Goal: Task Accomplishment & Management: Contribute content

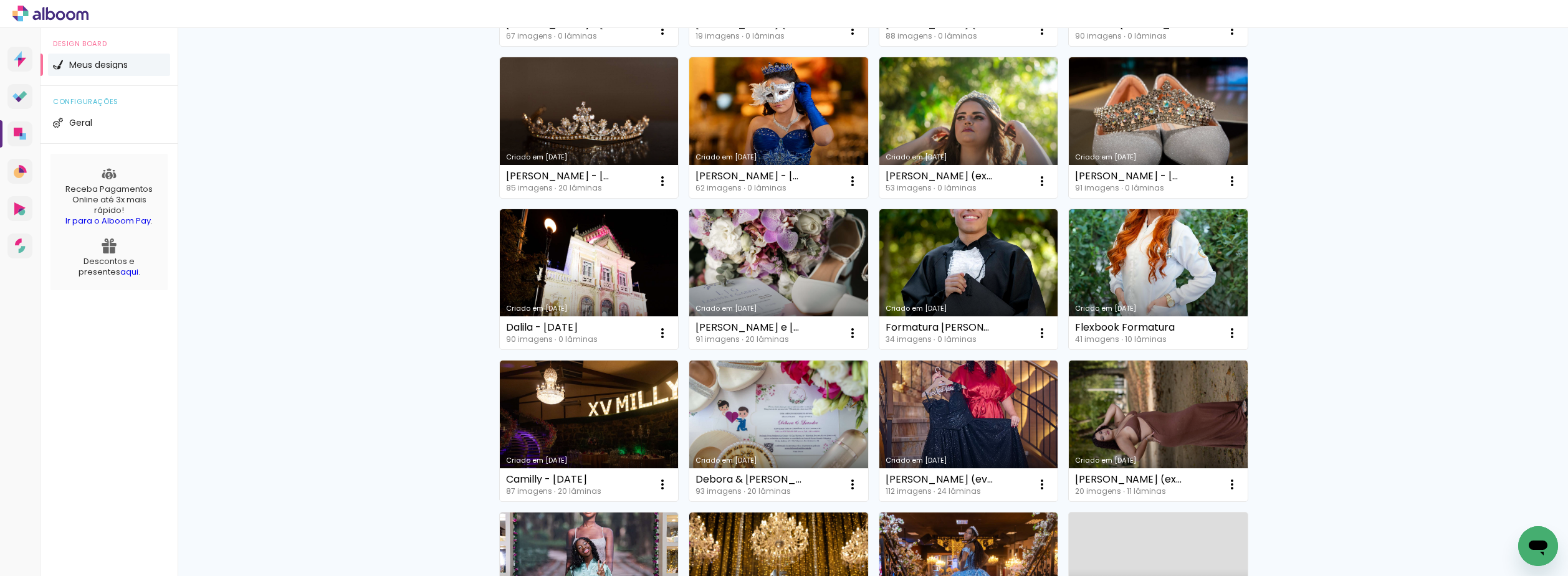
scroll to position [436, 0]
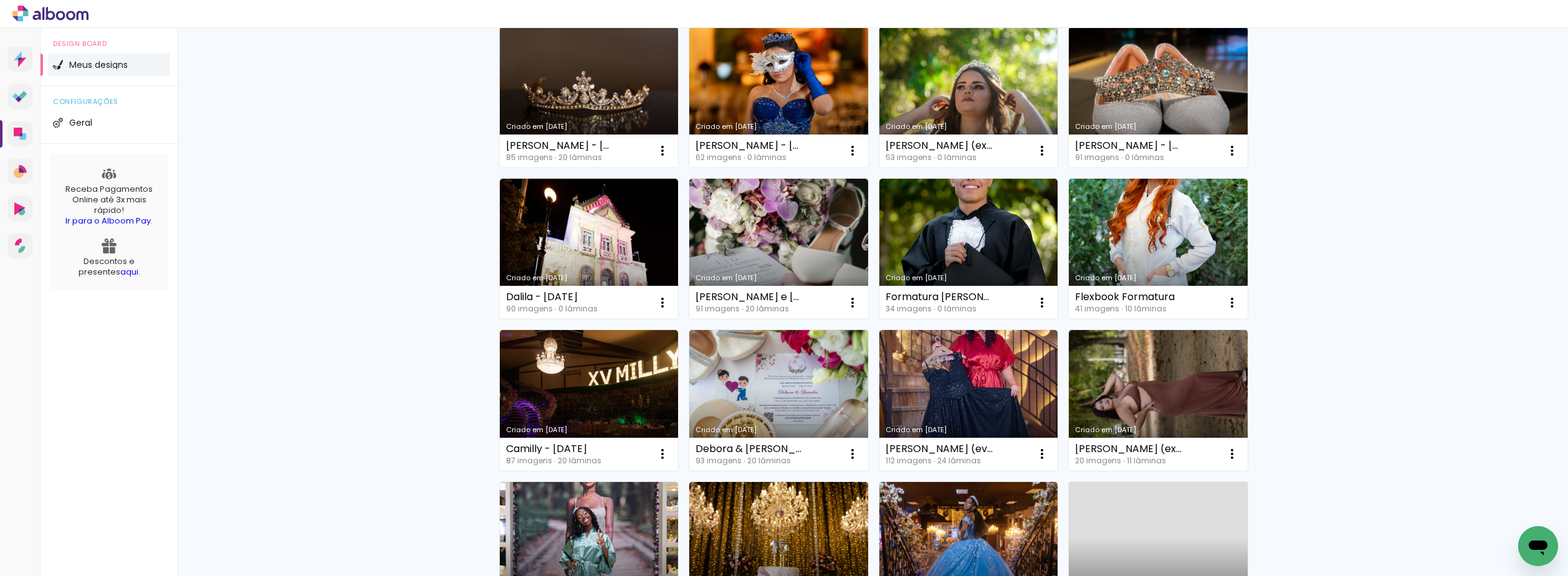
click at [211, 127] on div "Meus designs Crie e gerencie seus designs de álbum Criar um design Criado em 01…" at bounding box center [873, 254] width 1390 height 1325
click at [948, 234] on link "Criado em 27/08/25" at bounding box center [969, 249] width 179 height 141
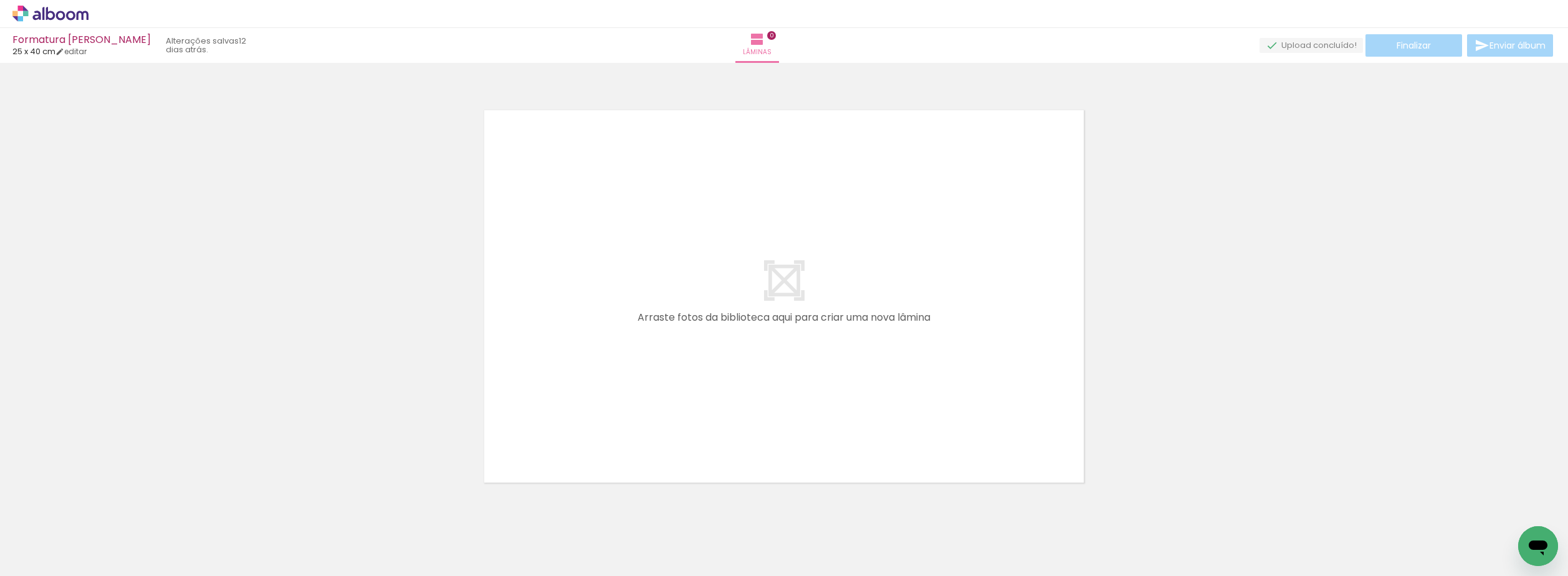
click at [101, 512] on iron-icon at bounding box center [97, 509] width 13 height 13
click at [101, 511] on iron-icon at bounding box center [97, 509] width 13 height 13
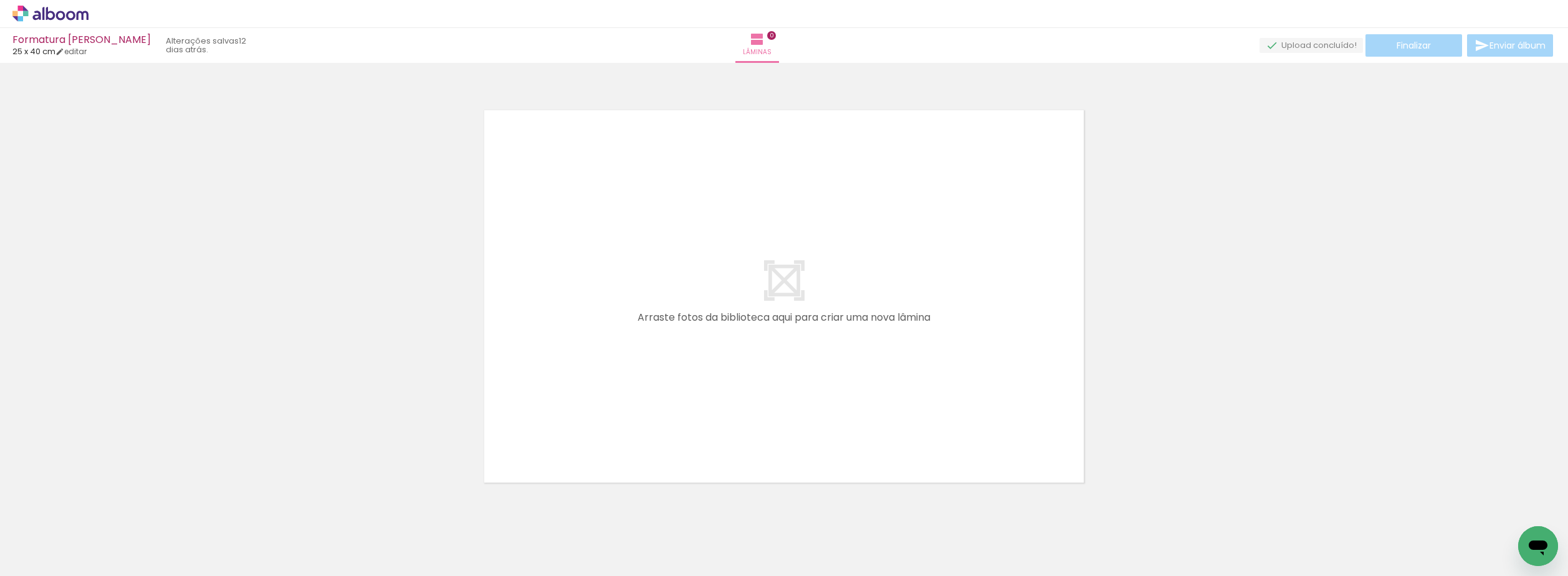
click at [101, 511] on iron-icon at bounding box center [97, 509] width 13 height 13
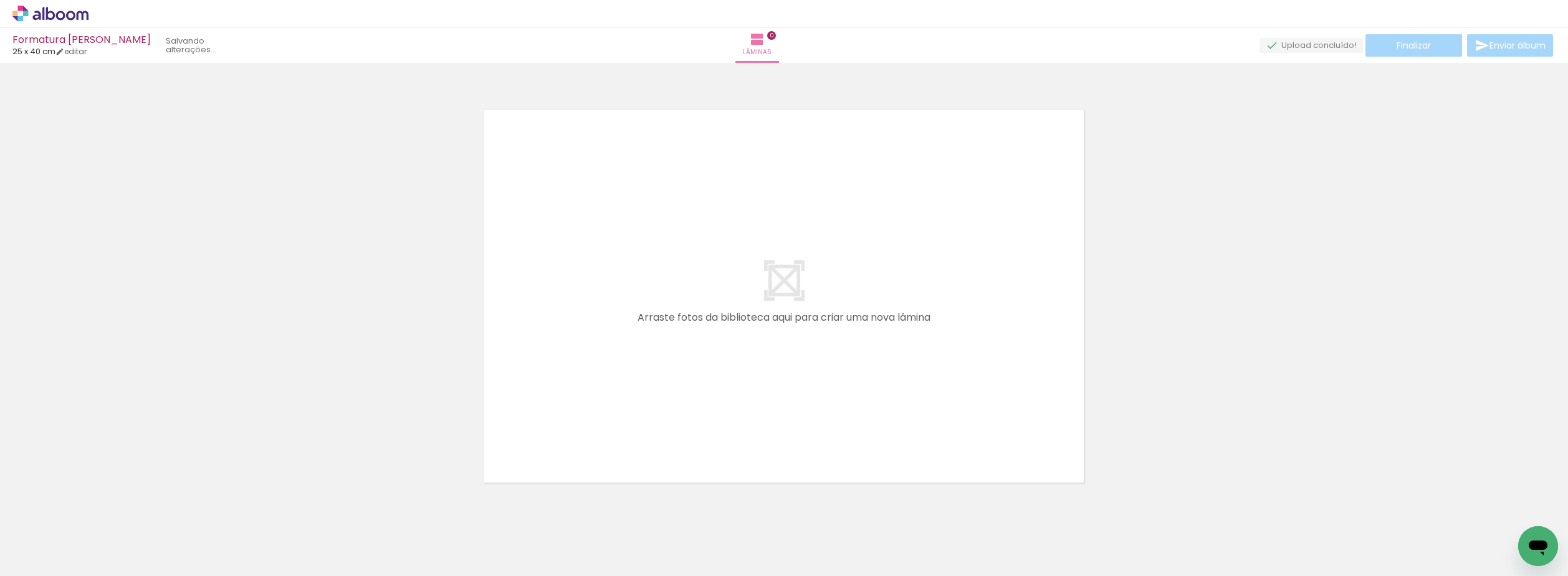
click at [101, 511] on iron-icon at bounding box center [97, 509] width 13 height 13
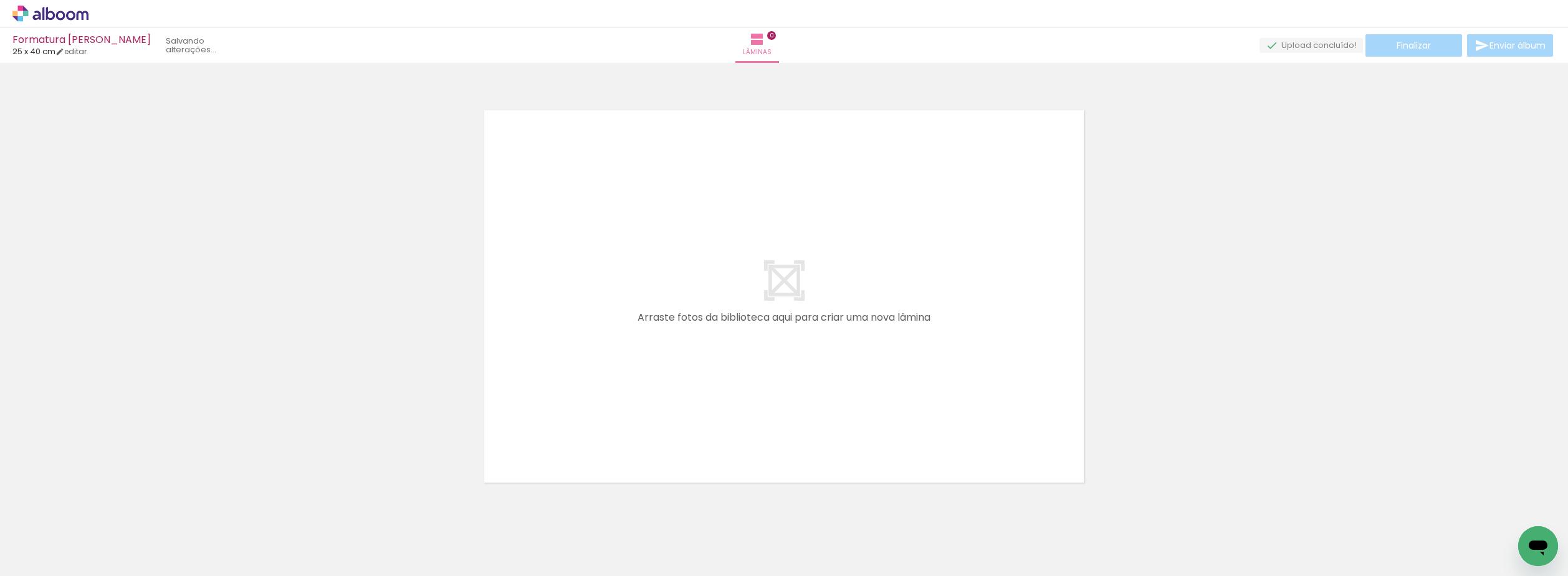
click at [101, 511] on iron-icon at bounding box center [97, 509] width 13 height 13
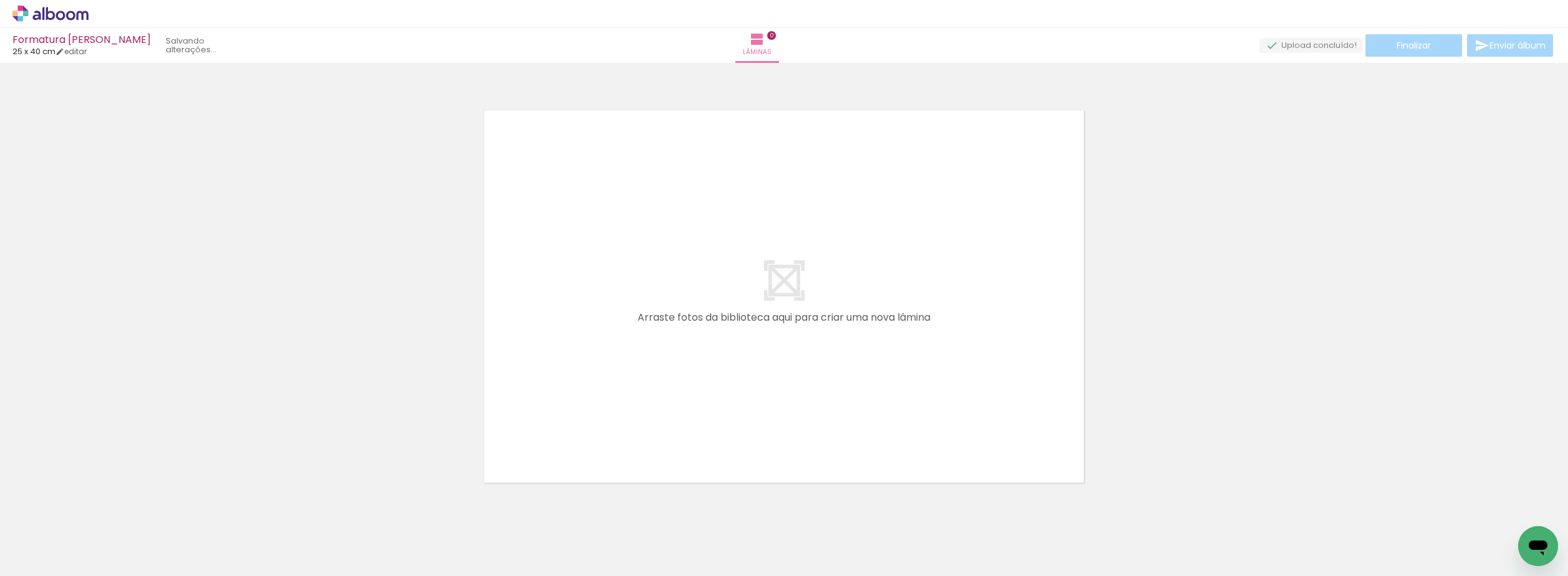
click at [101, 511] on iron-icon at bounding box center [97, 509] width 13 height 13
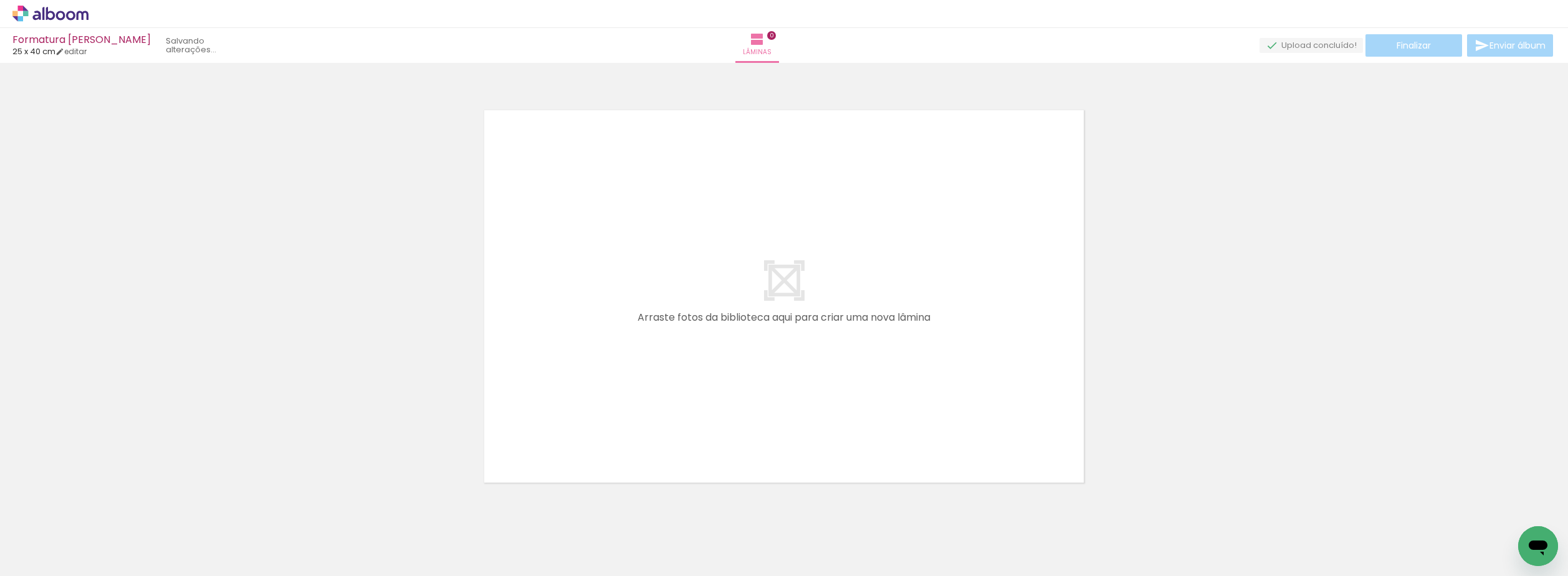
click at [101, 511] on iron-icon at bounding box center [97, 509] width 13 height 13
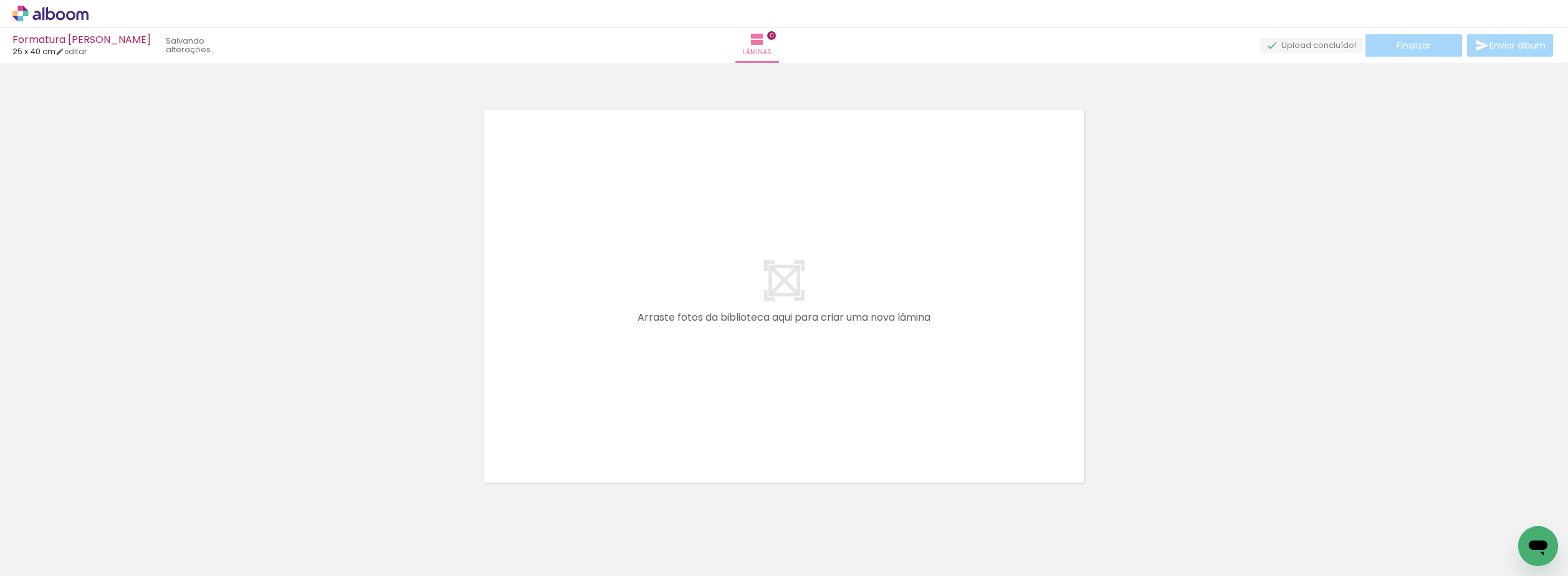
click at [101, 511] on iron-icon at bounding box center [97, 509] width 13 height 13
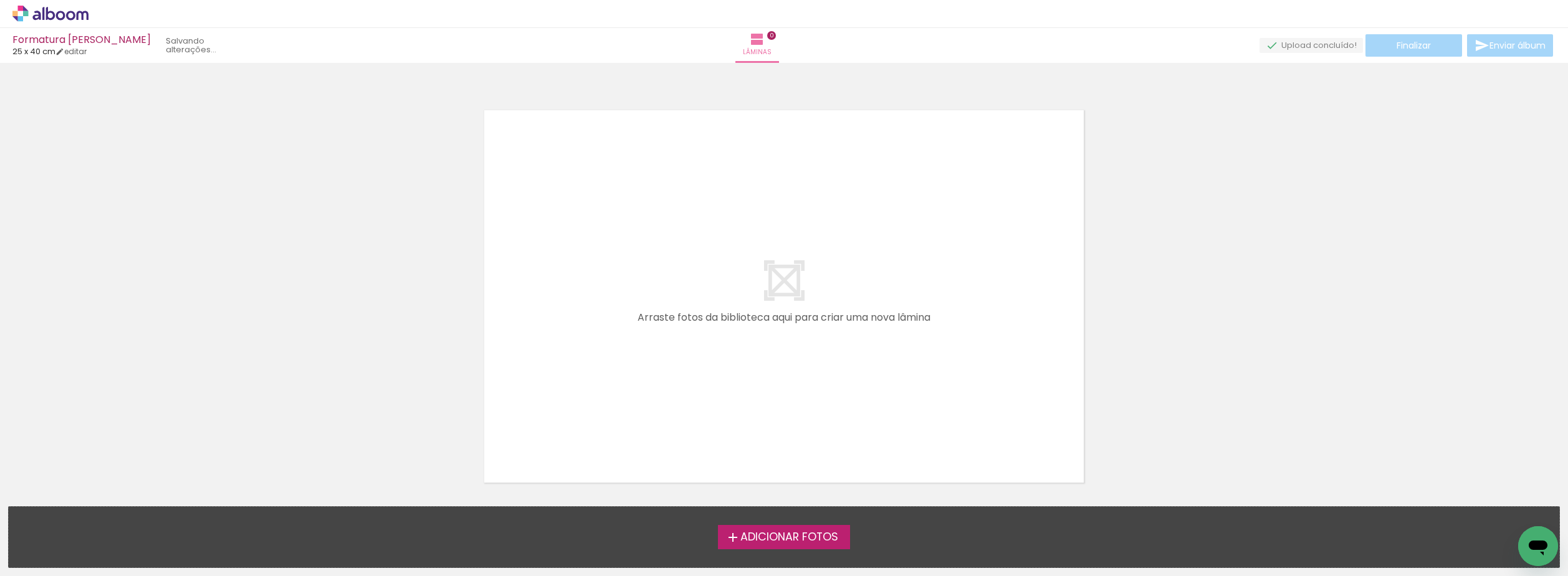
click at [101, 511] on div "Adicionar Fotos Solte suas fotos aqui..." at bounding box center [784, 536] width 1550 height 60
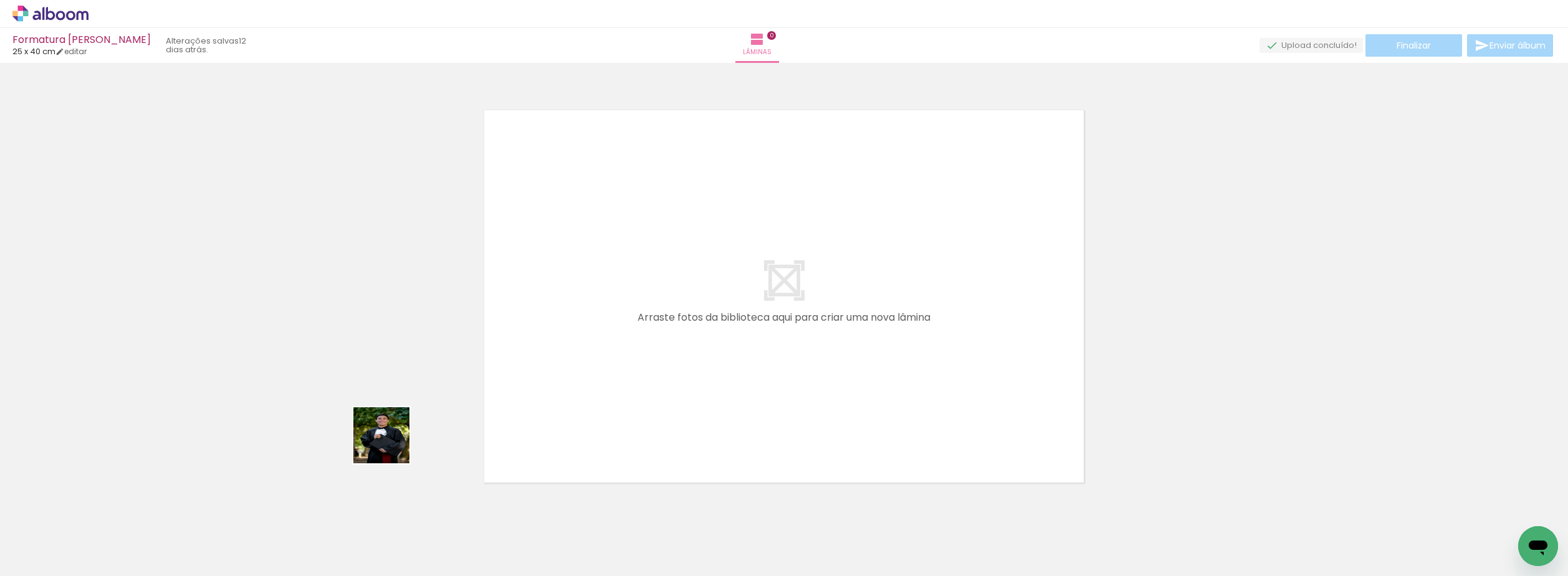
drag, startPoint x: 137, startPoint y: 544, endPoint x: 326, endPoint y: 468, distance: 203.7
click at [611, 347] on quentale-workspace at bounding box center [784, 288] width 1568 height 576
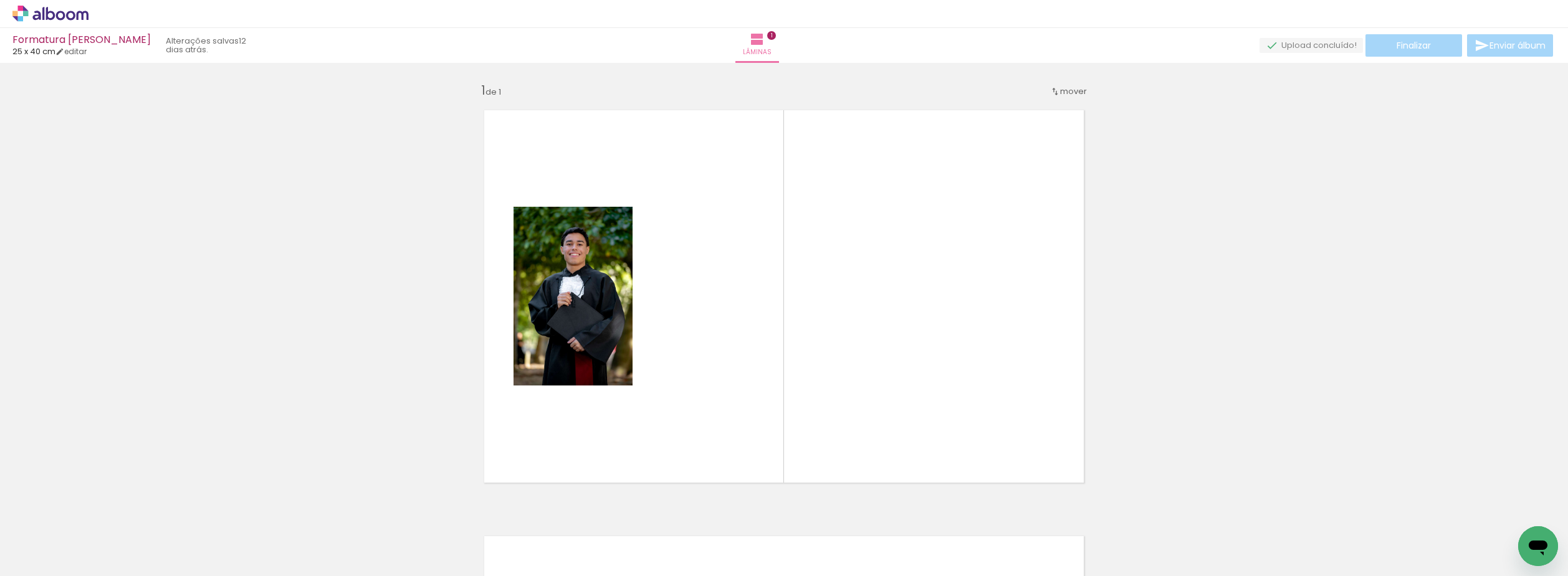
scroll to position [16, 0]
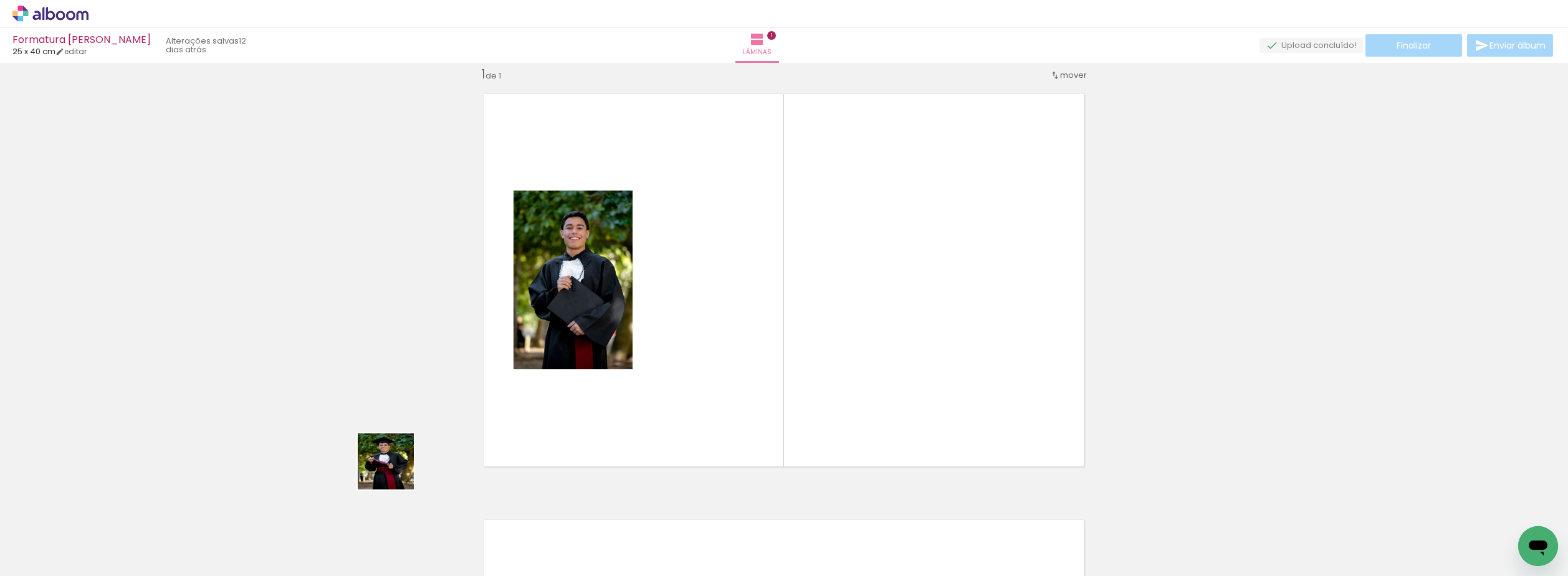
drag, startPoint x: 206, startPoint y: 535, endPoint x: 705, endPoint y: 379, distance: 522.8
click at [705, 379] on quentale-workspace at bounding box center [784, 288] width 1568 height 576
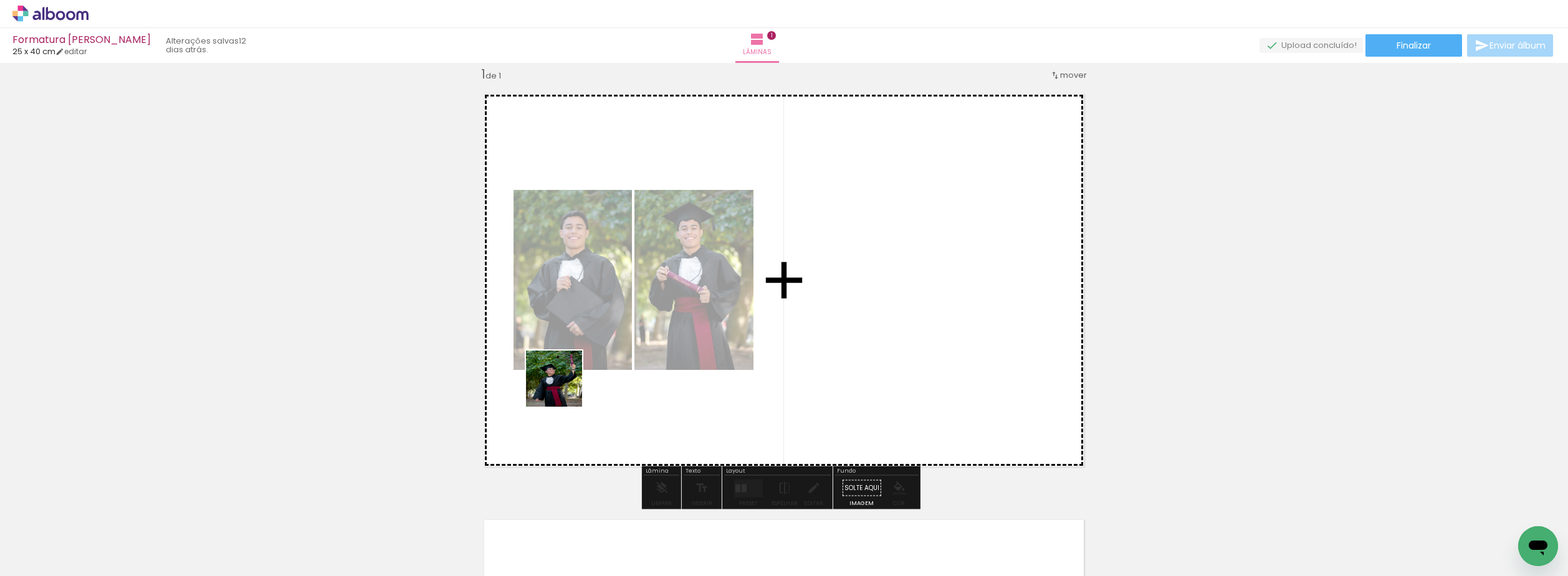
drag, startPoint x: 278, startPoint y: 532, endPoint x: 725, endPoint y: 312, distance: 498.2
click at [725, 312] on quentale-workspace at bounding box center [784, 288] width 1568 height 576
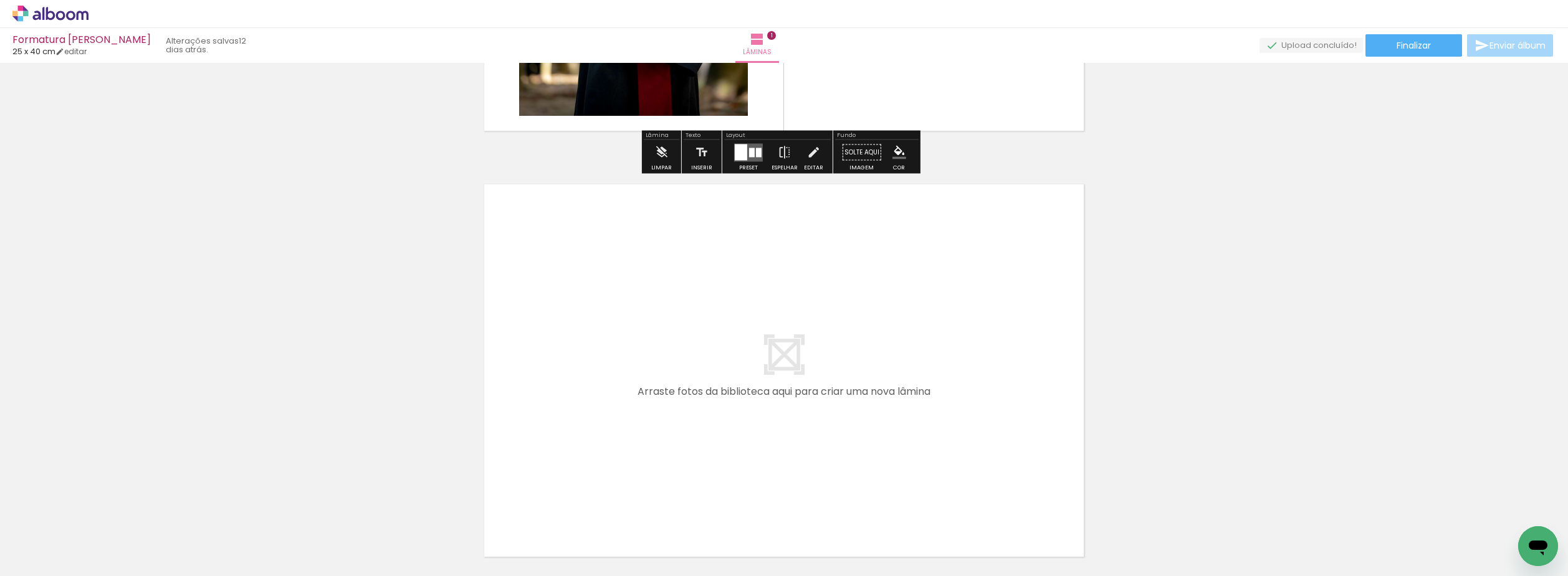
scroll to position [390, 0]
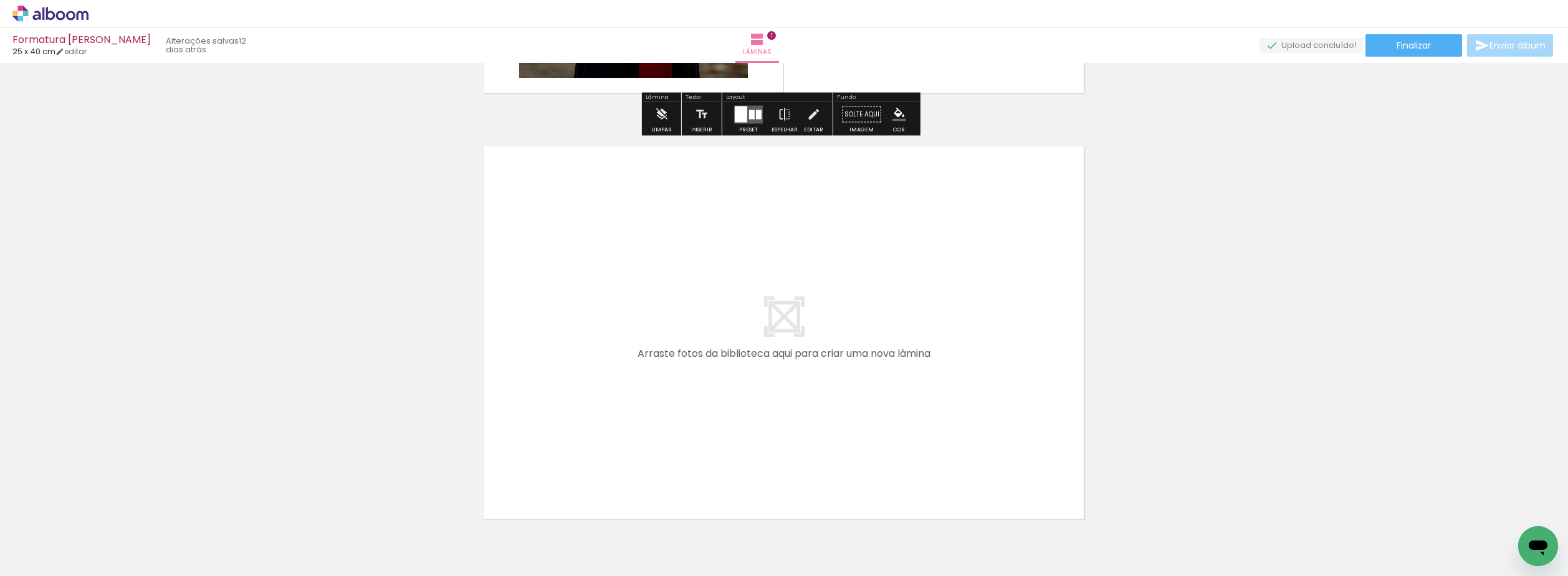
drag, startPoint x: 343, startPoint y: 531, endPoint x: 447, endPoint y: 504, distance: 107.4
click at [627, 326] on quentale-workspace at bounding box center [784, 288] width 1568 height 576
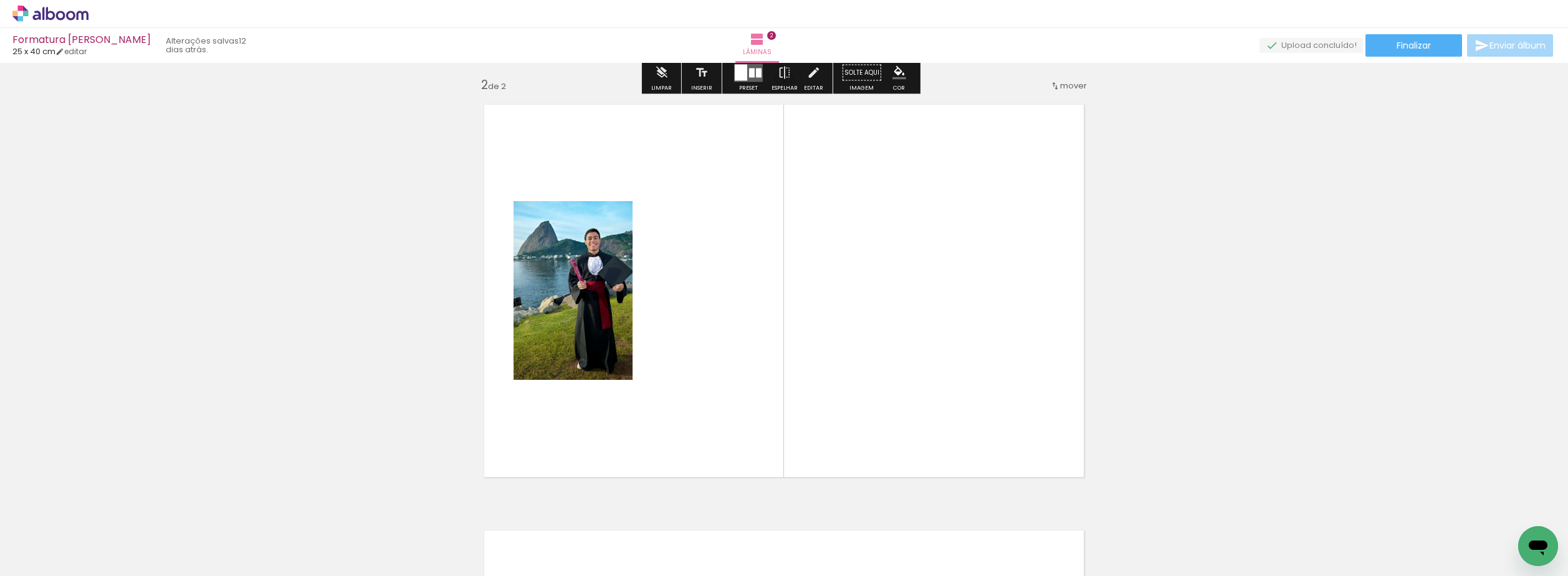
scroll to position [442, 0]
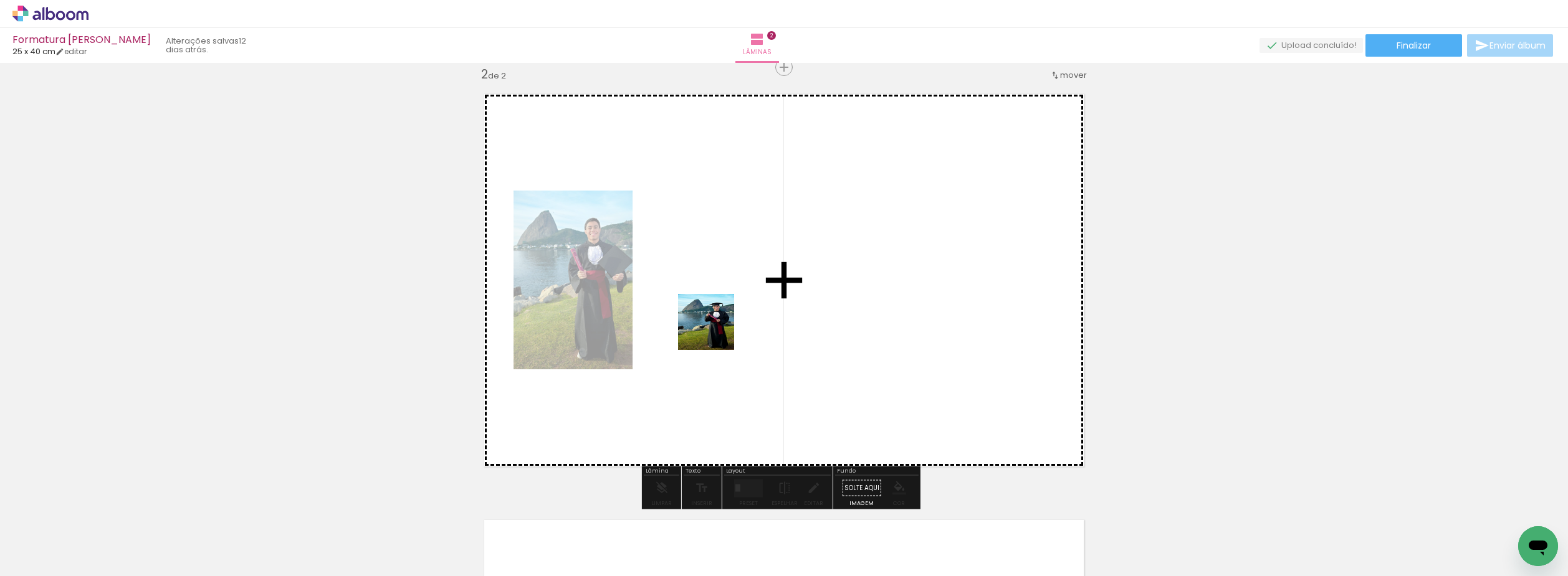
drag, startPoint x: 412, startPoint y: 544, endPoint x: 725, endPoint y: 321, distance: 384.3
click at [725, 321] on quentale-workspace at bounding box center [784, 288] width 1568 height 576
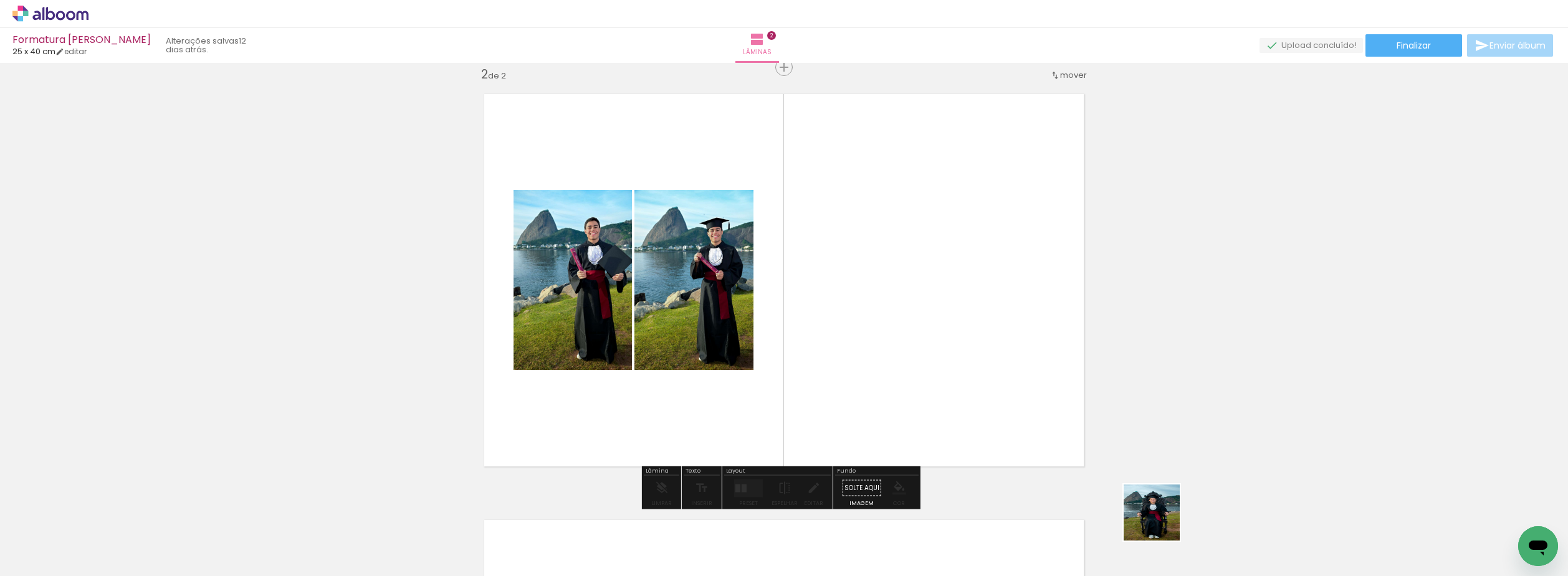
drag, startPoint x: 1180, startPoint y: 536, endPoint x: 1100, endPoint y: 423, distance: 138.5
click at [914, 349] on quentale-workspace at bounding box center [784, 288] width 1568 height 576
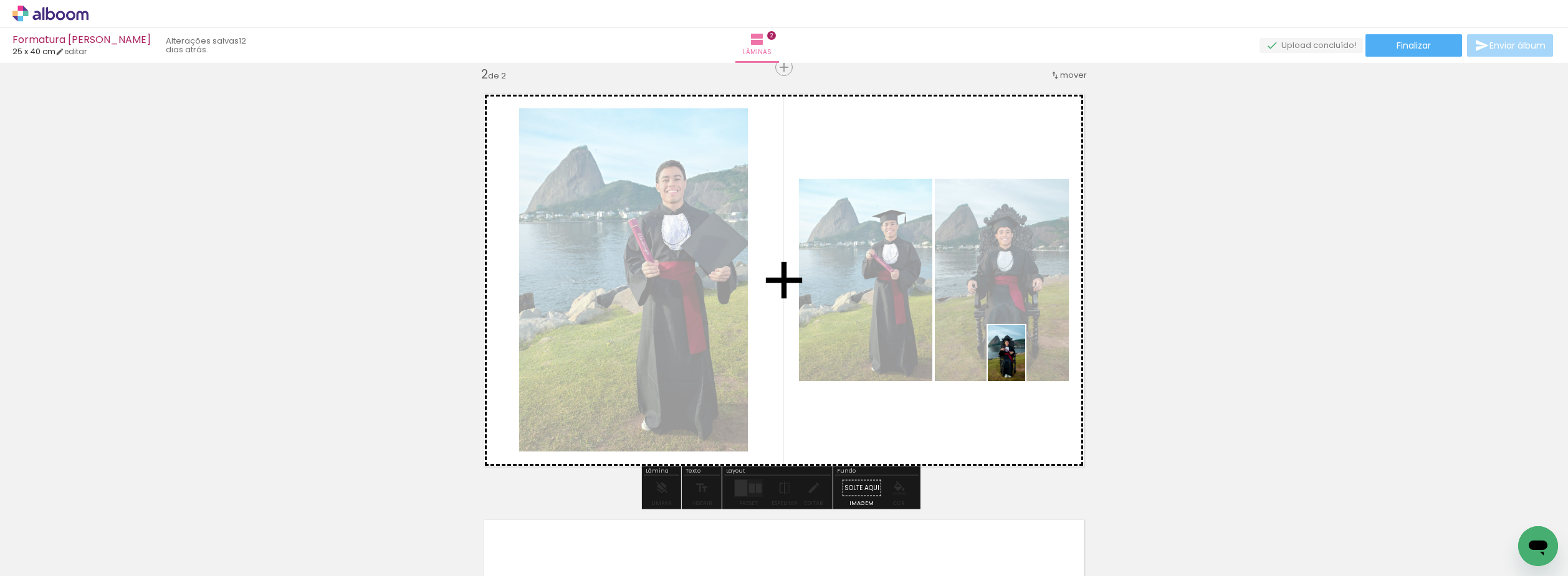
drag, startPoint x: 1174, startPoint y: 504, endPoint x: 1025, endPoint y: 363, distance: 205.1
click at [1025, 363] on quentale-workspace at bounding box center [784, 288] width 1568 height 576
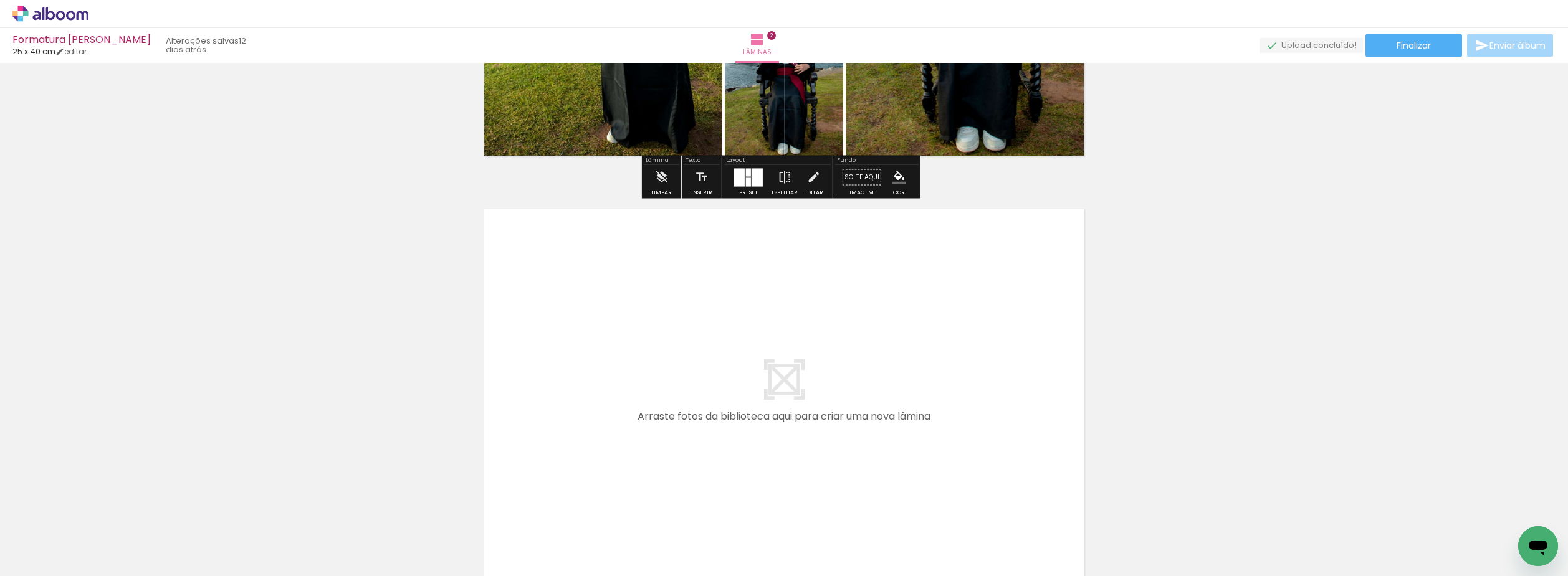
scroll to position [753, 0]
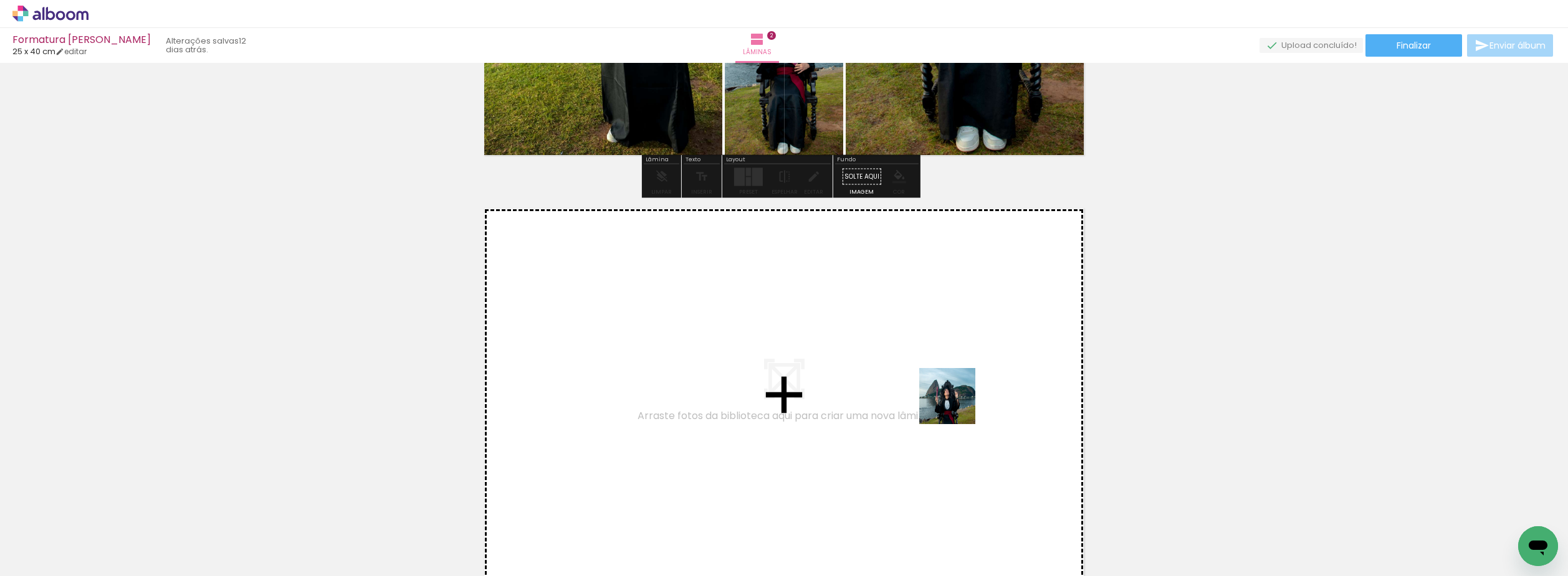
drag, startPoint x: 1322, startPoint y: 544, endPoint x: 1378, endPoint y: 511, distance: 65.0
click at [901, 390] on quentale-workspace at bounding box center [784, 288] width 1568 height 576
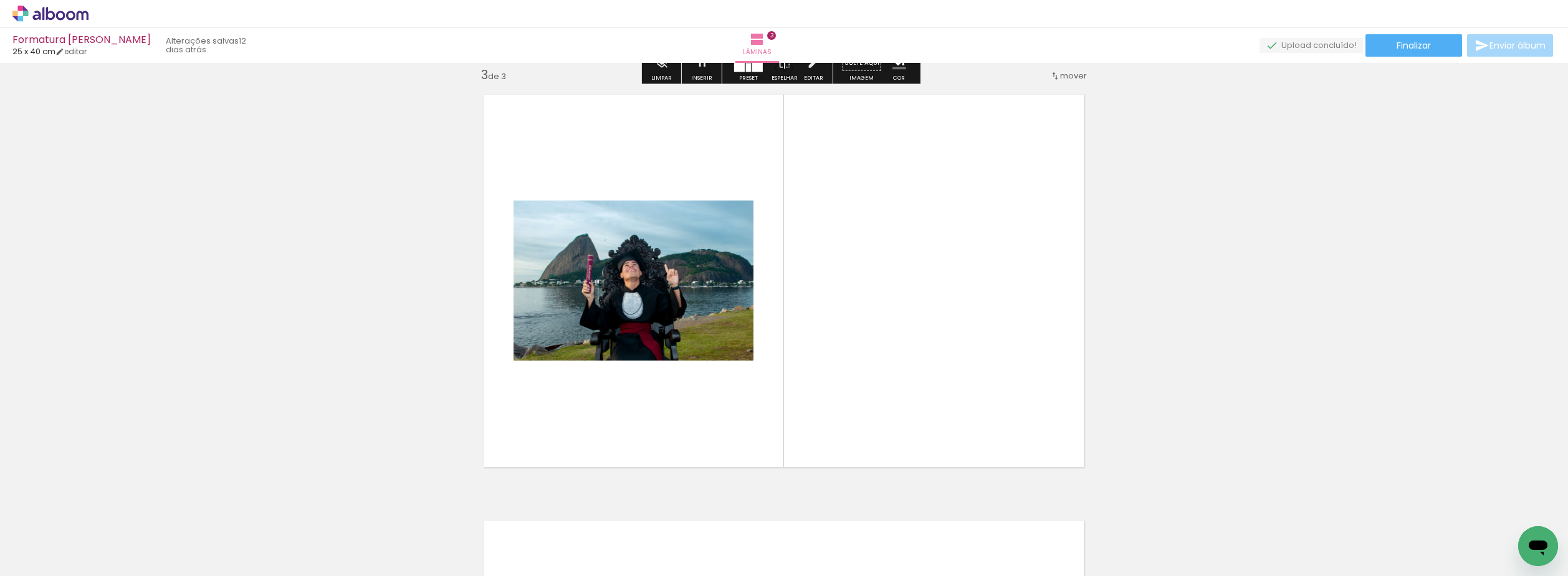
scroll to position [868, 0]
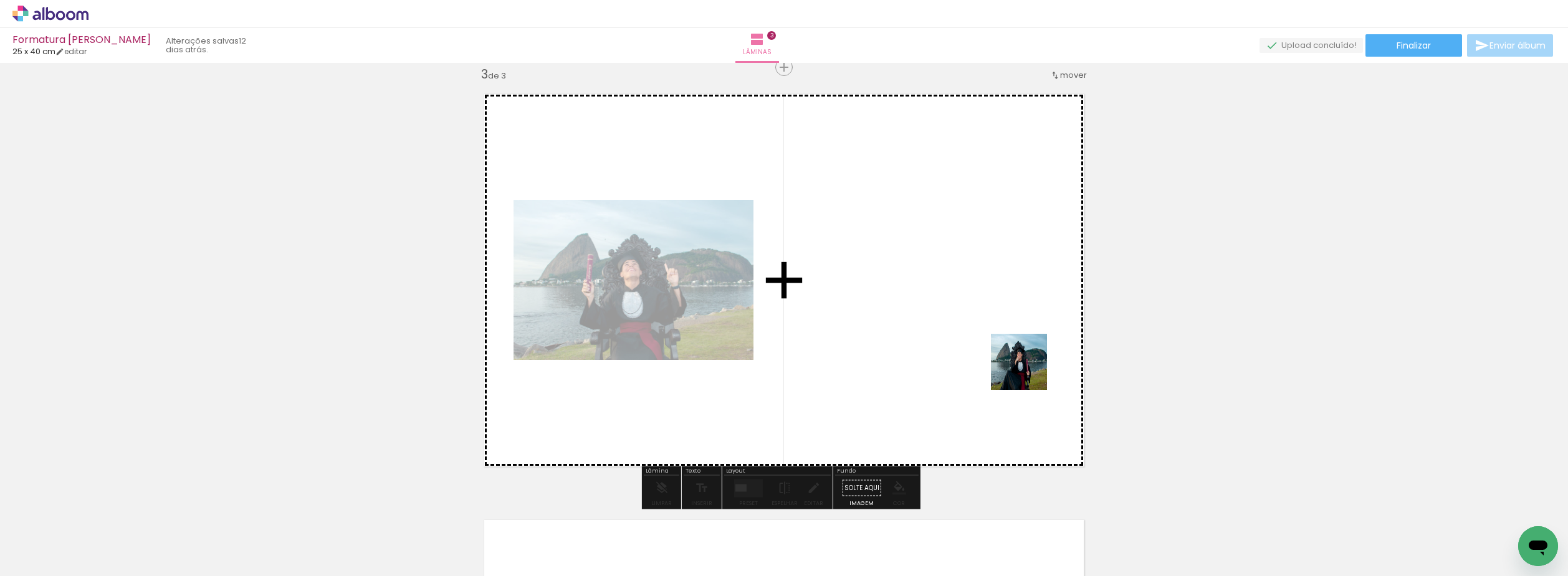
drag, startPoint x: 1147, startPoint y: 437, endPoint x: 972, endPoint y: 344, distance: 198.2
click at [972, 344] on quentale-workspace at bounding box center [784, 288] width 1568 height 576
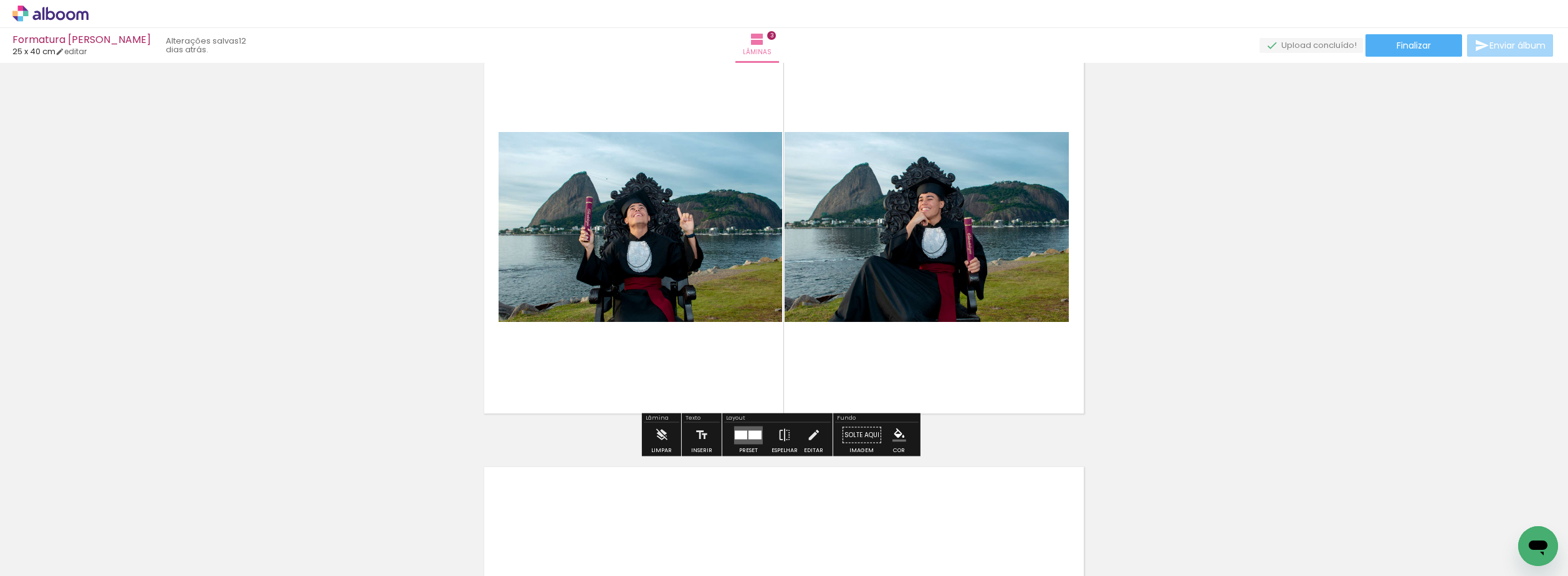
scroll to position [993, 0]
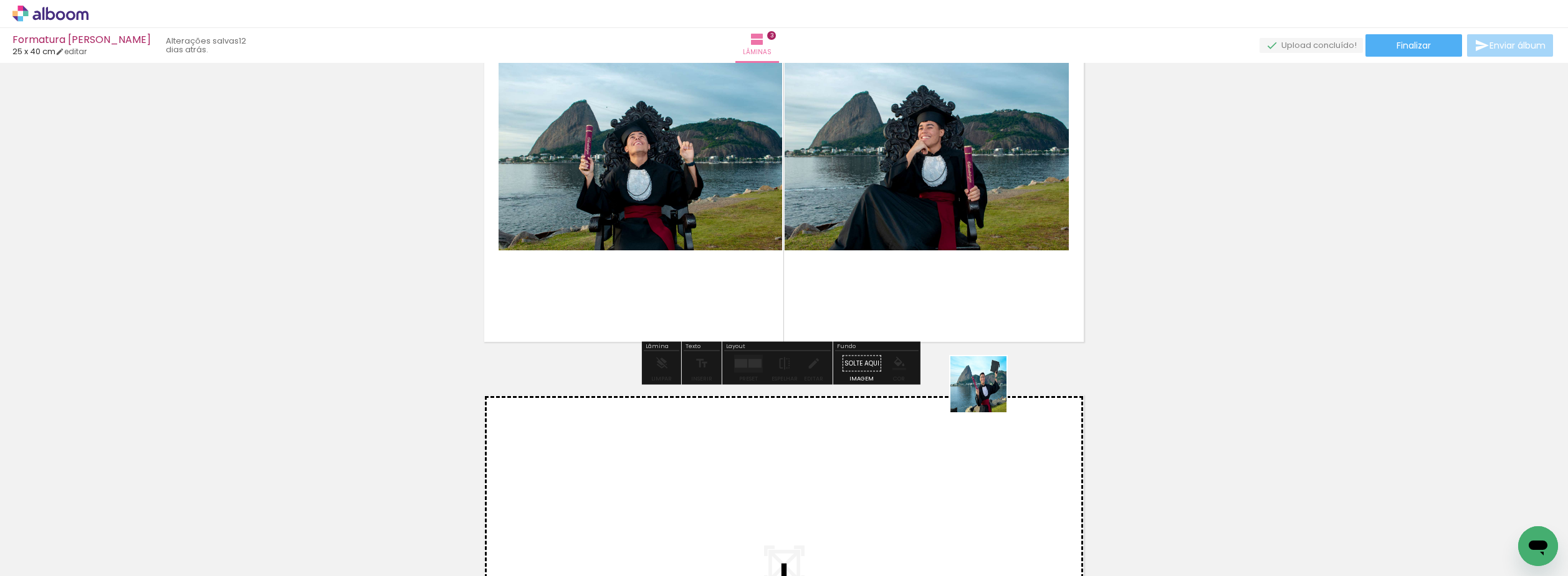
drag, startPoint x: 1031, startPoint y: 532, endPoint x: 961, endPoint y: 300, distance: 242.3
click at [961, 300] on quentale-workspace at bounding box center [784, 288] width 1568 height 576
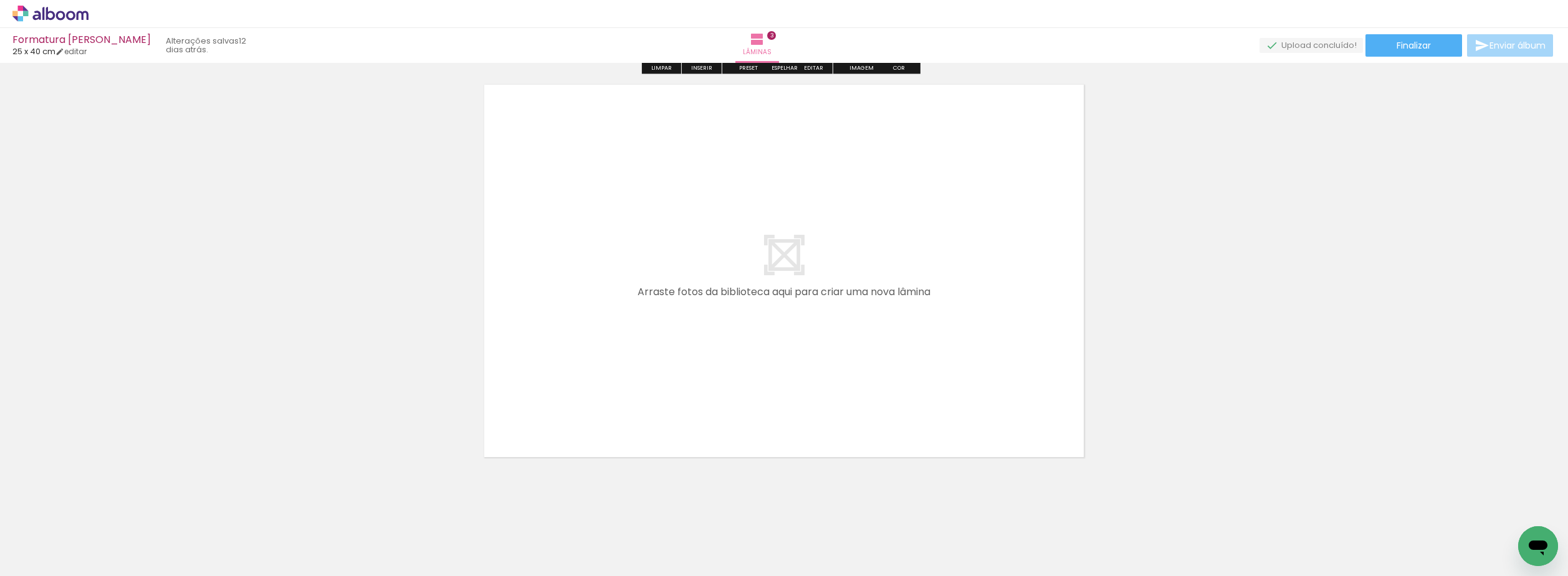
scroll to position [1305, 0]
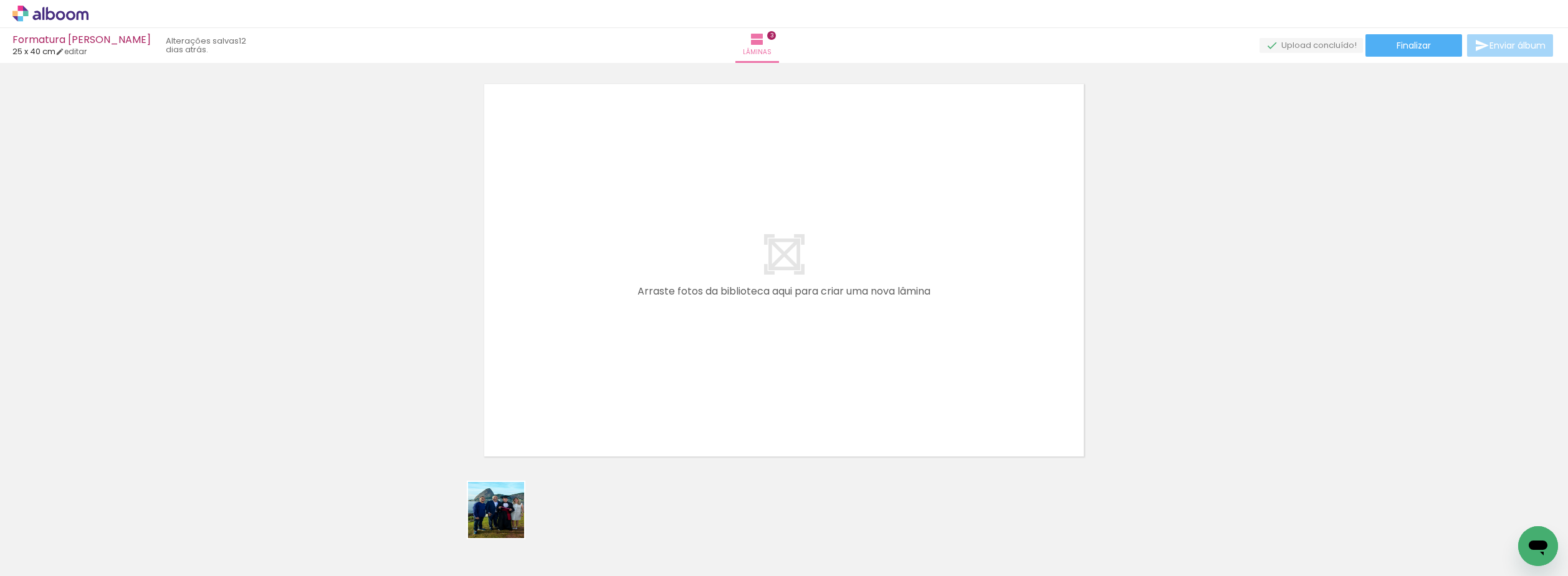
drag, startPoint x: 506, startPoint y: 519, endPoint x: 531, endPoint y: 512, distance: 26.0
click at [636, 352] on quentale-workspace at bounding box center [784, 288] width 1568 height 576
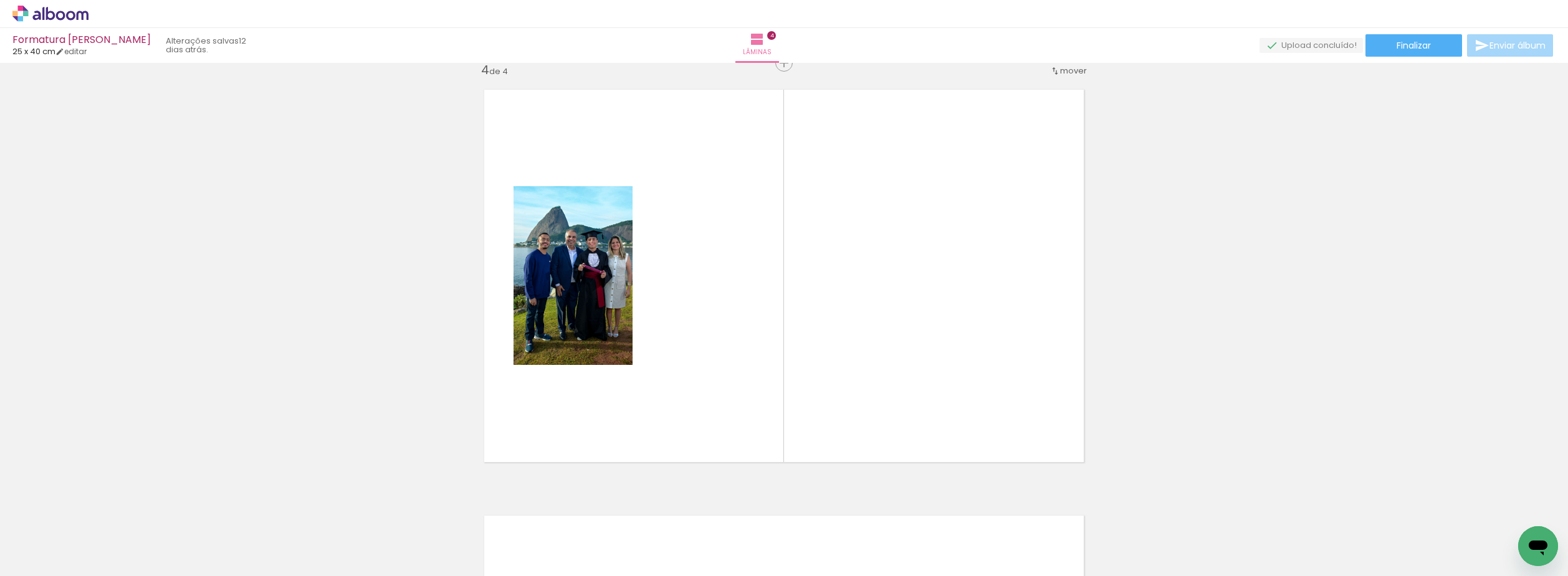
scroll to position [1295, 0]
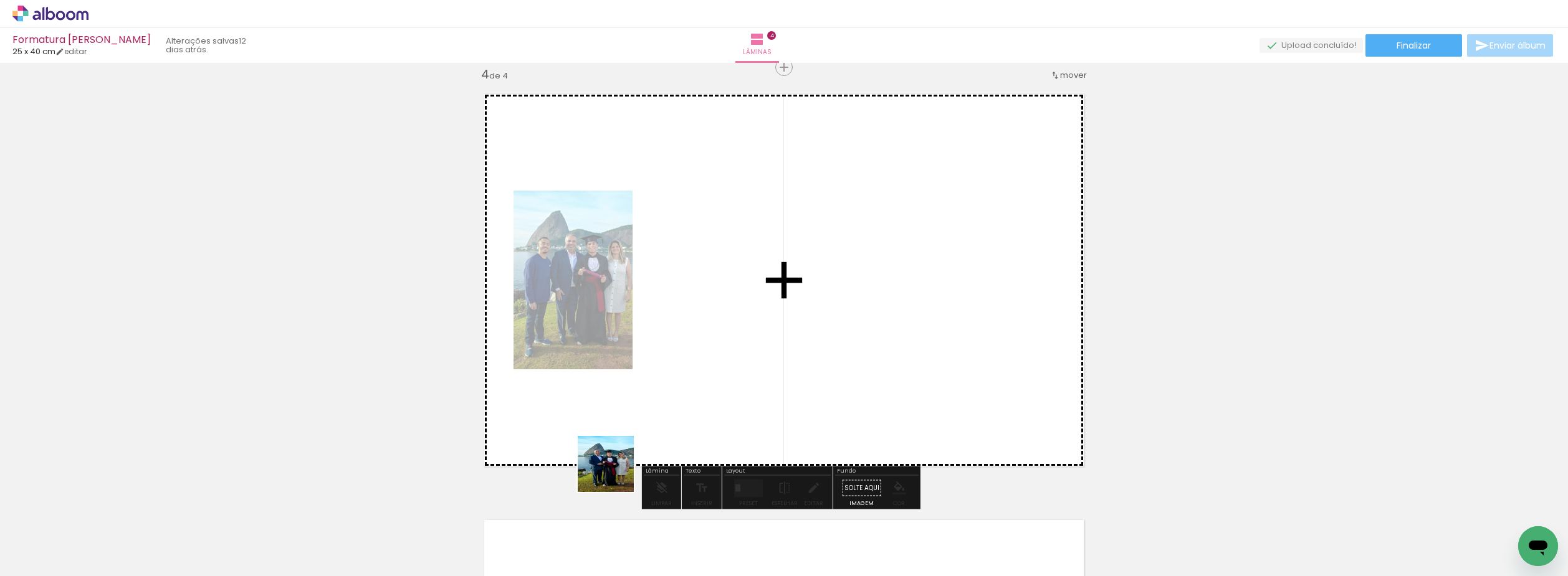
drag, startPoint x: 554, startPoint y: 537, endPoint x: 685, endPoint y: 382, distance: 202.9
click at [685, 382] on quentale-workspace at bounding box center [784, 288] width 1568 height 576
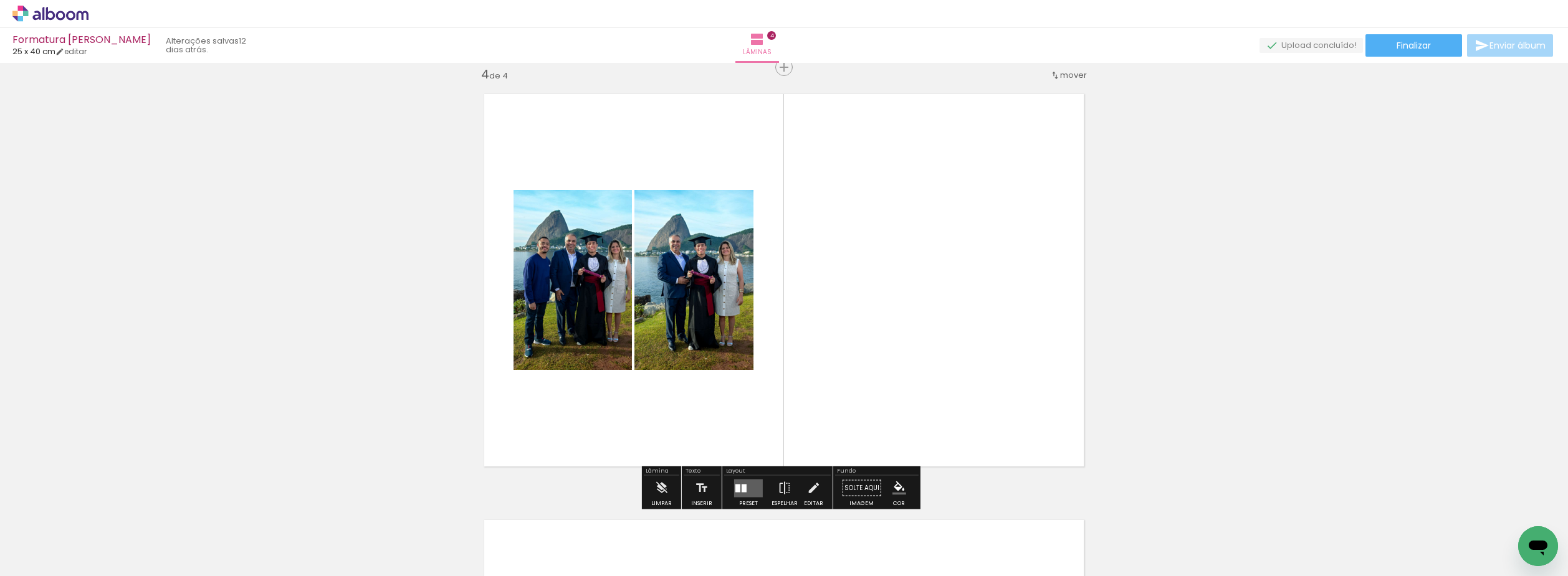
drag, startPoint x: 627, startPoint y: 534, endPoint x: 877, endPoint y: 315, distance: 332.4
click at [877, 315] on quentale-workspace at bounding box center [784, 288] width 1568 height 576
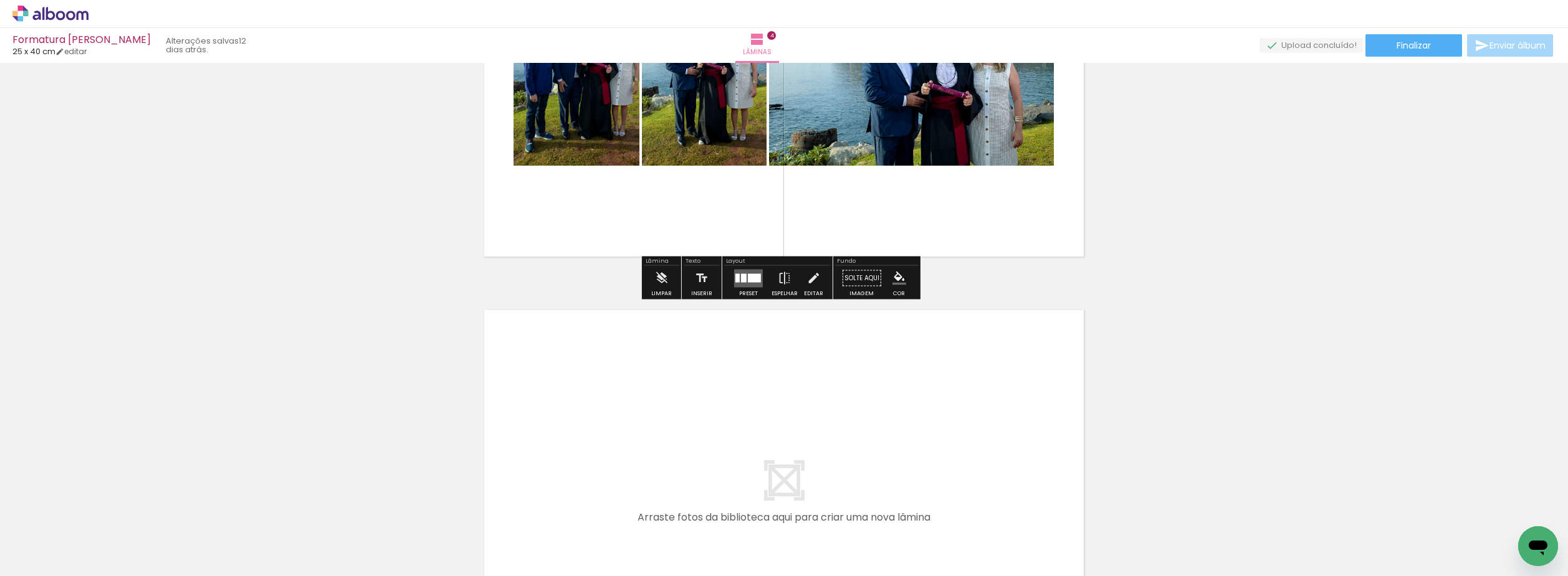
scroll to position [1544, 0]
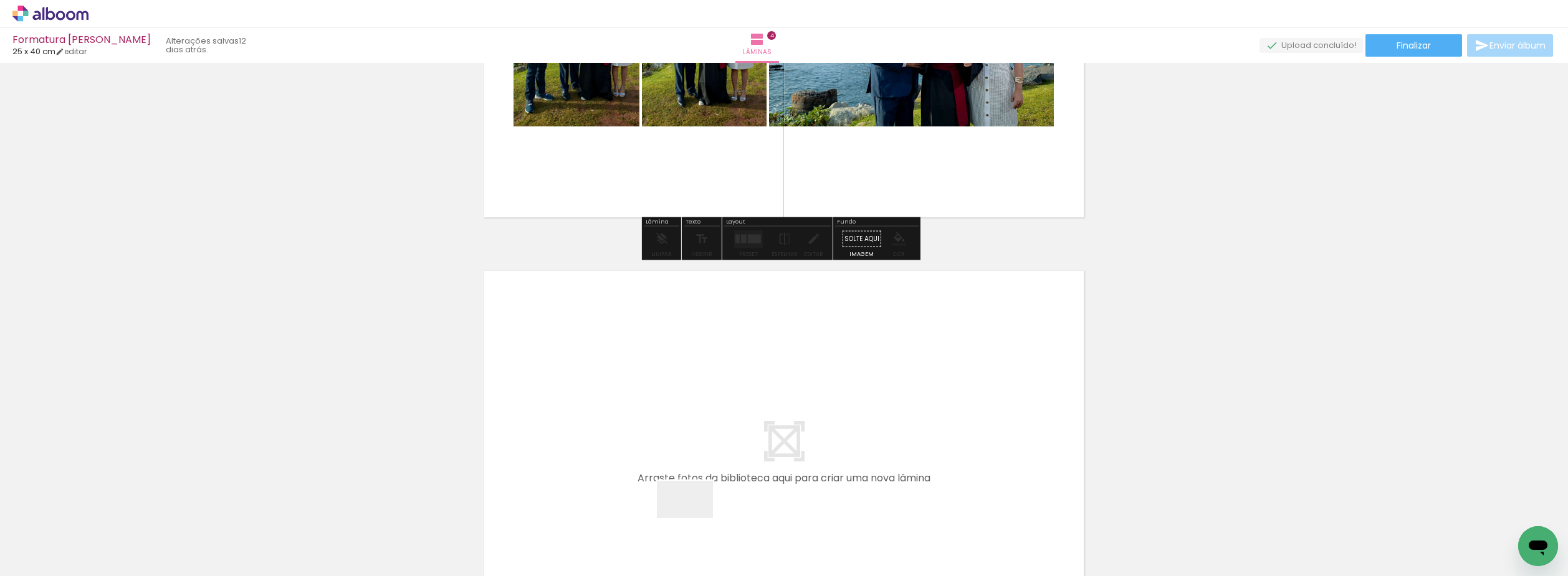
drag, startPoint x: 694, startPoint y: 518, endPoint x: 747, endPoint y: 510, distance: 53.6
click at [701, 430] on quentale-workspace at bounding box center [784, 288] width 1568 height 576
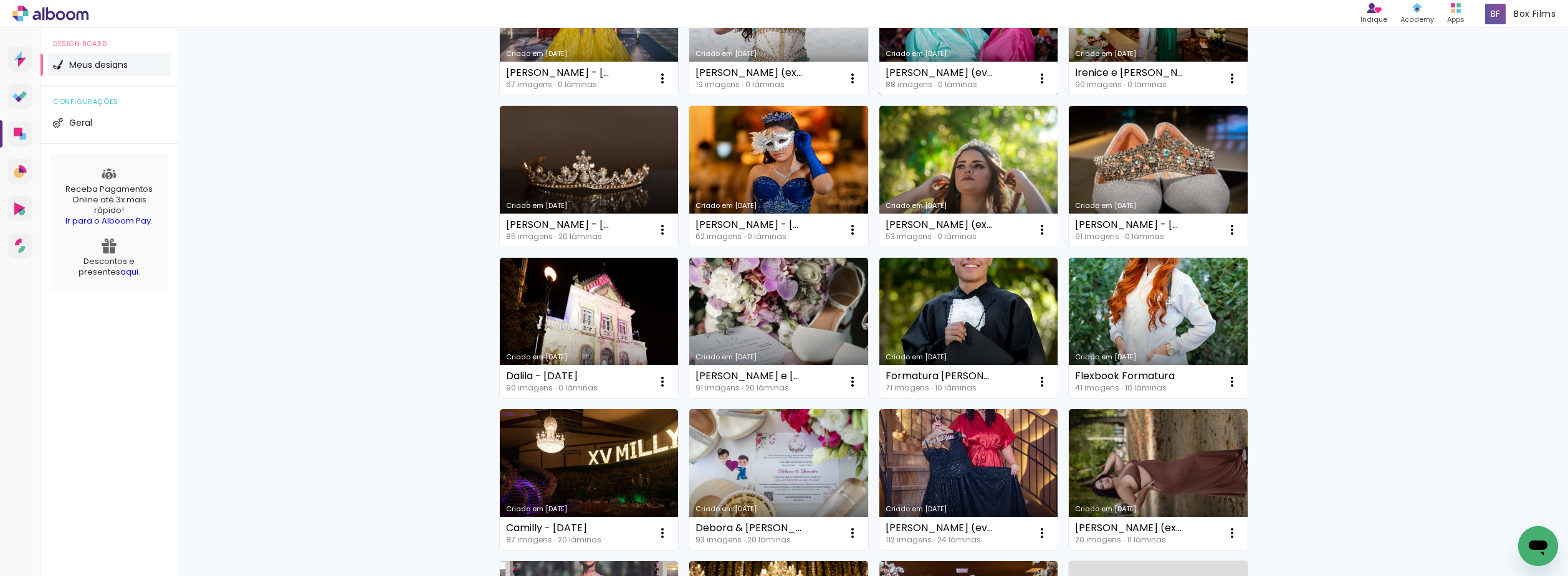
scroll to position [374, 0]
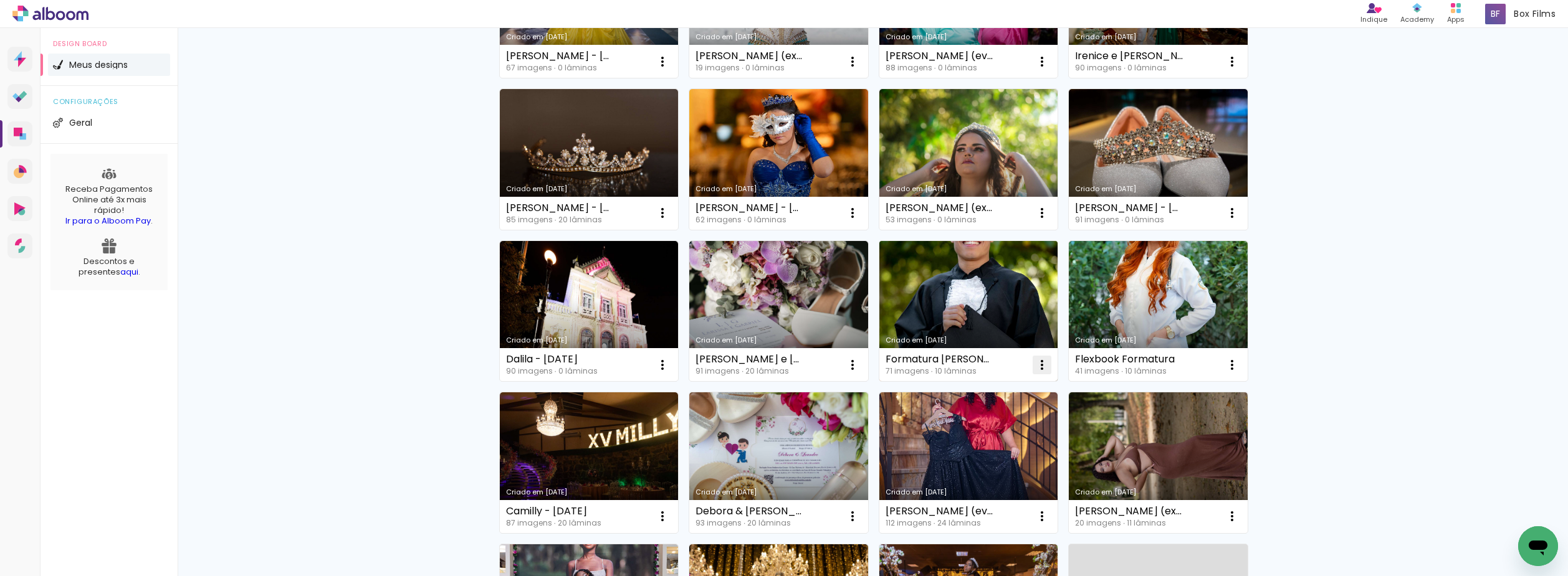
click at [1035, 361] on iron-icon at bounding box center [1041, 365] width 15 height 15
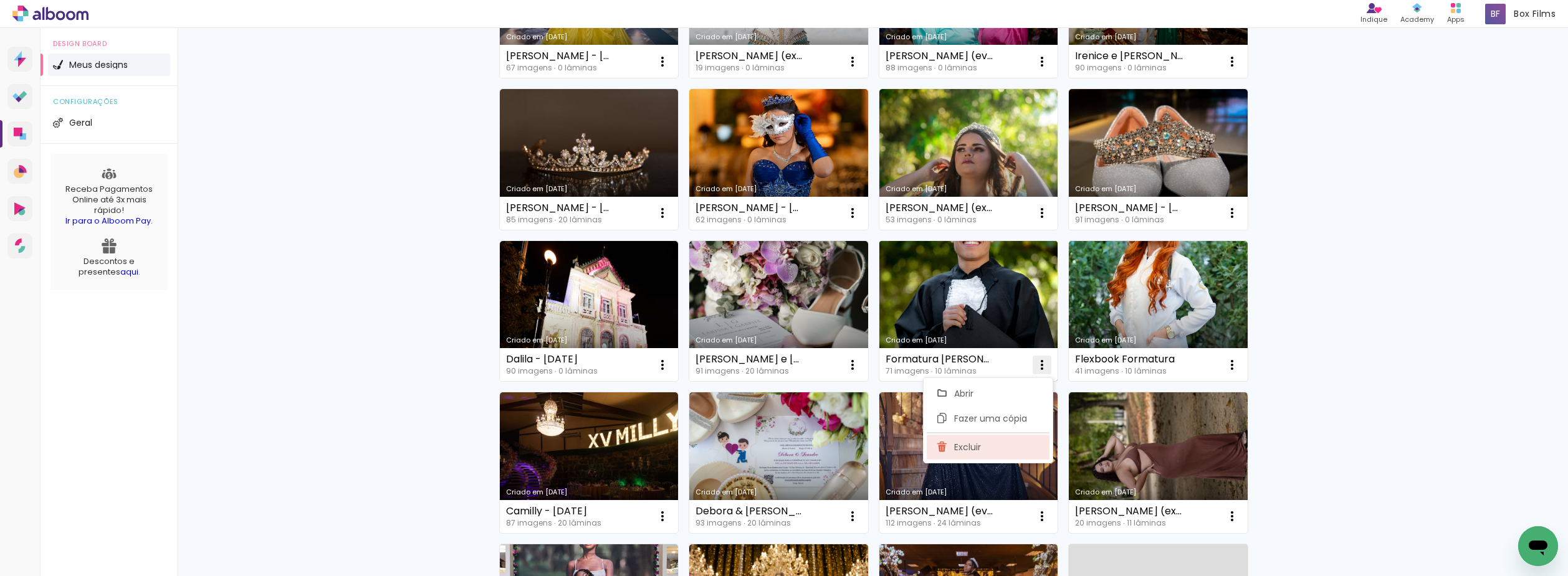
click at [976, 451] on span "Excluir" at bounding box center [967, 447] width 27 height 9
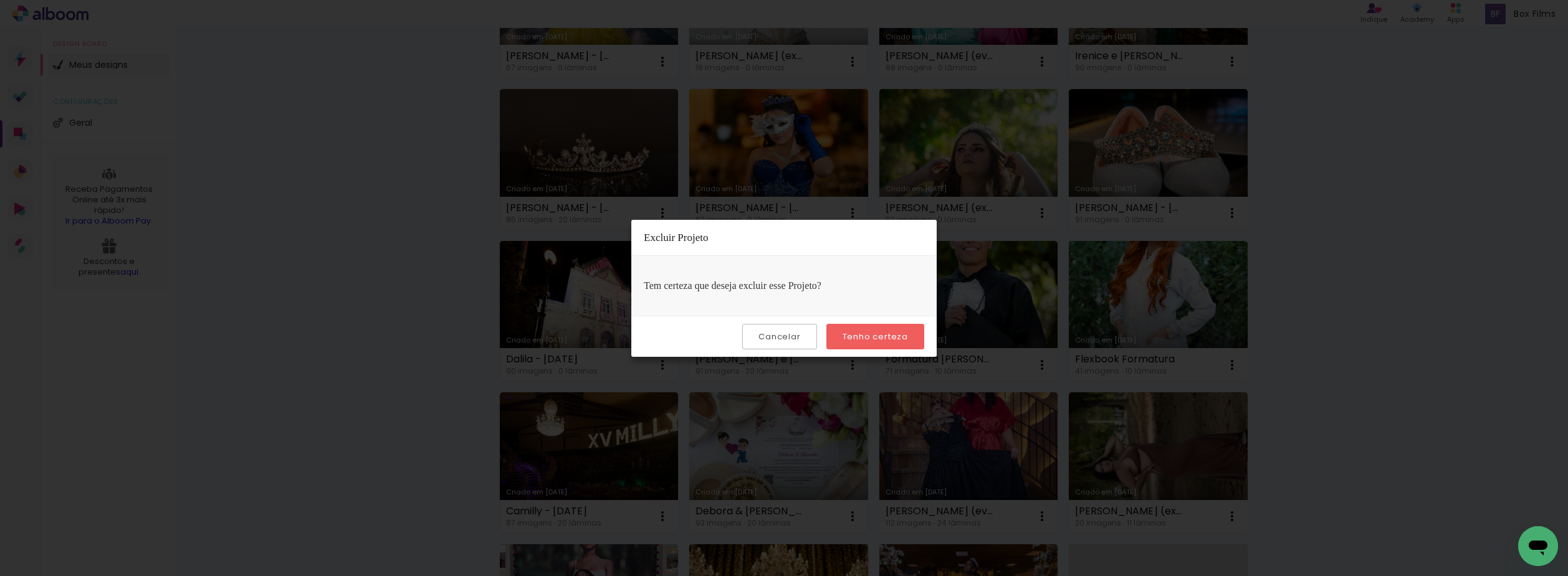
click at [0, 0] on slot "Tenho certeza" at bounding box center [0, 0] width 0 height 0
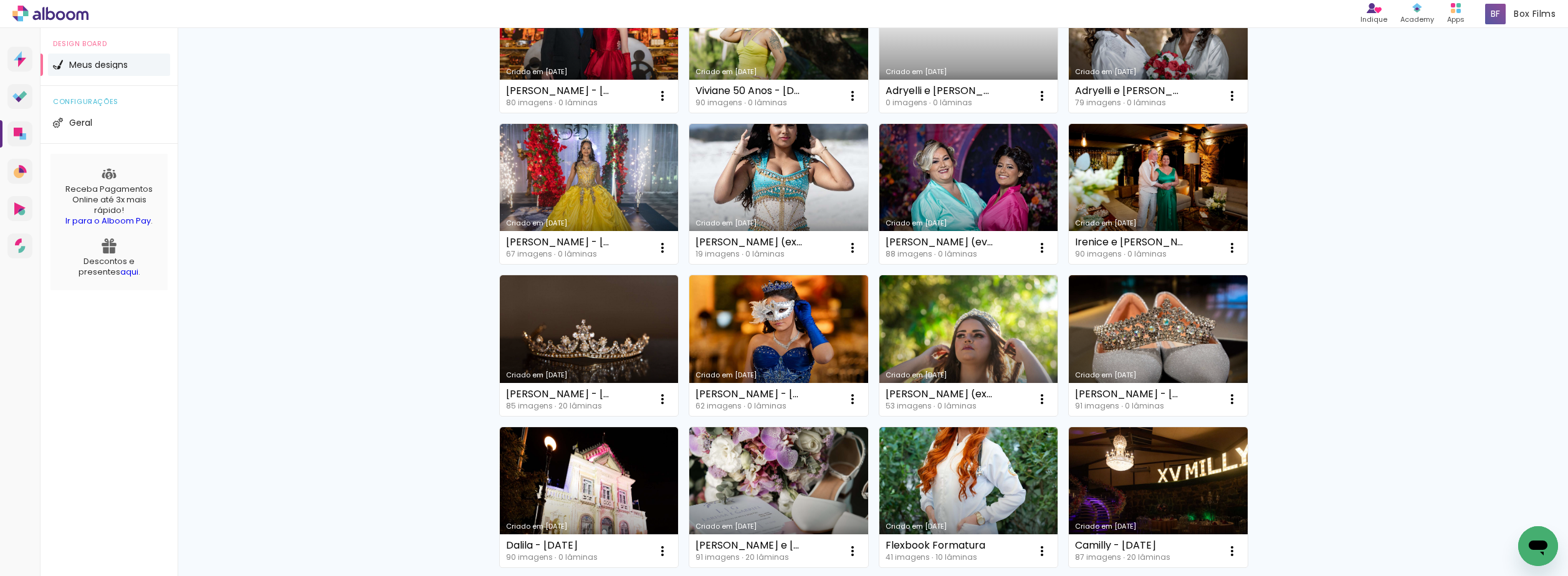
scroll to position [0, 0]
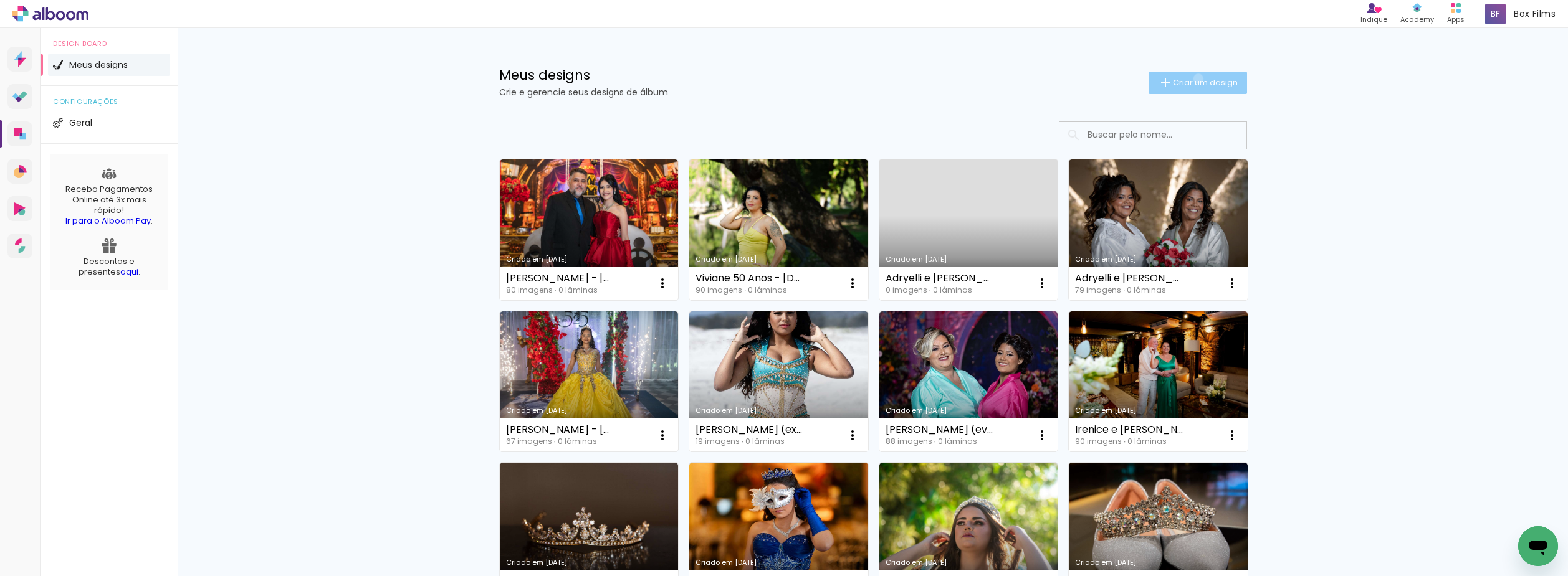
click at [1191, 78] on span "Criar um design" at bounding box center [1204, 82] width 64 height 8
click at [0, 0] on input at bounding box center [0, 0] width 0 height 0
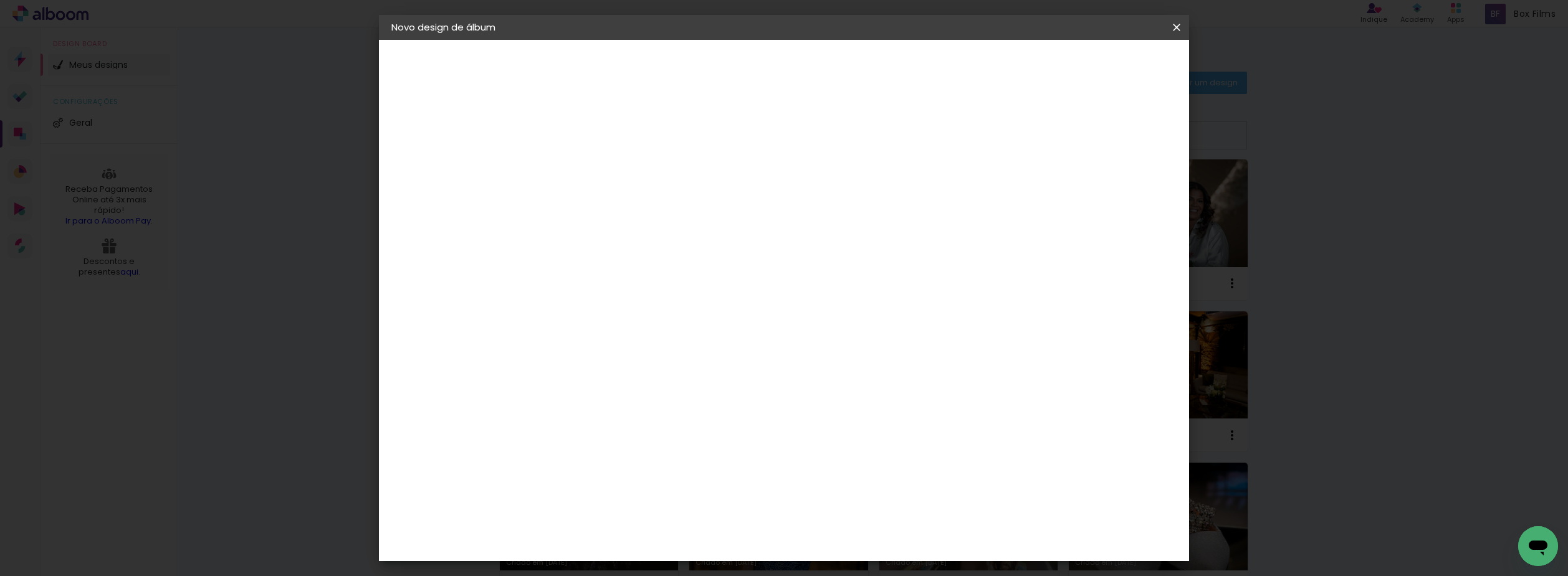
type input "Foratura Pedro Paulo"
type paper-input "Foratura Pedro Paulo"
click at [595, 170] on input "Foratura Pedro Paulo" at bounding box center [595, 167] width 0 height 19
type input "Formatura [PERSON_NAME]"
click at [723, 74] on paper-button "Avançar" at bounding box center [692, 65] width 61 height 21
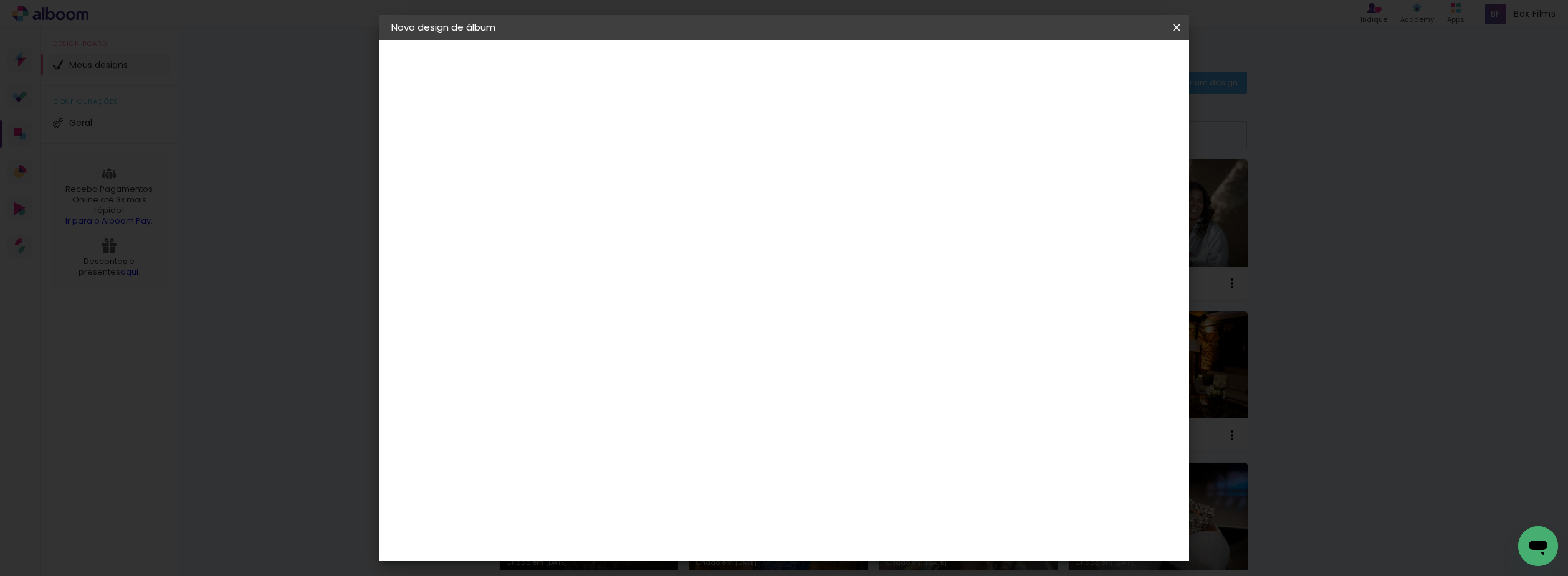
scroll to position [1806, 0]
click at [647, 417] on div "Luiz Fotógrafo" at bounding box center [629, 422] width 83 height 10
click at [0, 0] on slot "Avançar" at bounding box center [0, 0] width 0 height 0
click at [644, 207] on input "text" at bounding box center [619, 216] width 49 height 19
click at [851, 206] on paper-item "Encadernados" at bounding box center [864, 206] width 249 height 25
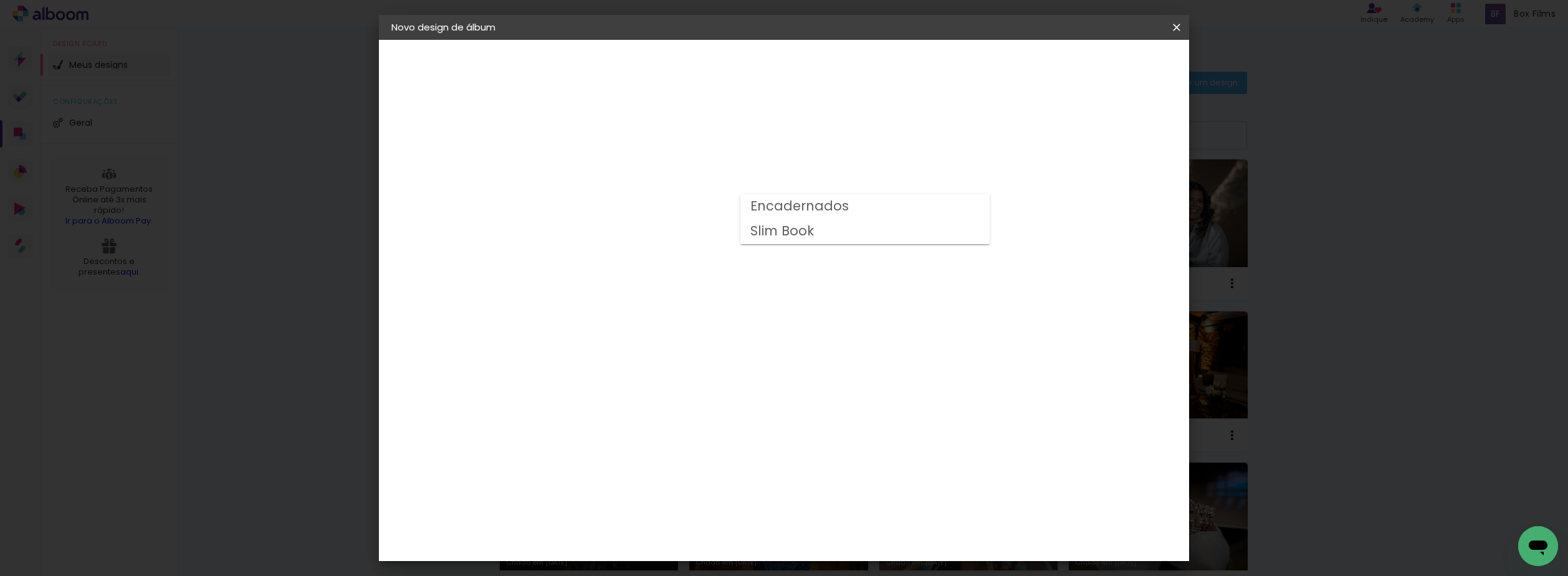
type input "Encadernados"
click at [679, 339] on span "24 x 60" at bounding box center [650, 352] width 58 height 26
click at [817, 55] on header "Modelo Escolha o modelo do álbum. Voltar Avançar" at bounding box center [678, 76] width 276 height 74
click at [0, 0] on slot "Avançar" at bounding box center [0, 0] width 0 height 0
click at [1099, 70] on span "Iniciar design" at bounding box center [1070, 65] width 57 height 9
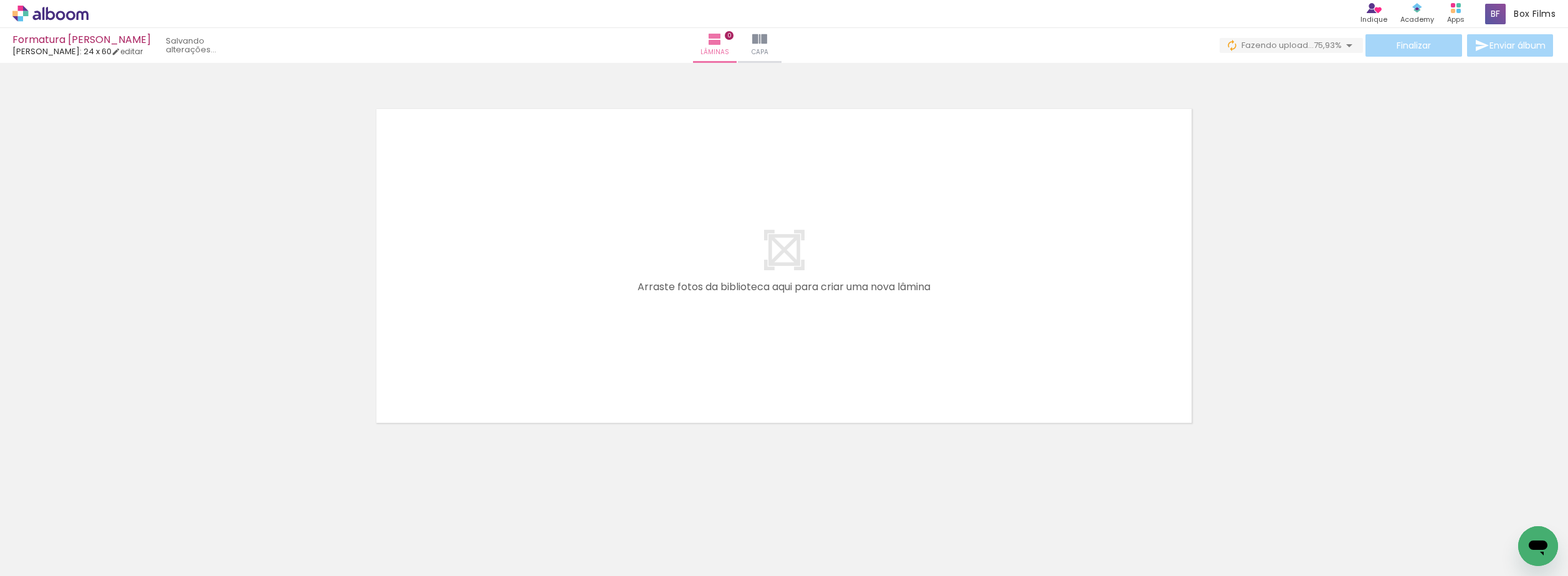
click at [1236, 377] on div at bounding box center [784, 250] width 1568 height 366
click at [124, 55] on link "editar" at bounding box center [126, 51] width 31 height 11
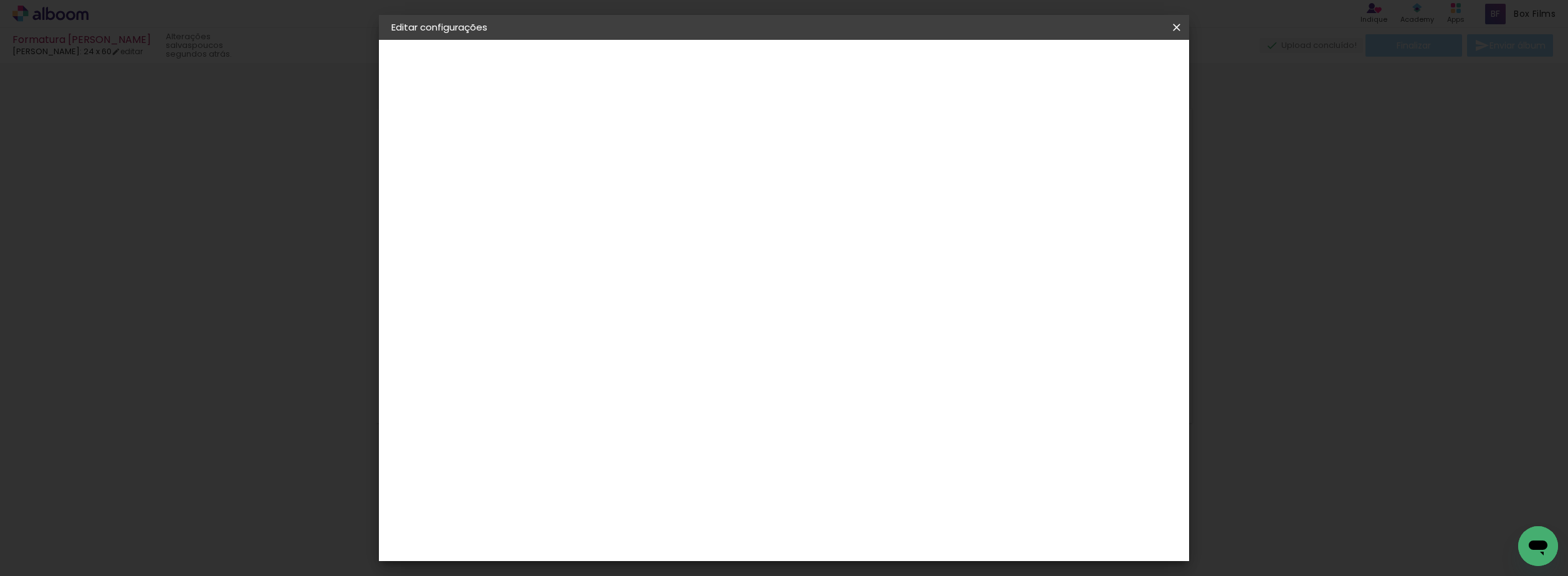
click at [474, 155] on div "Luiz Fotógrafo" at bounding box center [451, 154] width 68 height 9
click at [609, 355] on div "Luiz Fotógrafo" at bounding box center [629, 360] width 83 height 10
click at [0, 0] on slot "Avançar" at bounding box center [0, 0] width 0 height 0
click at [644, 207] on input "text" at bounding box center [619, 216] width 49 height 19
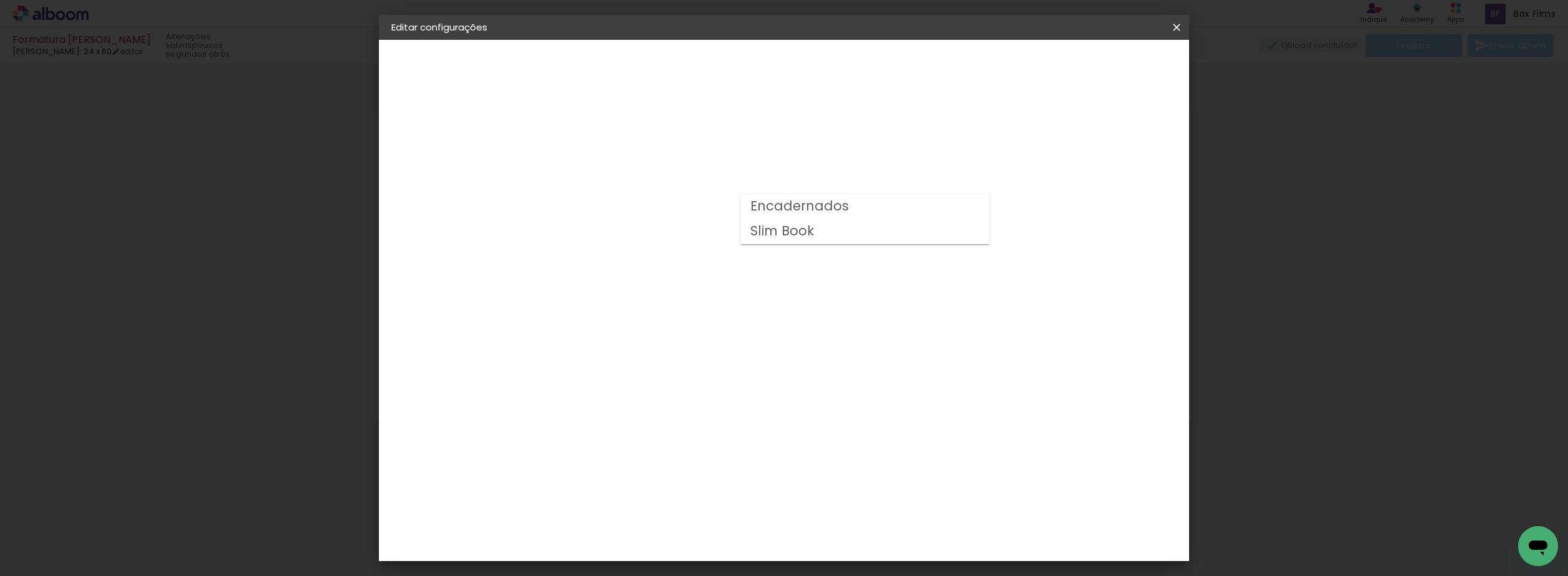
click at [815, 201] on div at bounding box center [864, 213] width 249 height 50
click at [0, 0] on slot "Encadernados" at bounding box center [0, 0] width 0 height 0
type input "Encadernados"
click at [679, 537] on span "25 x 40" at bounding box center [650, 550] width 58 height 26
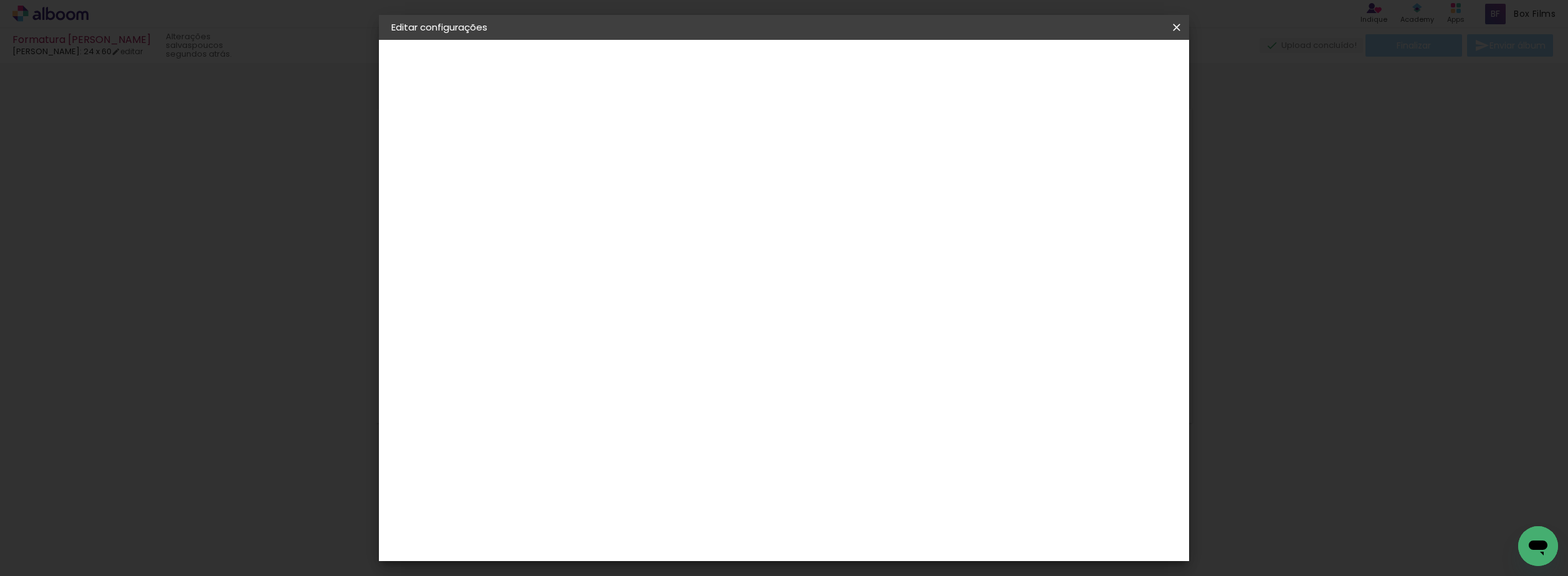
click at [0, 0] on slot "Avançar" at bounding box center [0, 0] width 0 height 0
click at [1078, 73] on paper-button "Salvar configurações" at bounding box center [1020, 65] width 117 height 21
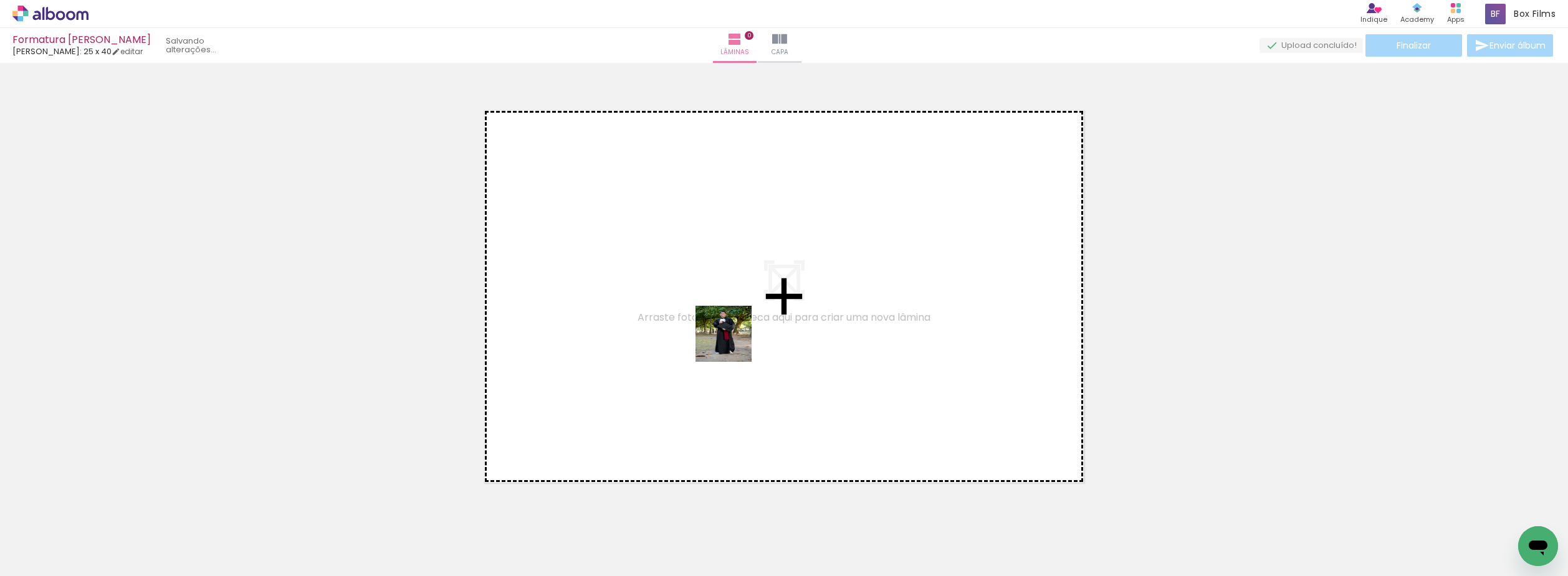
drag, startPoint x: 134, startPoint y: 549, endPoint x: 315, endPoint y: 465, distance: 199.5
click at [792, 312] on quentale-workspace at bounding box center [784, 288] width 1568 height 576
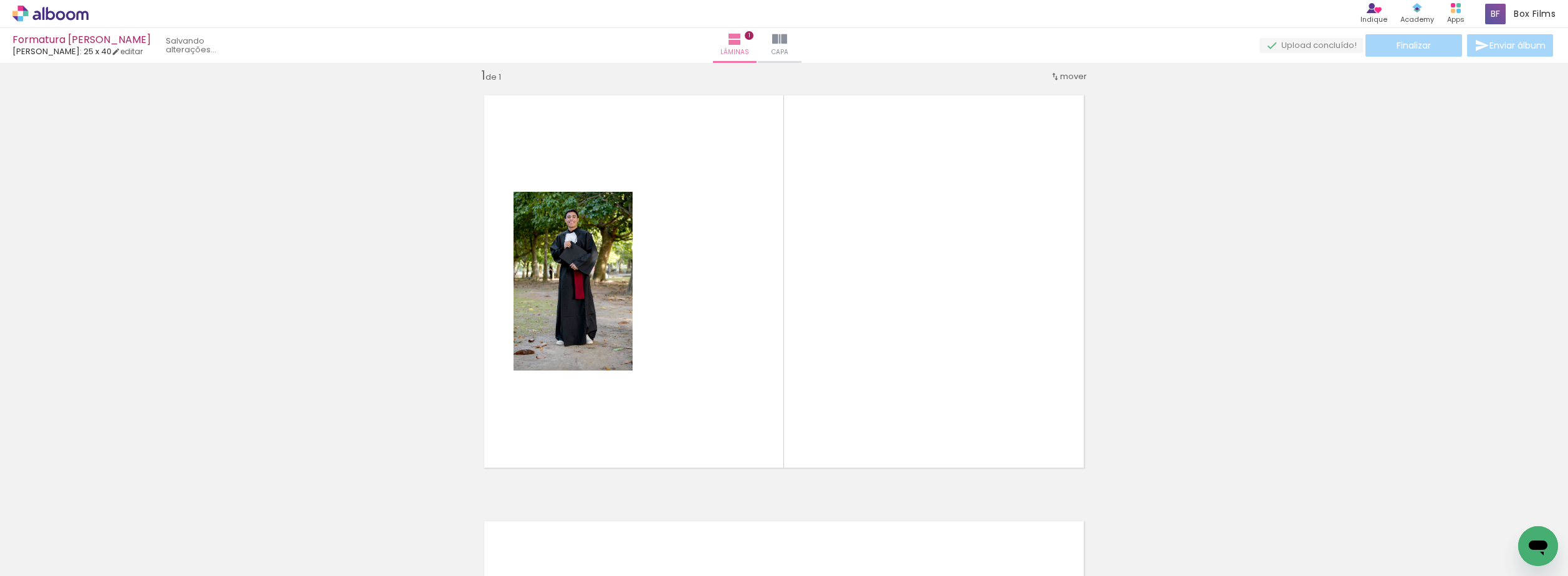
scroll to position [16, 0]
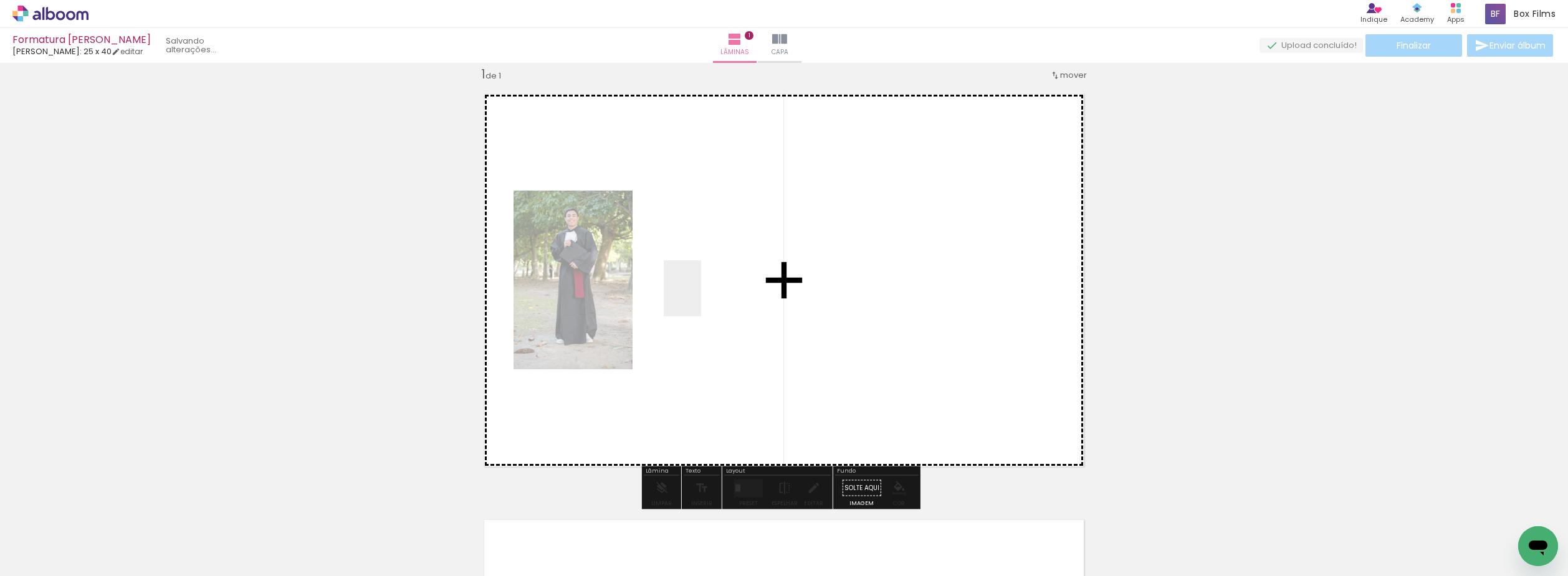
drag, startPoint x: 204, startPoint y: 530, endPoint x: 734, endPoint y: 271, distance: 589.9
click at [734, 271] on quentale-workspace at bounding box center [784, 288] width 1568 height 576
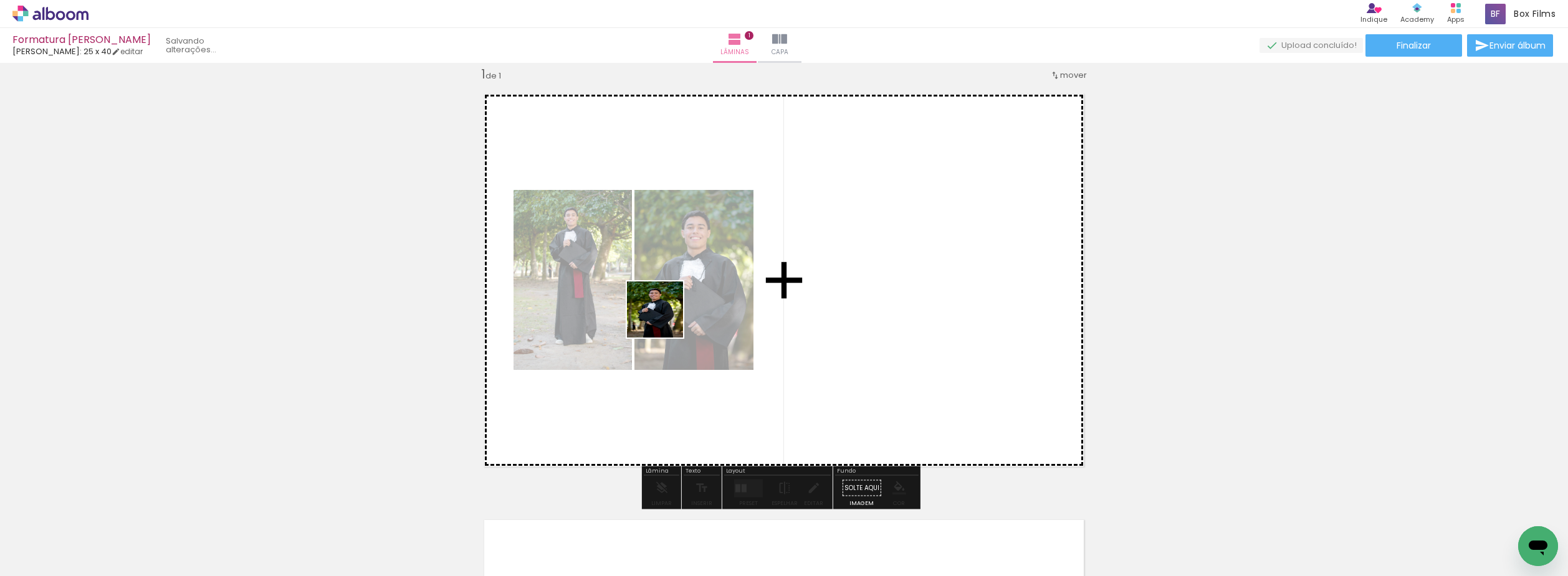
drag, startPoint x: 253, startPoint y: 542, endPoint x: 740, endPoint y: 277, distance: 554.4
click at [745, 275] on quentale-workspace at bounding box center [784, 288] width 1568 height 576
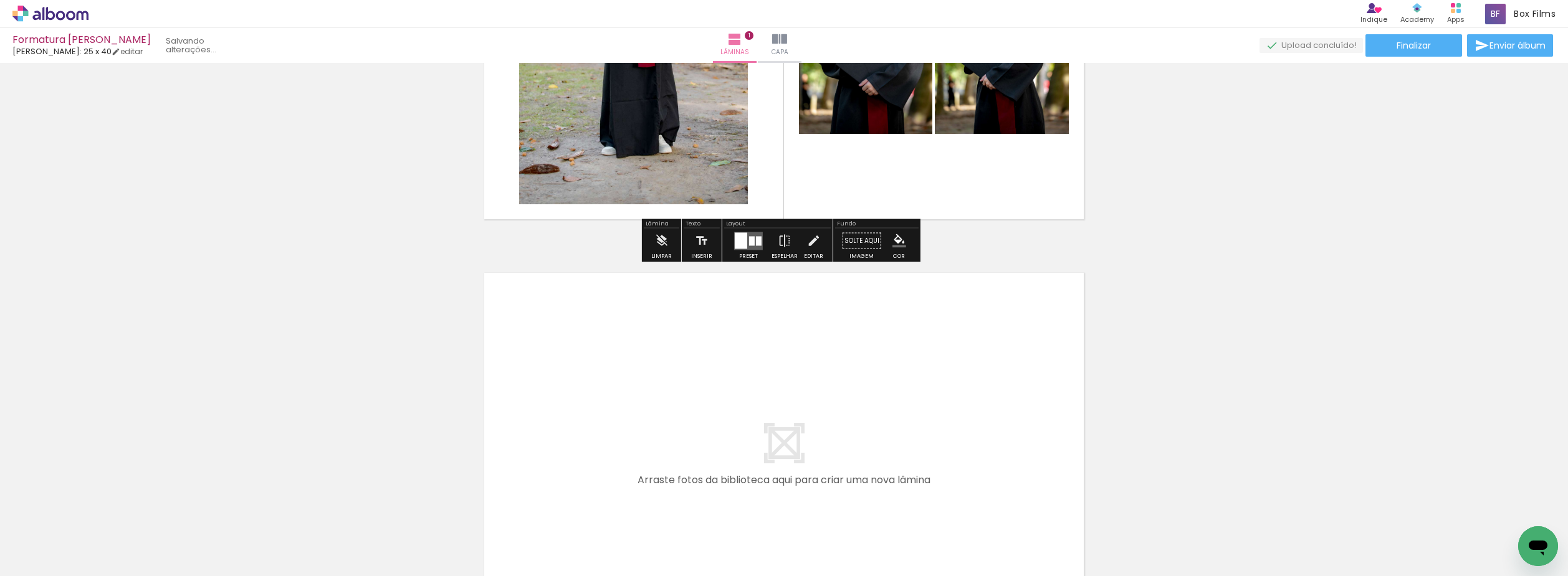
scroll to position [266, 0]
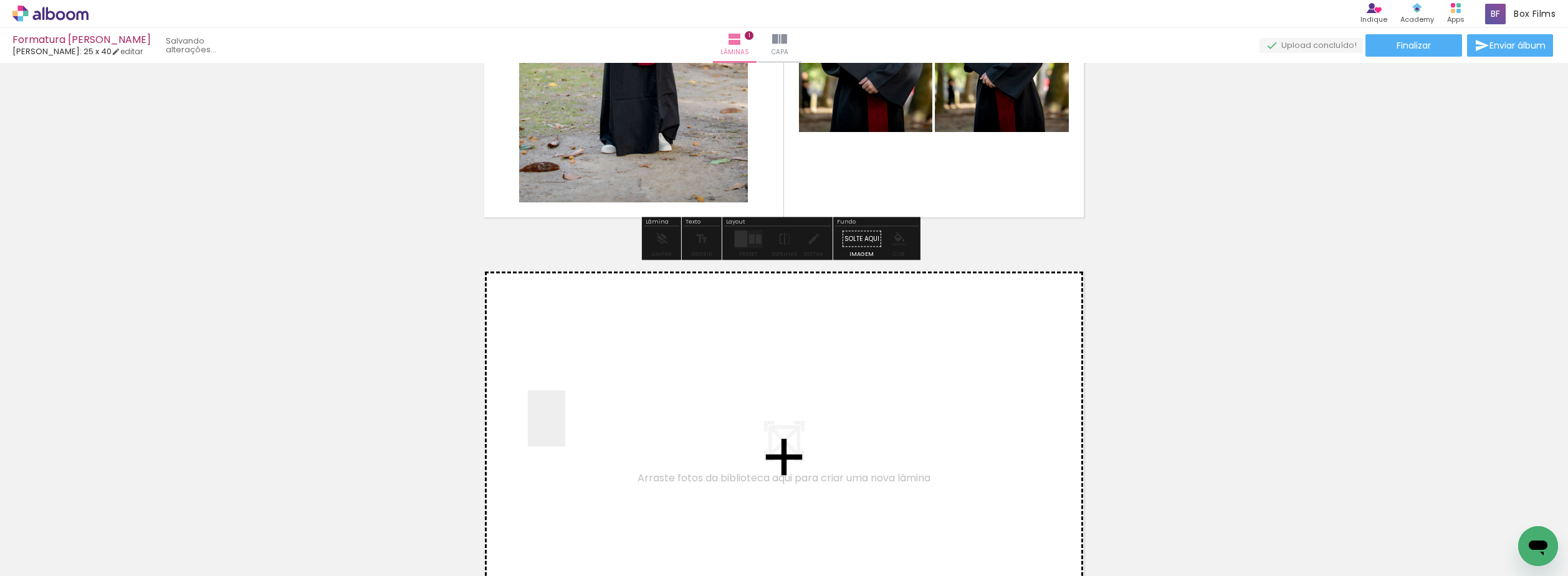
drag, startPoint x: 565, startPoint y: 428, endPoint x: 462, endPoint y: 516, distance: 135.5
click at [596, 398] on quentale-workspace at bounding box center [784, 288] width 1568 height 576
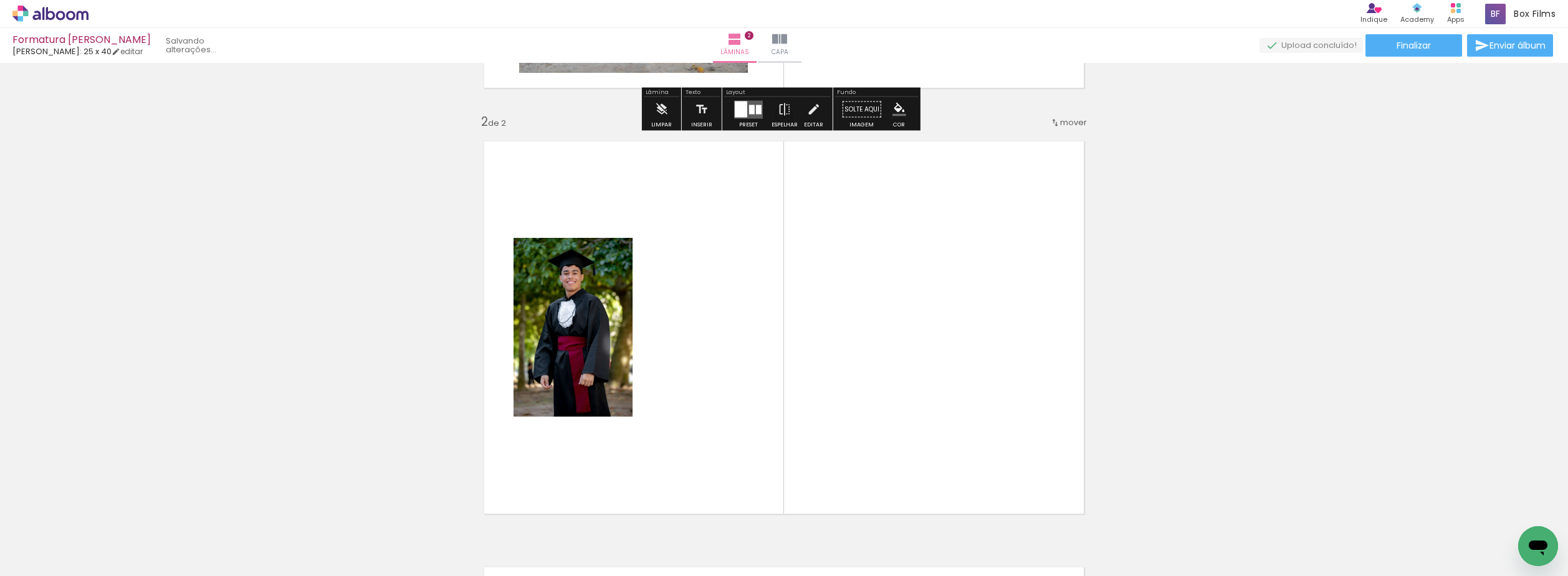
scroll to position [442, 0]
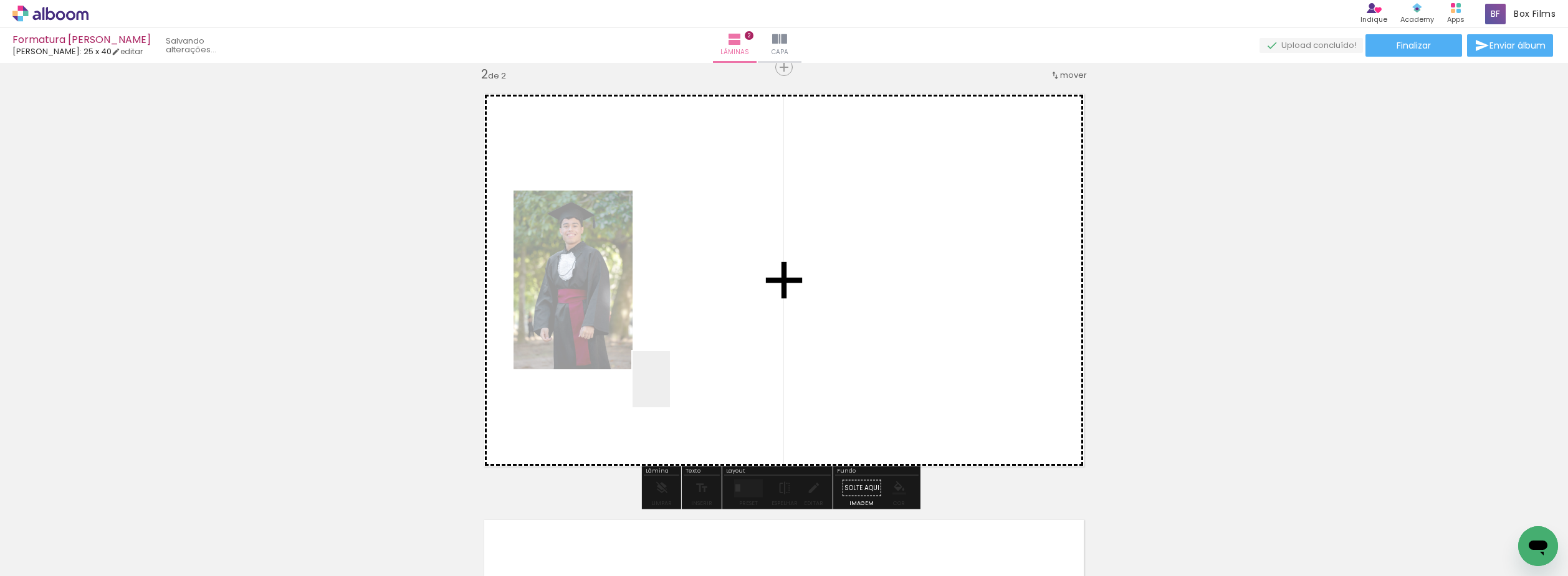
drag, startPoint x: 657, startPoint y: 398, endPoint x: 519, endPoint y: 489, distance: 165.3
click at [726, 337] on quentale-workspace at bounding box center [784, 288] width 1568 height 576
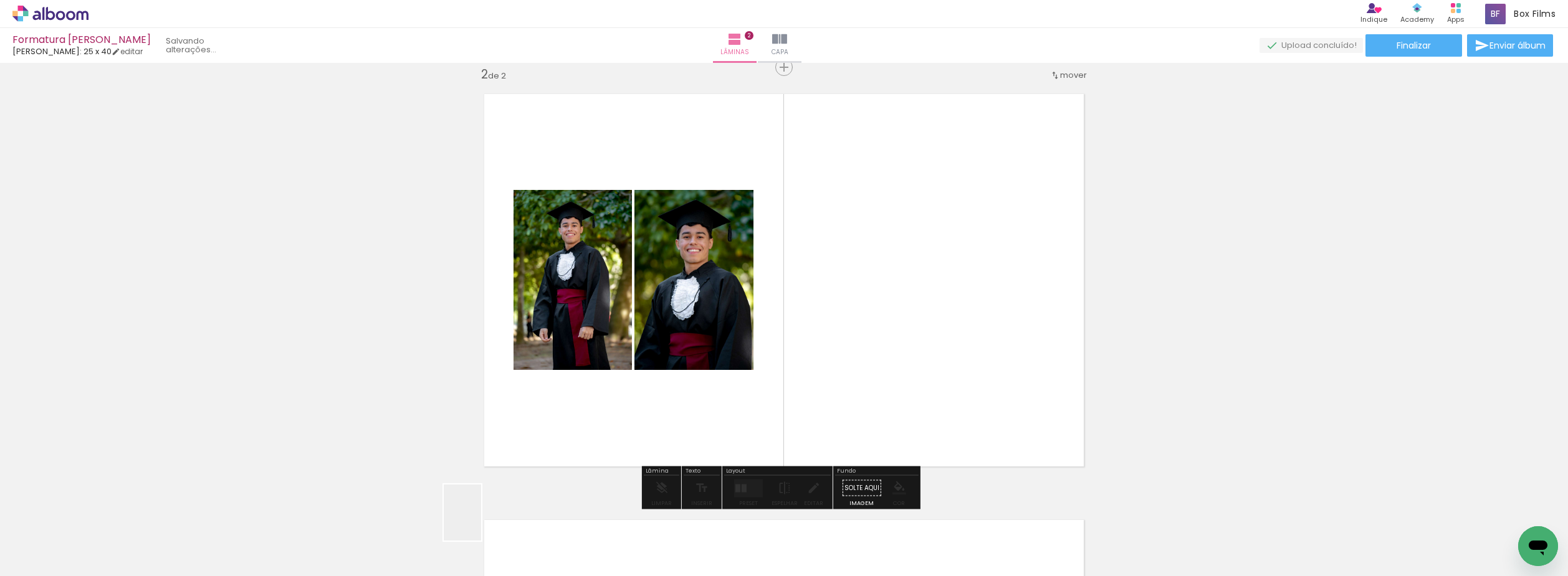
drag, startPoint x: 463, startPoint y: 536, endPoint x: 643, endPoint y: 344, distance: 263.2
click at [633, 312] on quentale-workspace at bounding box center [784, 288] width 1568 height 576
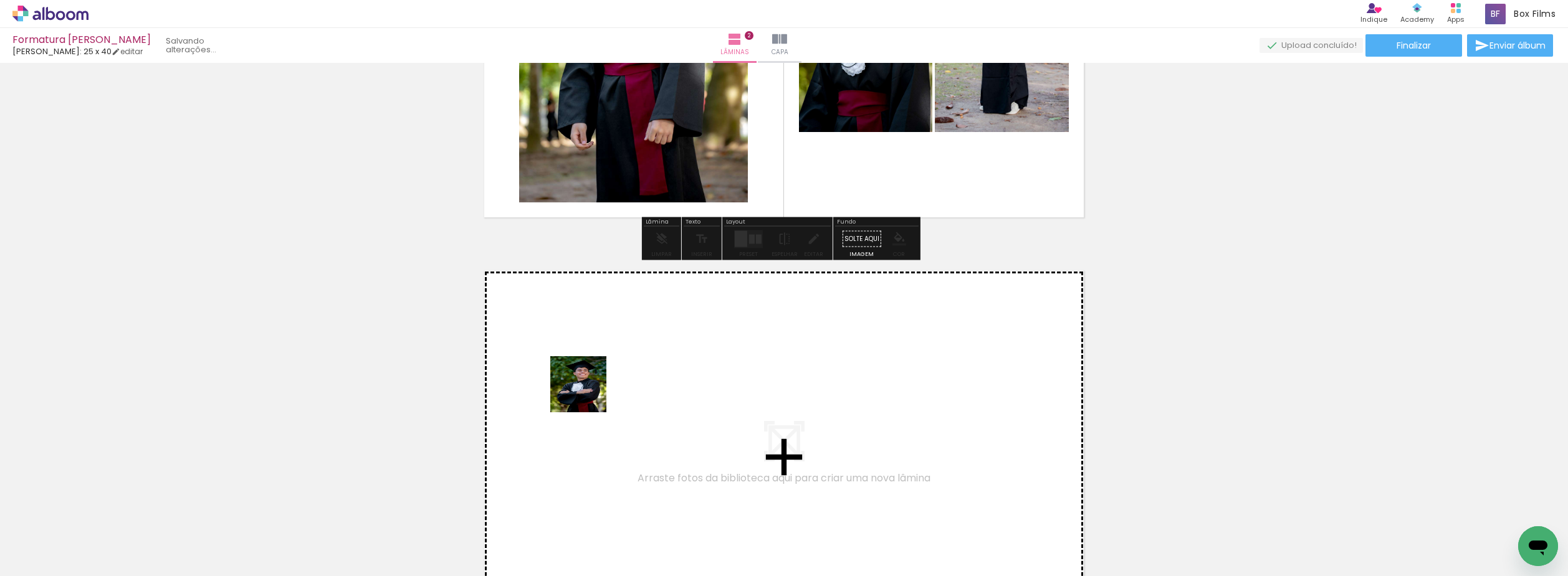
drag, startPoint x: 572, startPoint y: 463, endPoint x: 588, endPoint y: 390, distance: 74.7
click at [588, 390] on quentale-workspace at bounding box center [784, 288] width 1568 height 576
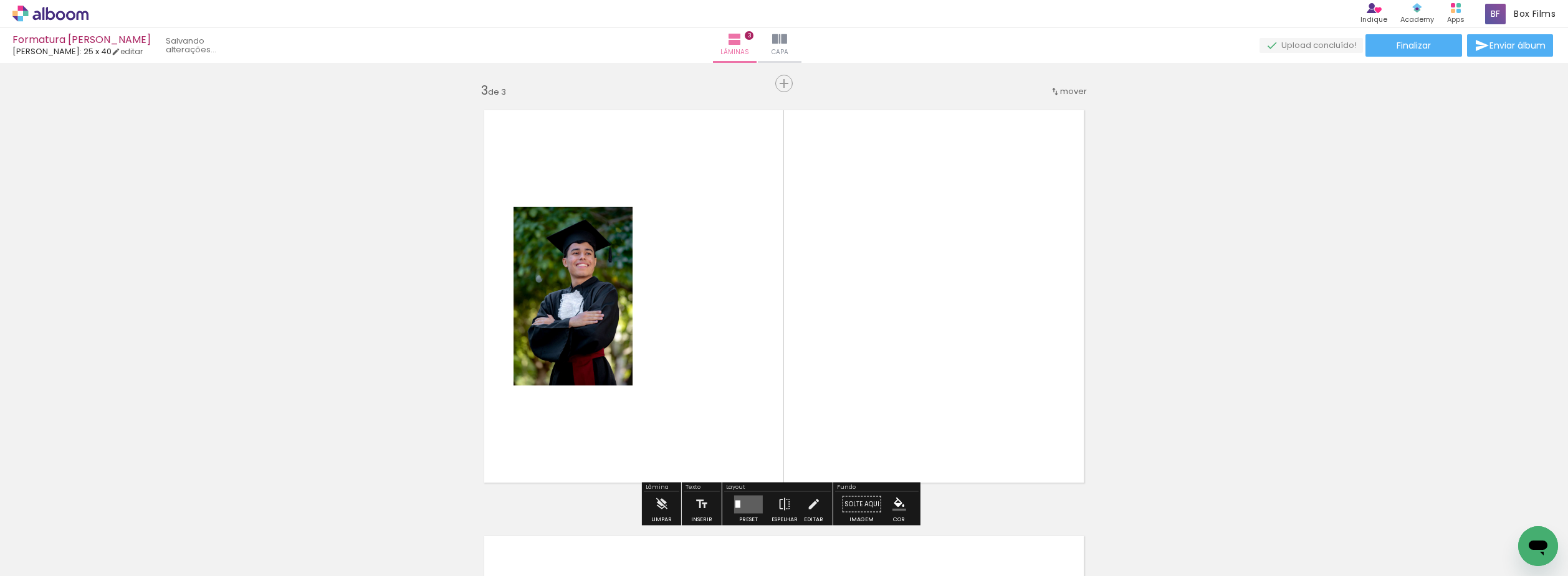
scroll to position [868, 0]
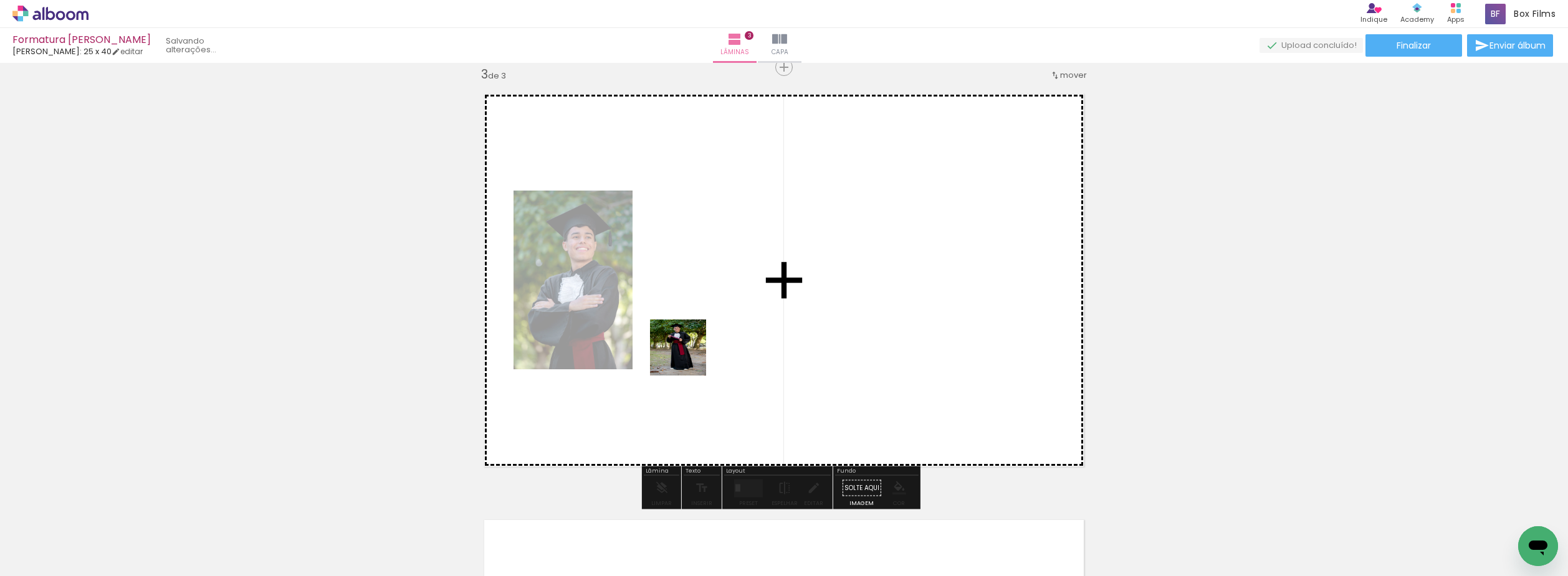
drag, startPoint x: 614, startPoint y: 519, endPoint x: 687, endPoint y: 472, distance: 86.8
click at [689, 345] on quentale-workspace at bounding box center [784, 288] width 1568 height 576
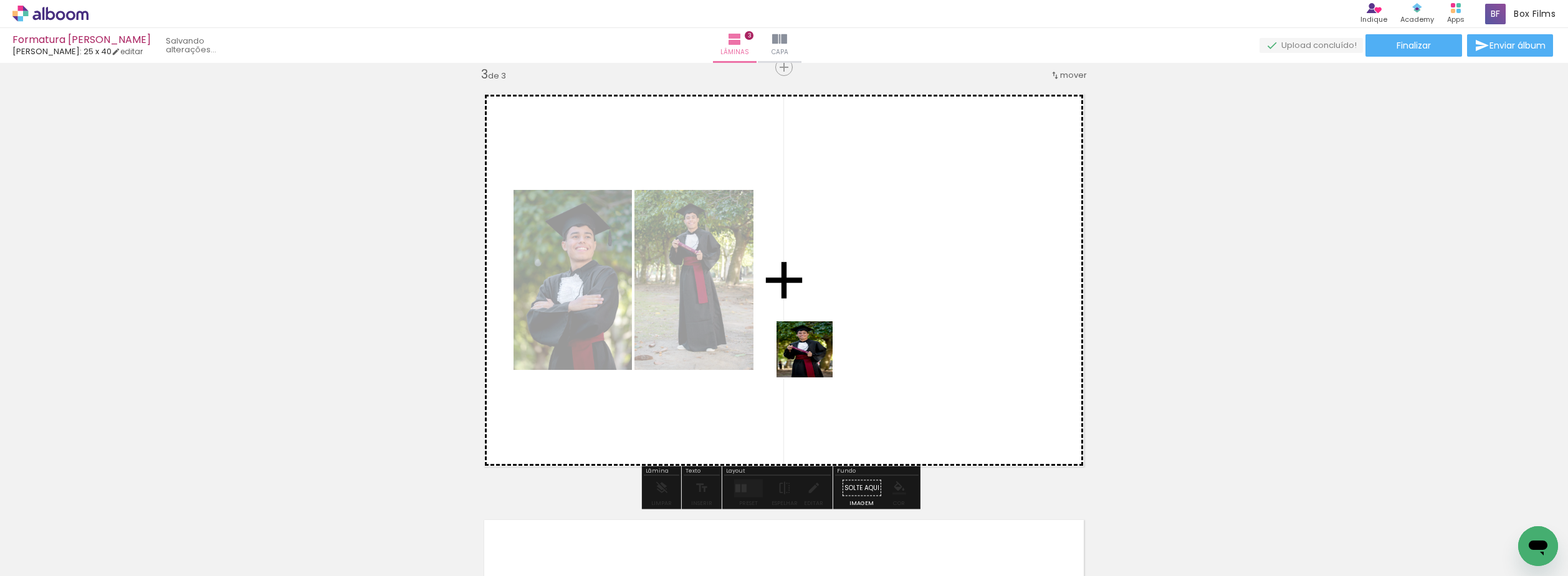
drag, startPoint x: 695, startPoint y: 507, endPoint x: 824, endPoint y: 337, distance: 213.4
click at [817, 352] on quentale-workspace at bounding box center [784, 288] width 1568 height 576
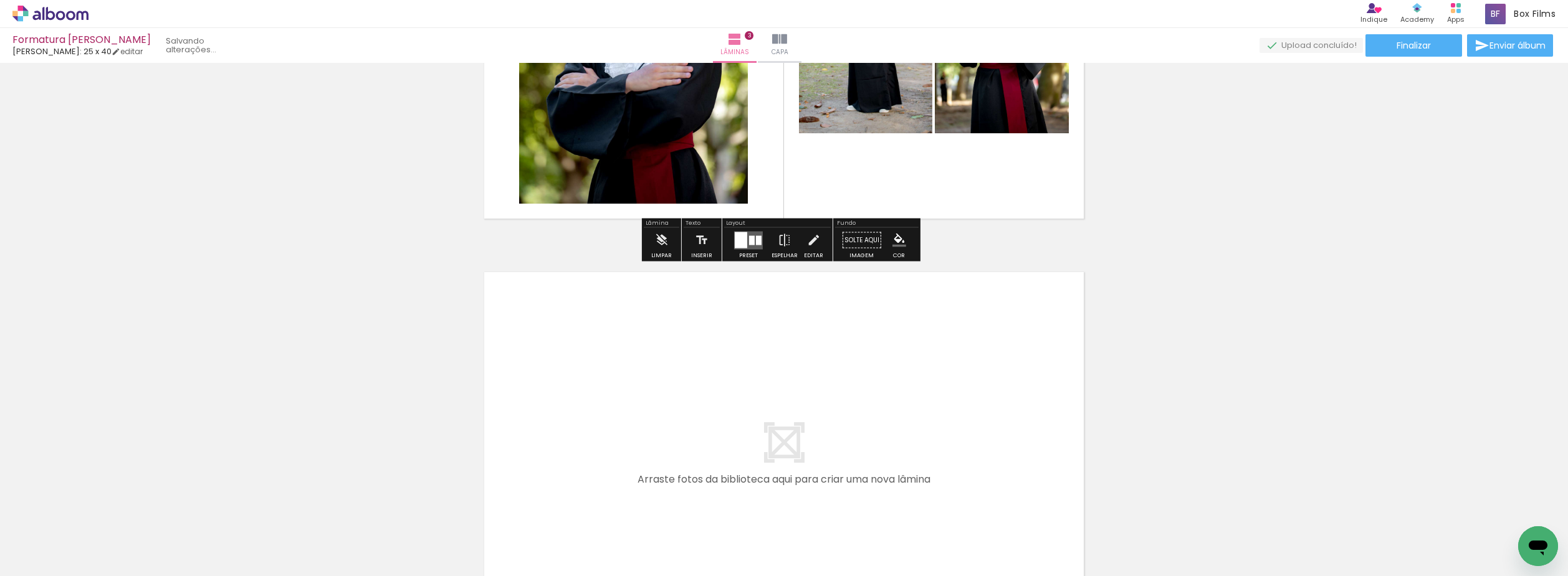
scroll to position [1117, 0]
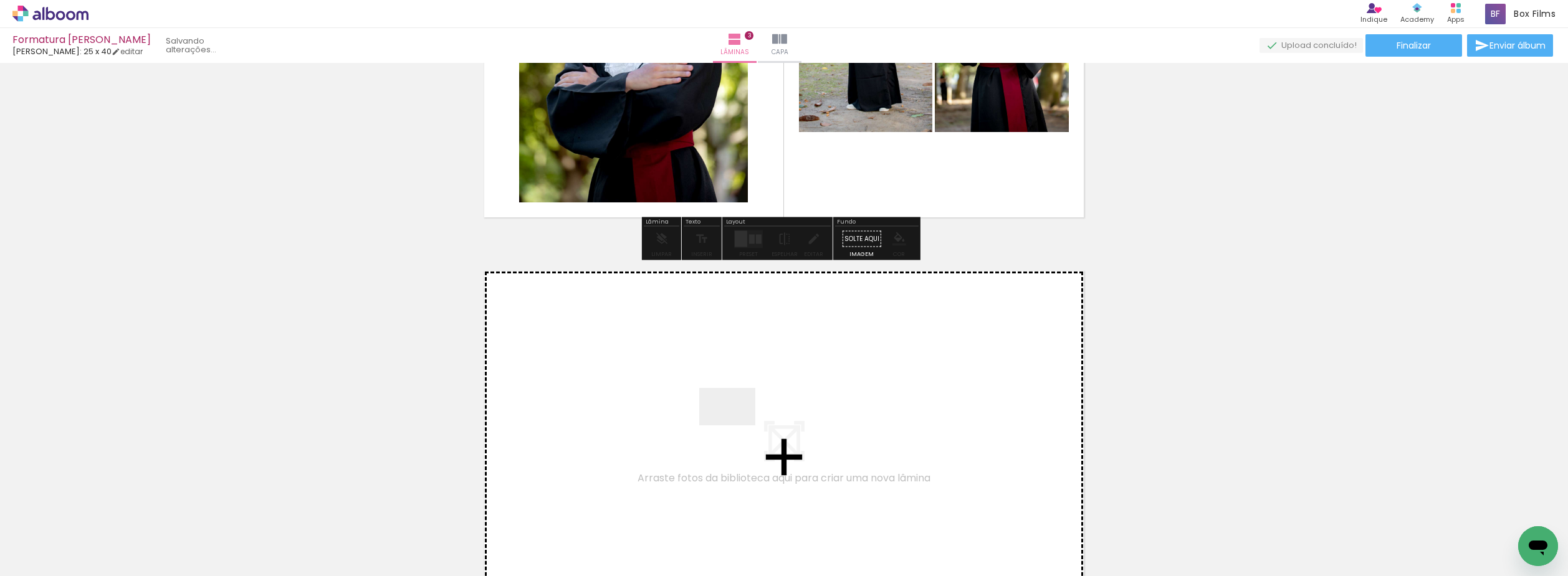
drag, startPoint x: 755, startPoint y: 536, endPoint x: 825, endPoint y: 540, distance: 70.1
click at [737, 424] on quentale-workspace at bounding box center [784, 288] width 1568 height 576
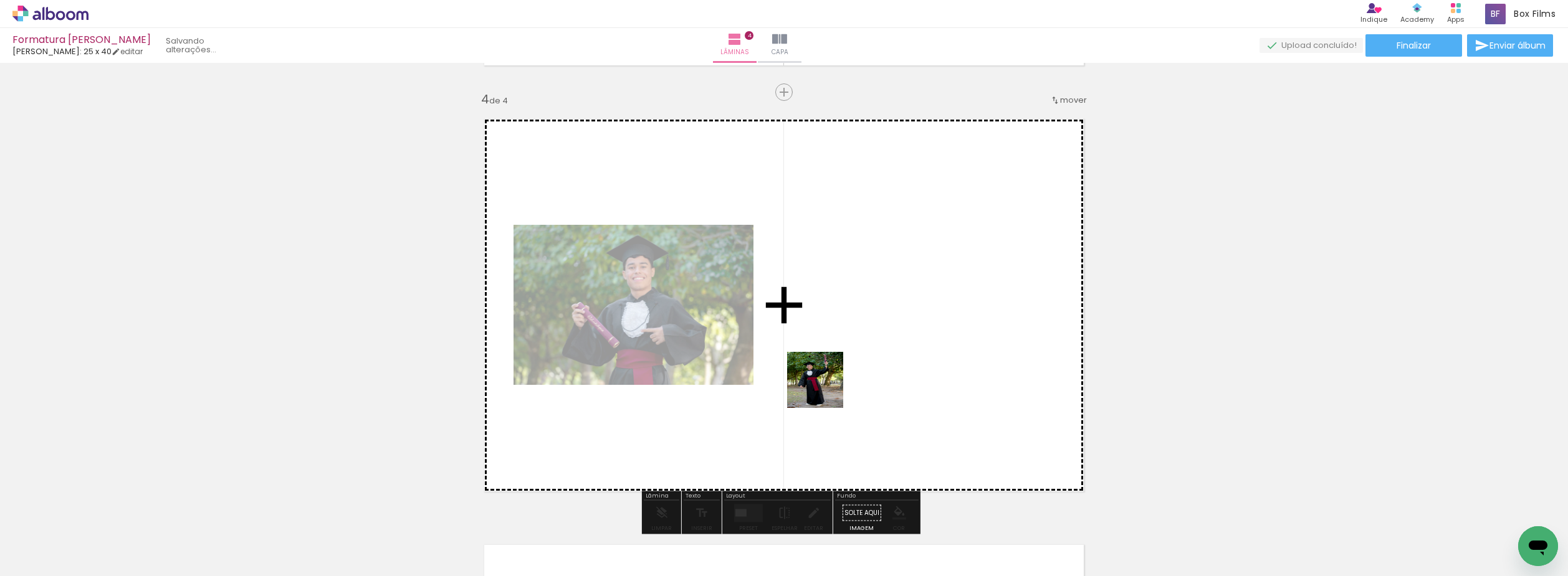
drag, startPoint x: 825, startPoint y: 533, endPoint x: 905, endPoint y: 476, distance: 98.2
click at [824, 385] on quentale-workspace at bounding box center [784, 288] width 1568 height 576
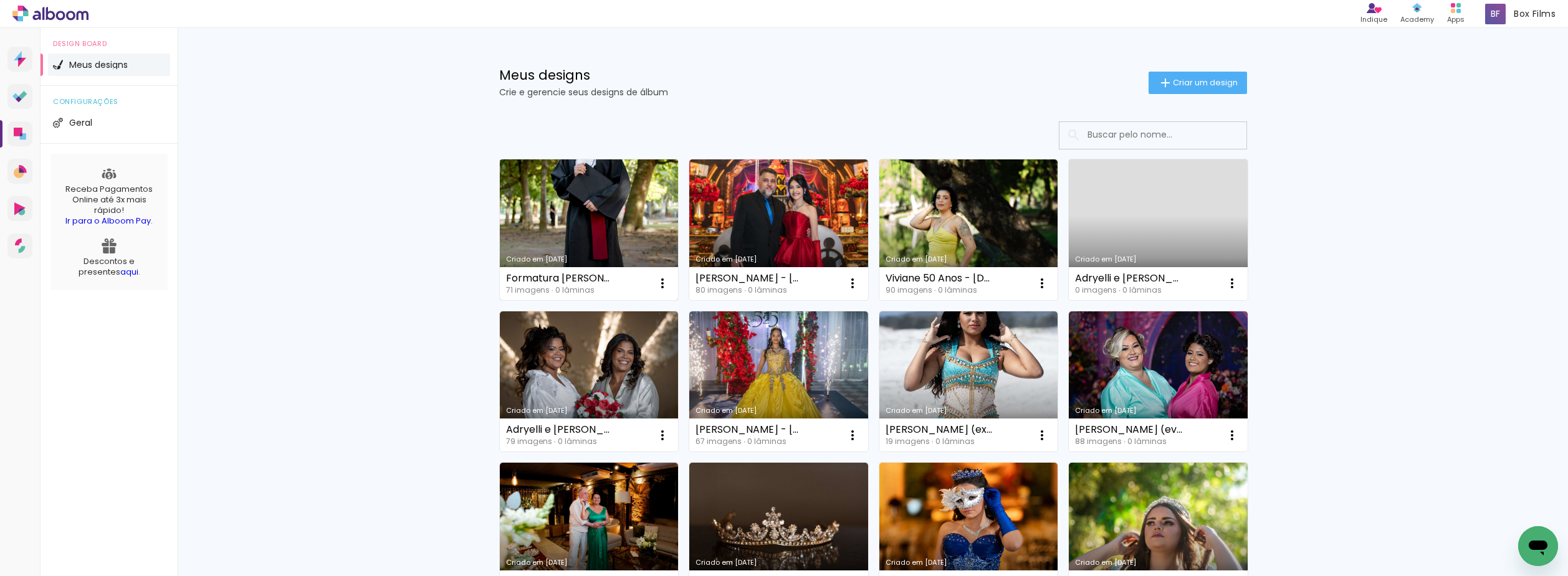
click at [575, 203] on link "Criado em [DATE]" at bounding box center [589, 230] width 179 height 141
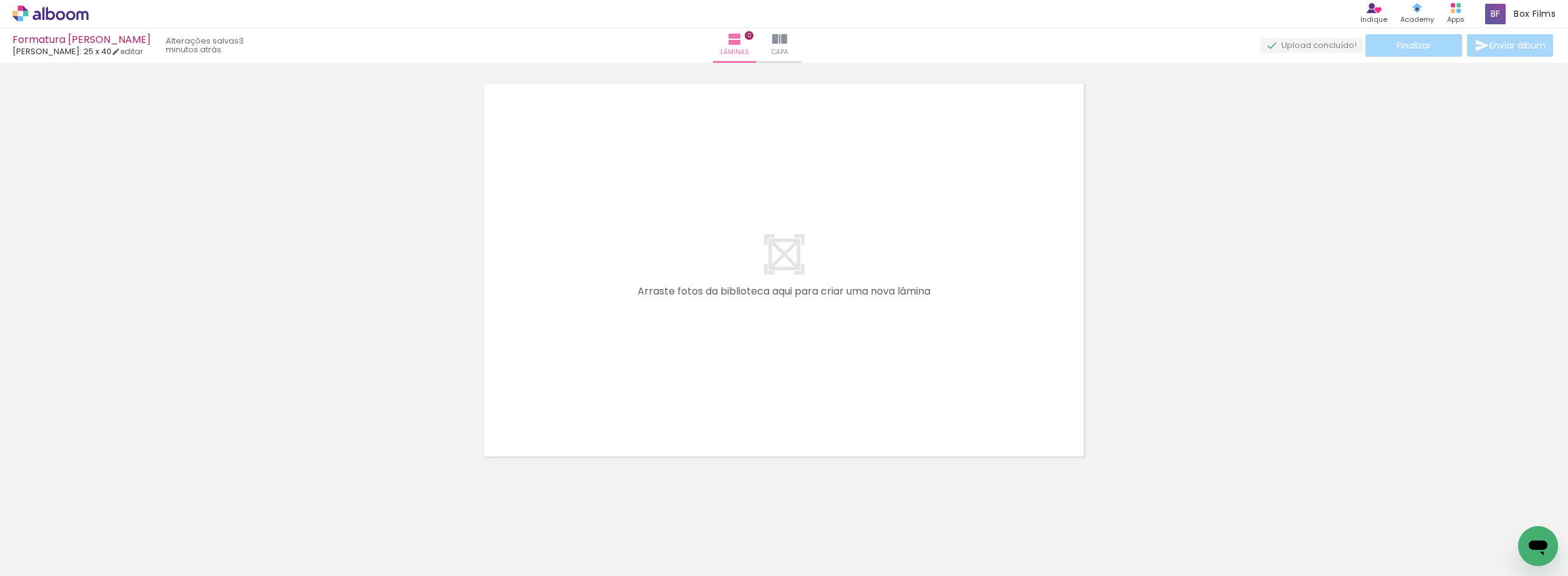
scroll to position [40, 0]
drag, startPoint x: 147, startPoint y: 532, endPoint x: 283, endPoint y: 492, distance: 141.8
click at [662, 294] on quentale-workspace at bounding box center [784, 288] width 1568 height 576
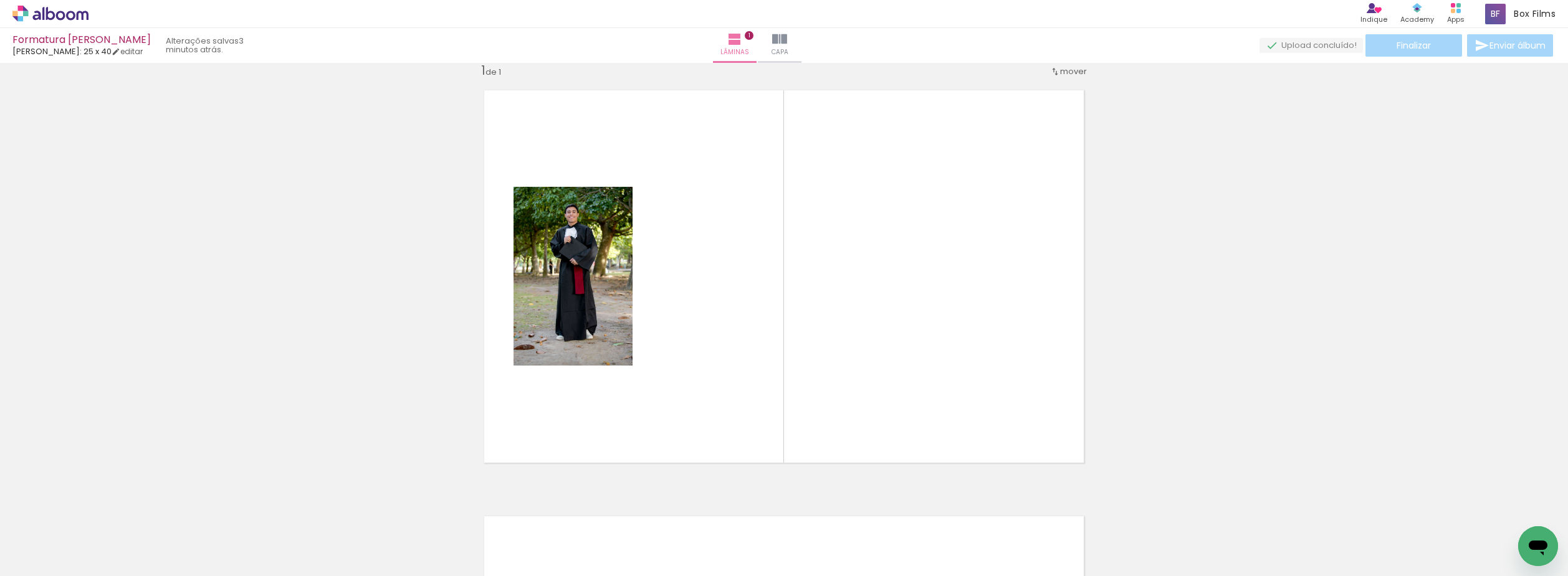
scroll to position [16, 0]
drag, startPoint x: 205, startPoint y: 533, endPoint x: 373, endPoint y: 472, distance: 178.7
click at [627, 396] on quentale-workspace at bounding box center [784, 288] width 1568 height 576
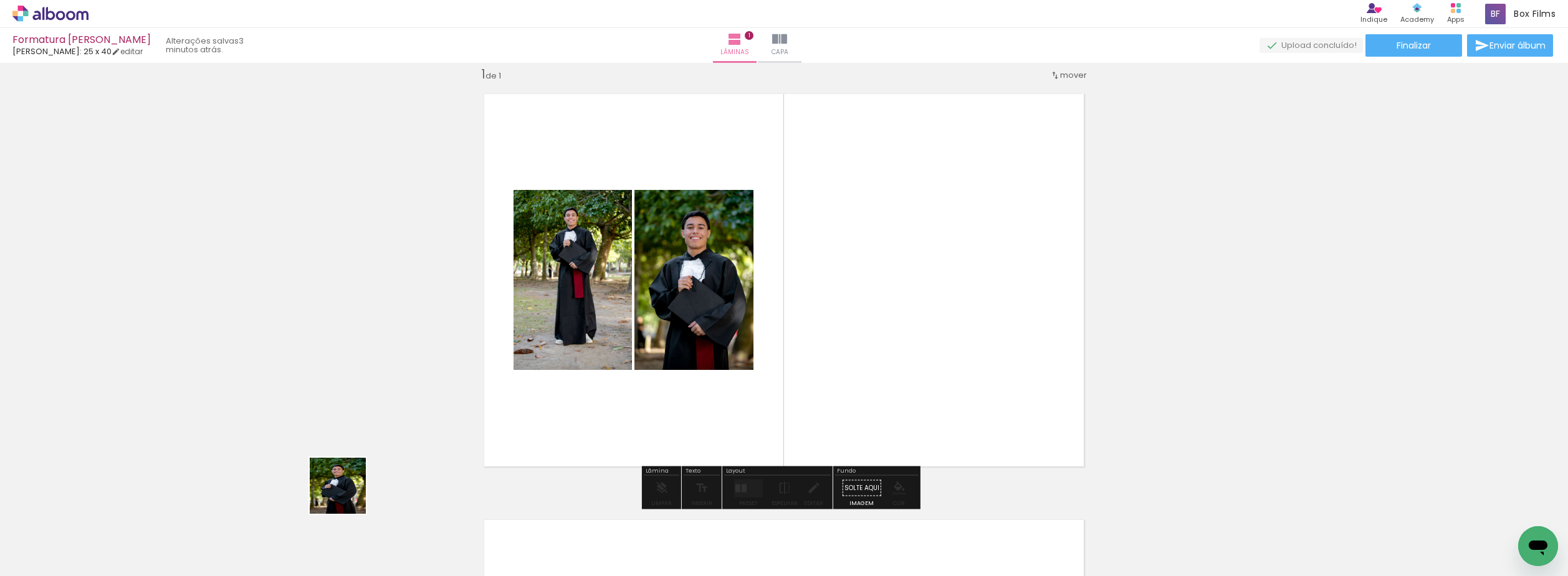
drag, startPoint x: 304, startPoint y: 507, endPoint x: 801, endPoint y: 297, distance: 539.5
click at [743, 335] on quentale-workspace at bounding box center [784, 288] width 1568 height 576
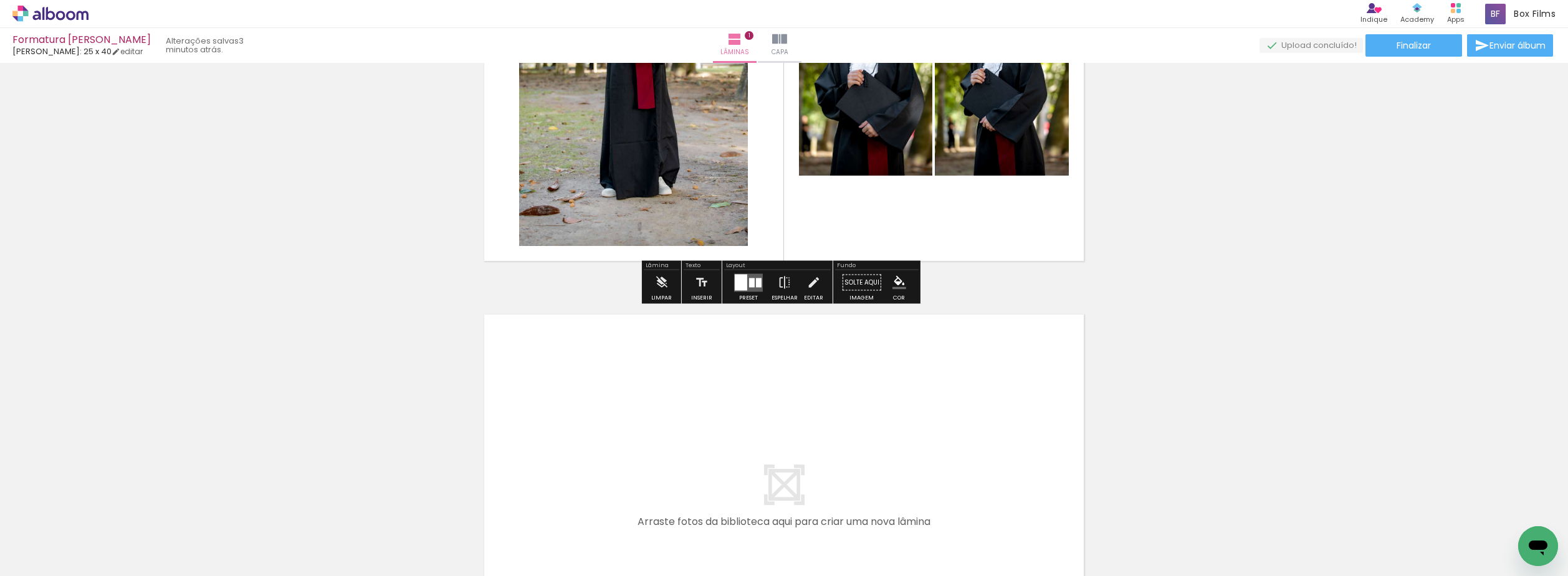
scroll to position [266, 0]
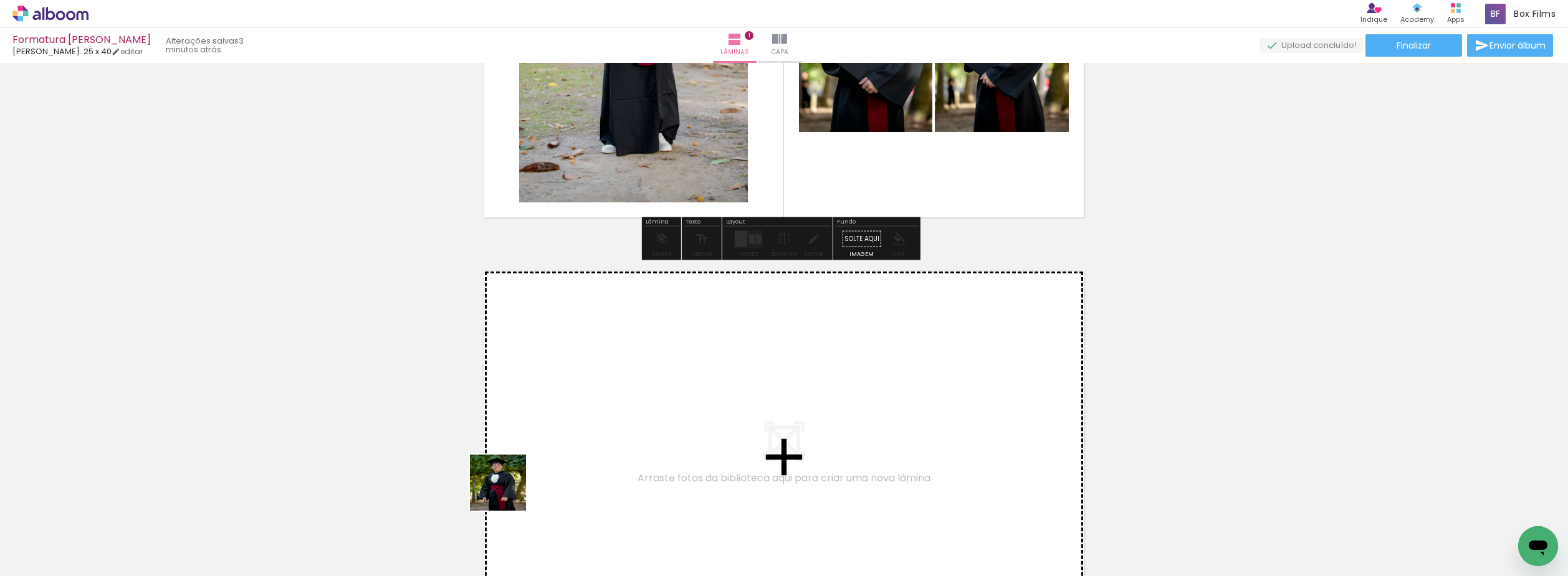
drag, startPoint x: 507, startPoint y: 492, endPoint x: 449, endPoint y: 512, distance: 61.4
click at [618, 439] on quentale-workspace at bounding box center [784, 288] width 1568 height 576
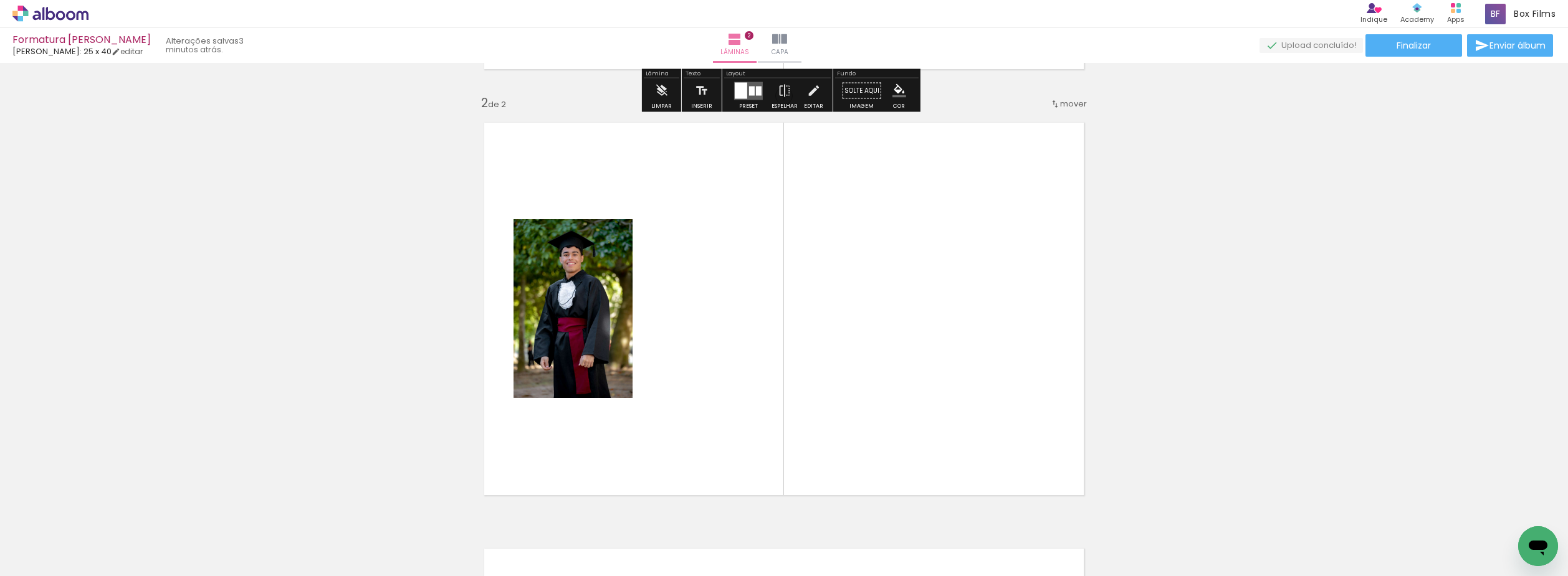
scroll to position [442, 0]
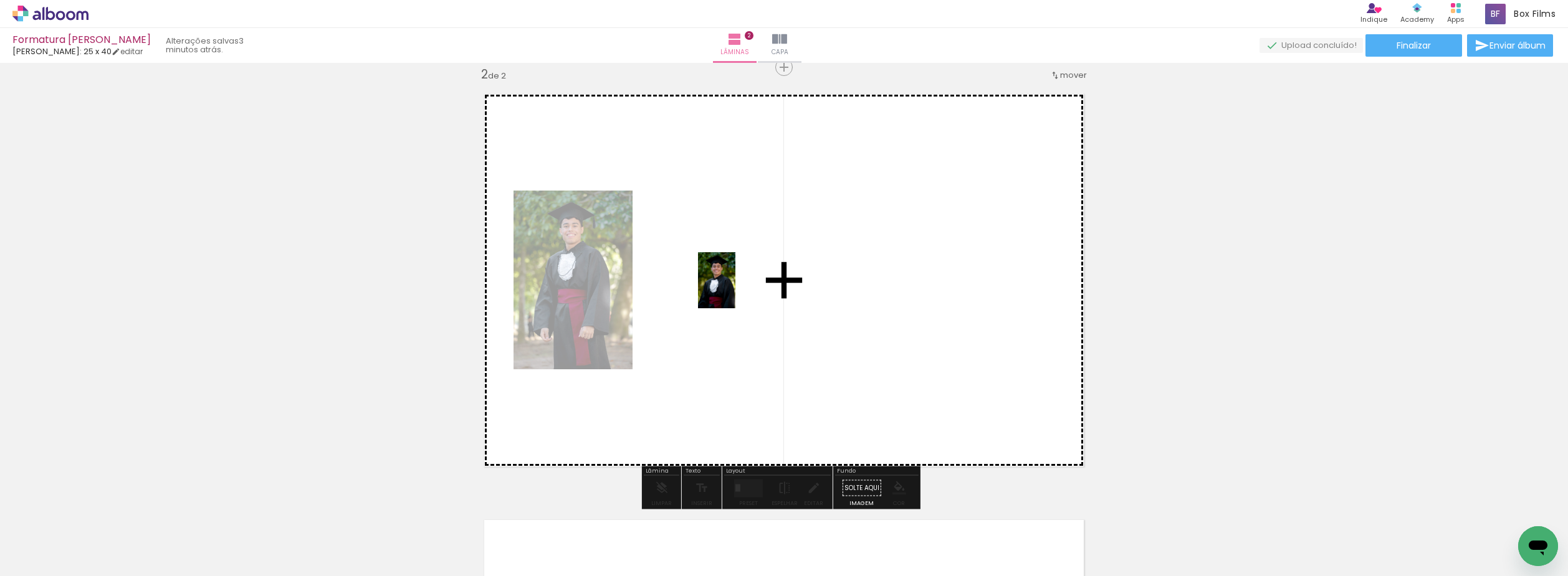
drag, startPoint x: 462, startPoint y: 502, endPoint x: 521, endPoint y: 487, distance: 60.9
click at [737, 287] on quentale-workspace at bounding box center [784, 288] width 1568 height 576
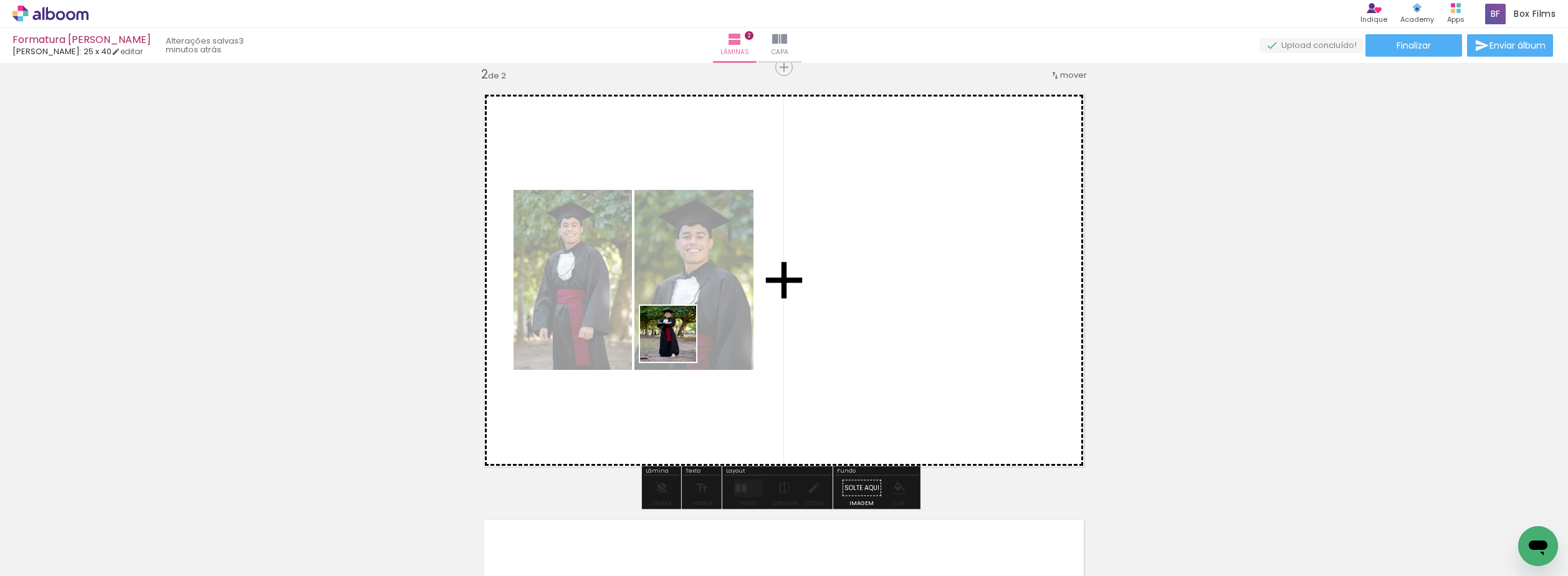
drag, startPoint x: 469, startPoint y: 536, endPoint x: 683, endPoint y: 341, distance: 289.5
click at [679, 341] on quentale-workspace at bounding box center [784, 288] width 1568 height 576
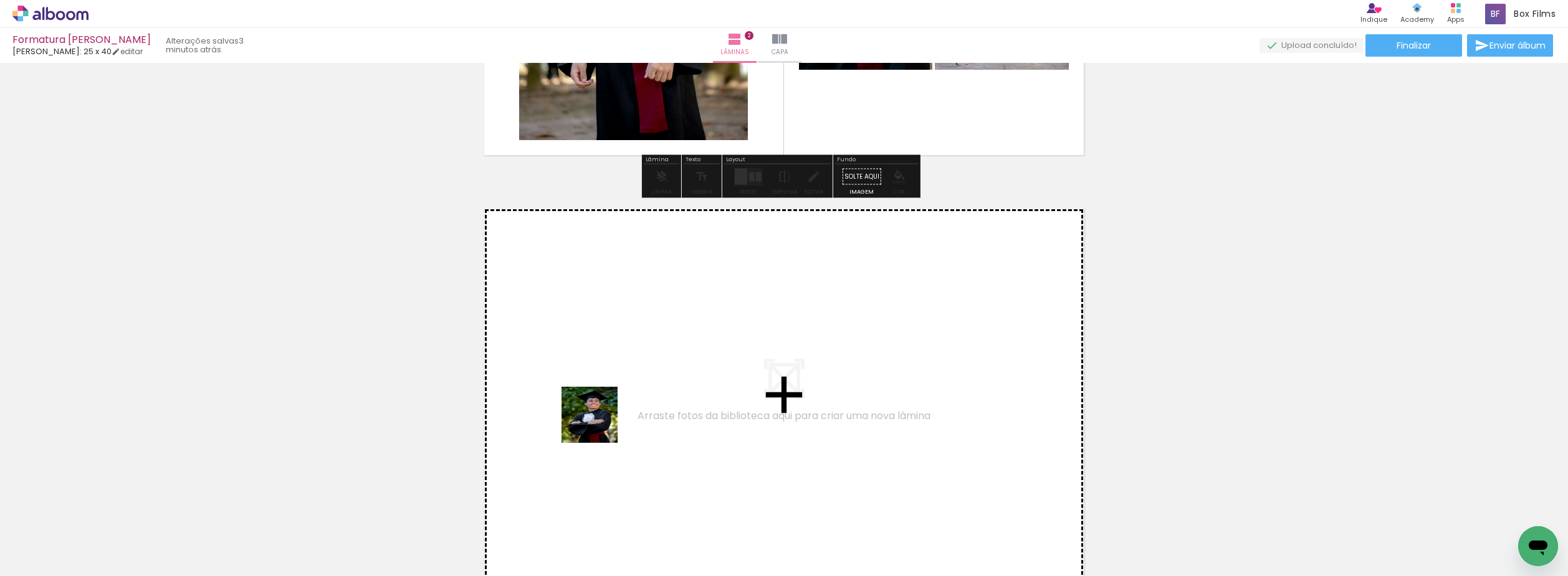
drag, startPoint x: 584, startPoint y: 485, endPoint x: 615, endPoint y: 507, distance: 38.0
click at [607, 391] on quentale-workspace at bounding box center [784, 288] width 1568 height 576
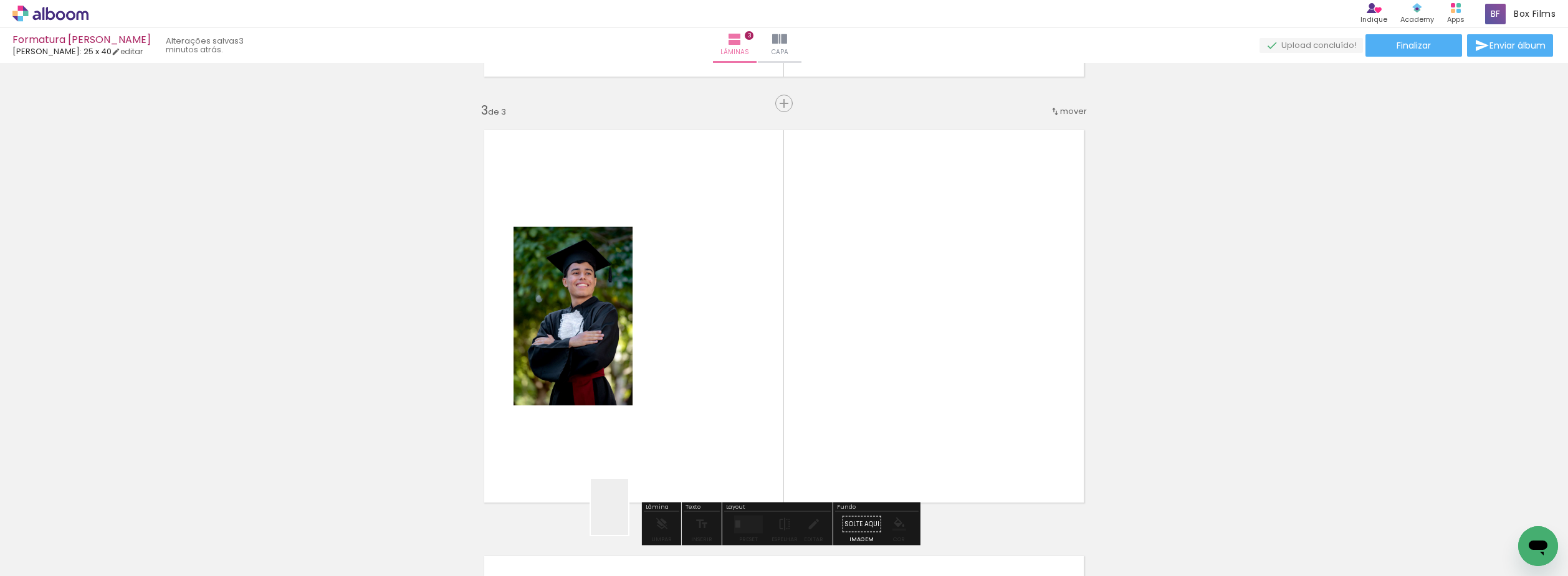
scroll to position [868, 0]
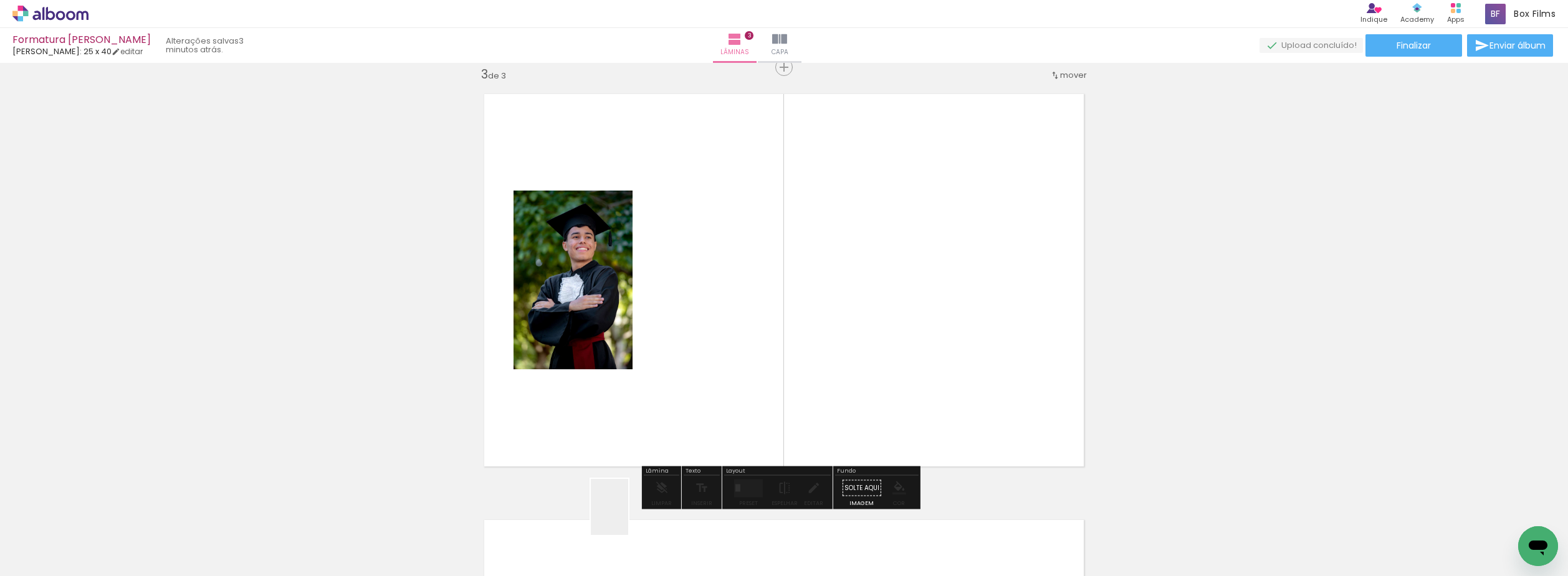
drag, startPoint x: 628, startPoint y: 517, endPoint x: 715, endPoint y: 472, distance: 97.9
click at [737, 333] on quentale-workspace at bounding box center [784, 288] width 1568 height 576
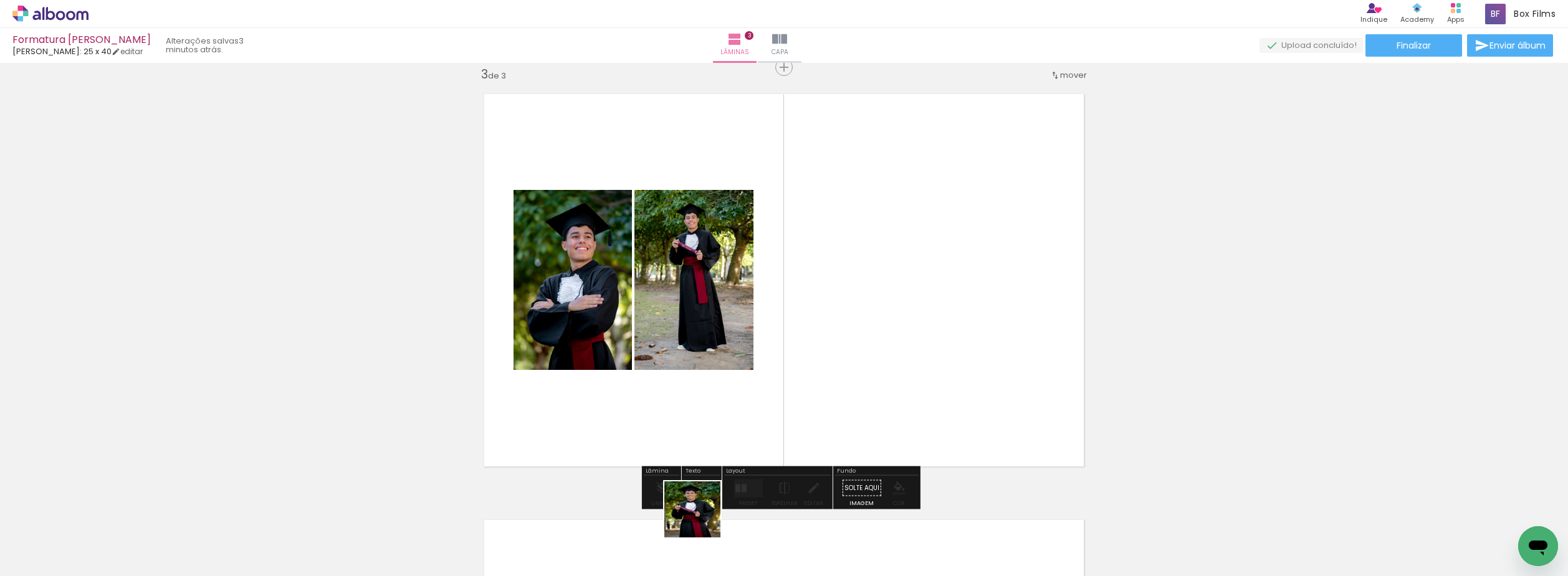
drag, startPoint x: 701, startPoint y: 518, endPoint x: 820, endPoint y: 336, distance: 217.5
click at [820, 336] on quentale-workspace at bounding box center [784, 288] width 1568 height 576
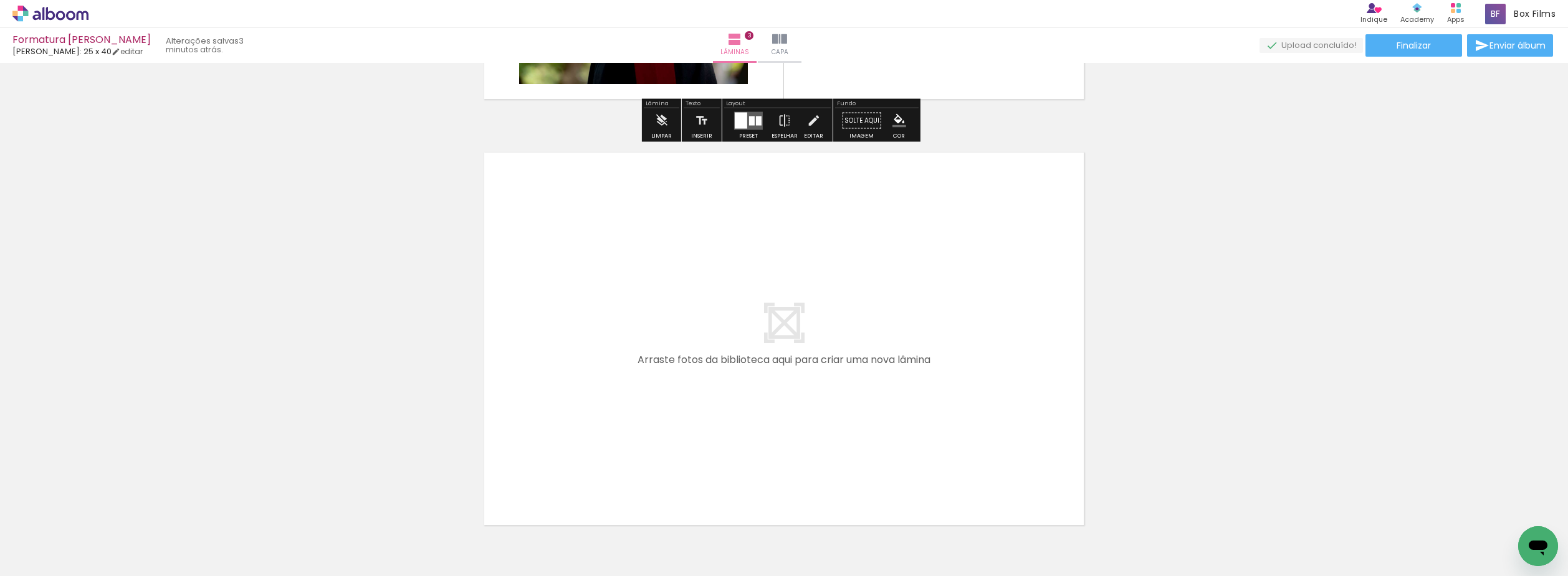
scroll to position [1242, 0]
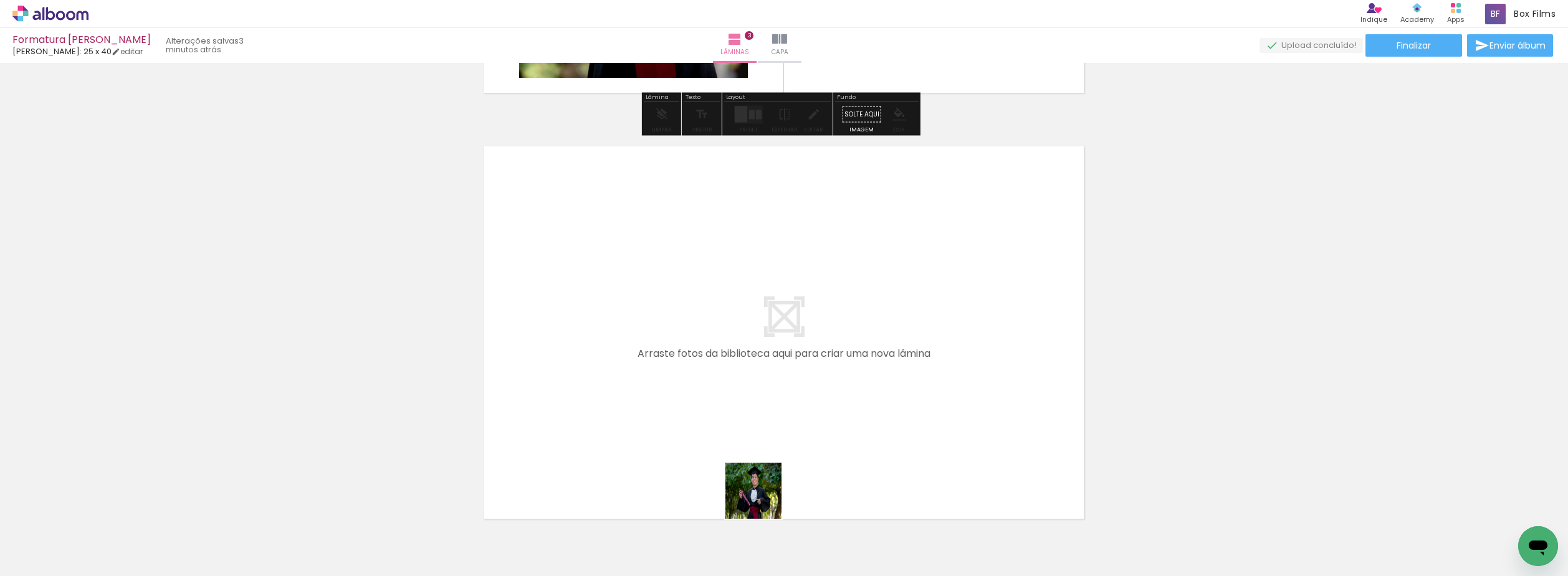
drag, startPoint x: 771, startPoint y: 532, endPoint x: 818, endPoint y: 503, distance: 55.2
click at [728, 353] on quentale-workspace at bounding box center [784, 288] width 1568 height 576
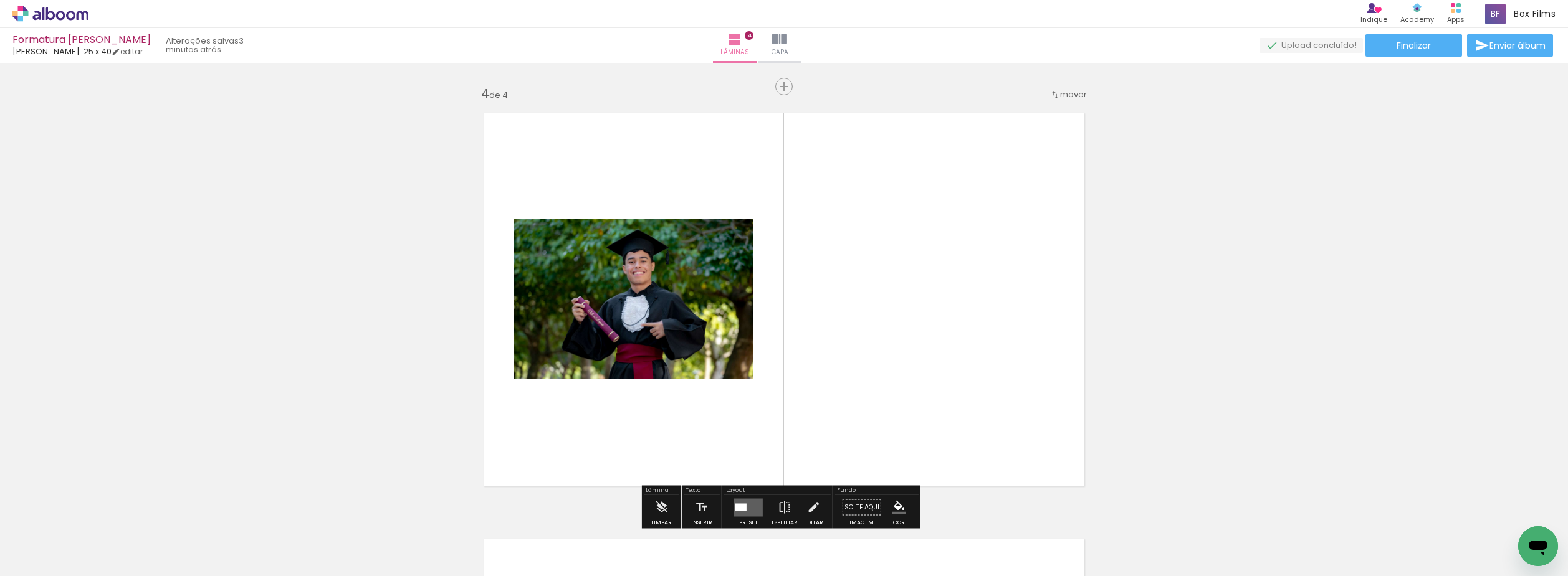
scroll to position [1295, 0]
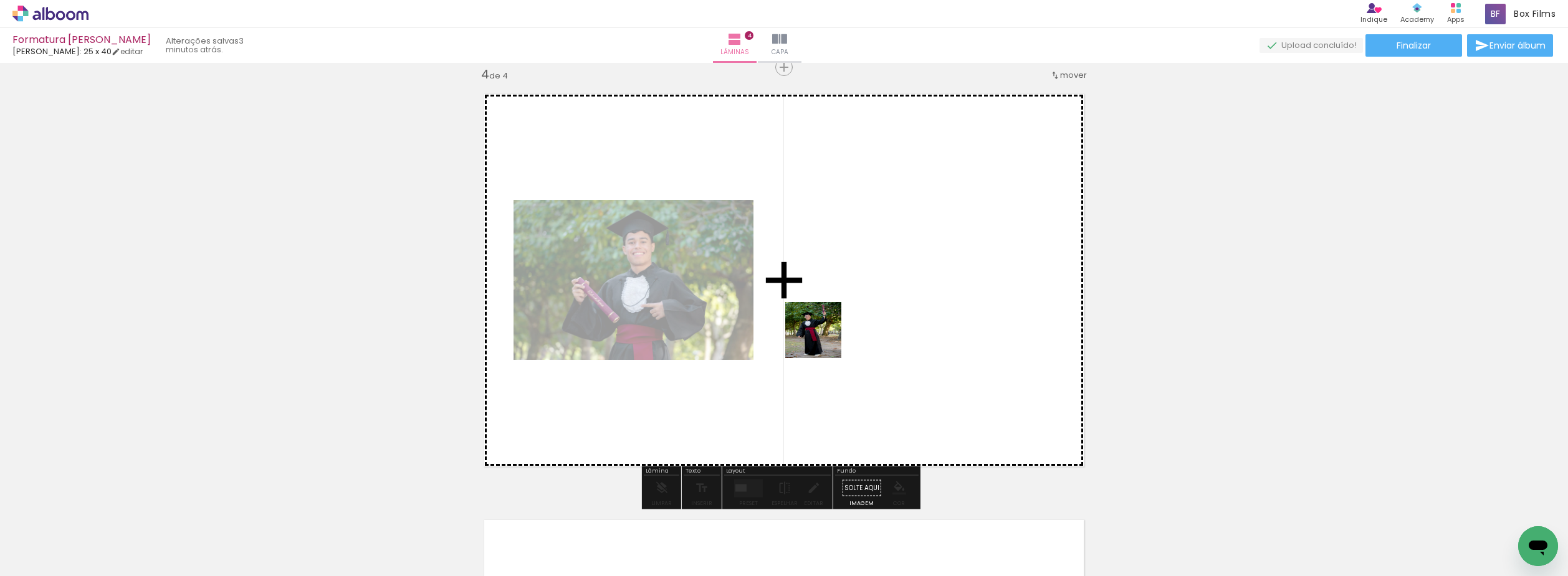
drag, startPoint x: 826, startPoint y: 518, endPoint x: 902, endPoint y: 559, distance: 86.4
click at [824, 316] on quentale-workspace at bounding box center [784, 288] width 1568 height 576
